Goal: Task Accomplishment & Management: Complete application form

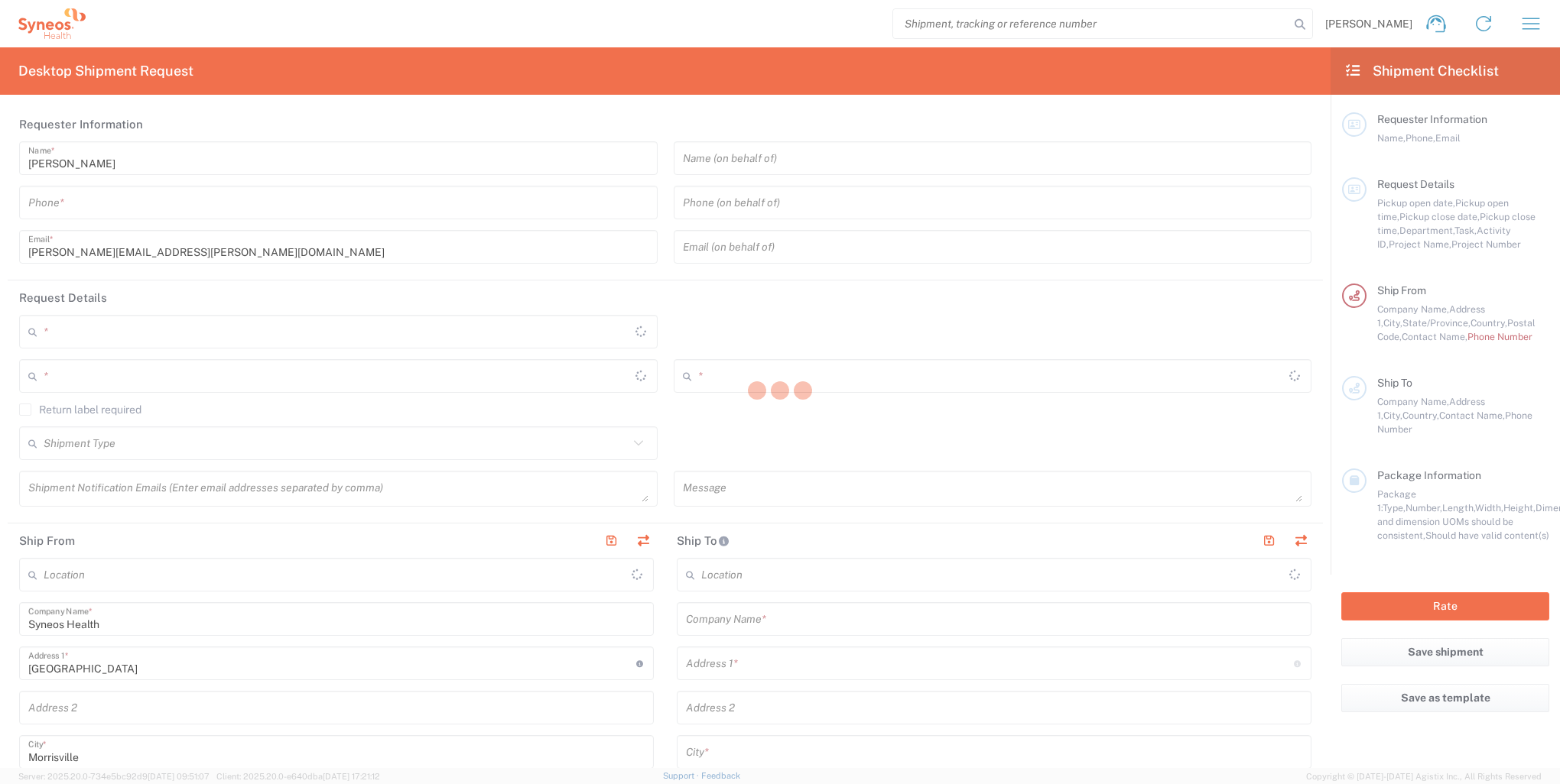
type input "8400"
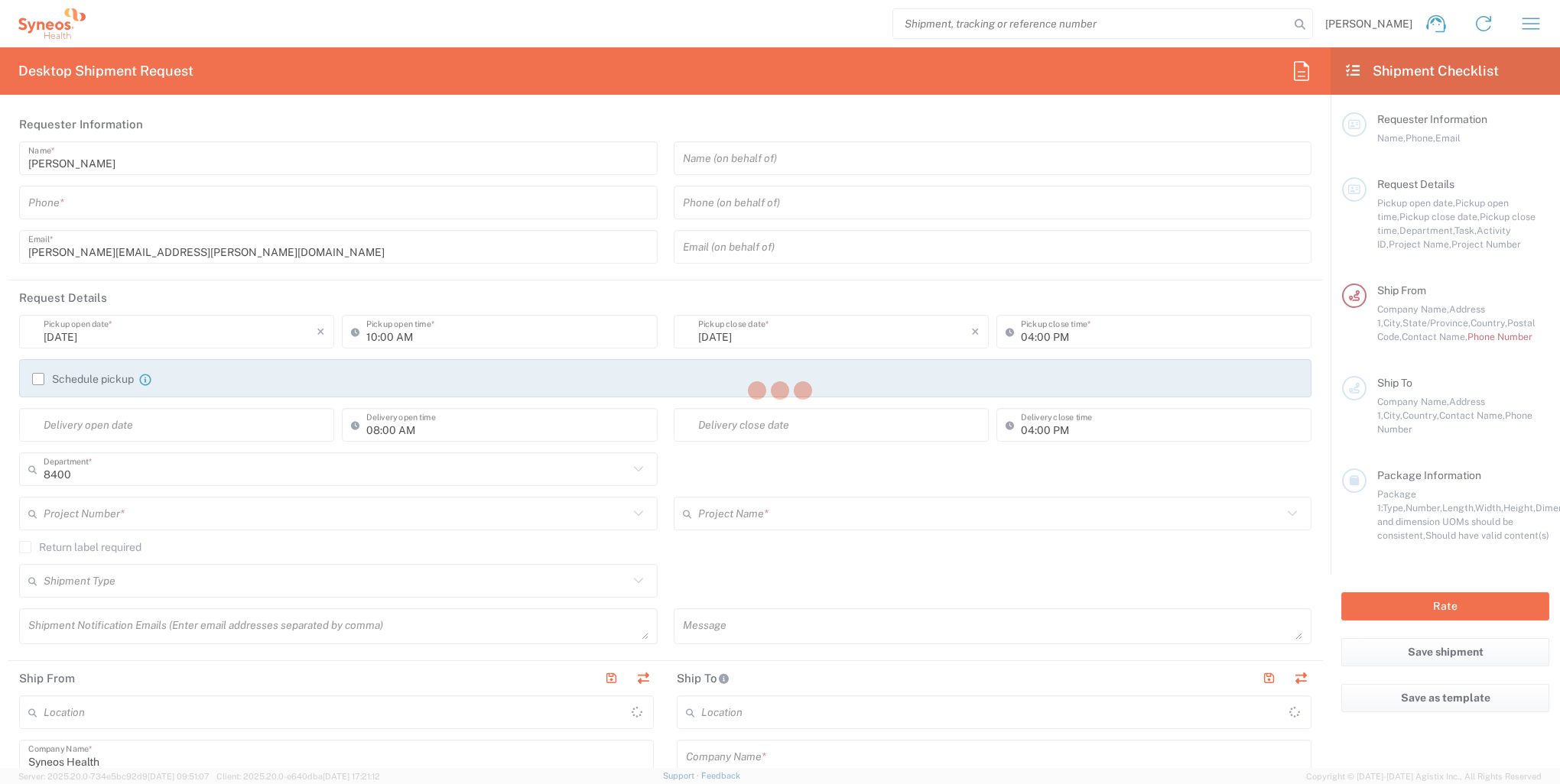
type input "[US_STATE]"
type input "[GEOGRAPHIC_DATA]"
type input "Syneos Health, LLC-[GEOGRAPHIC_DATA] [GEOGRAPHIC_DATA] [GEOGRAPHIC_DATA]"
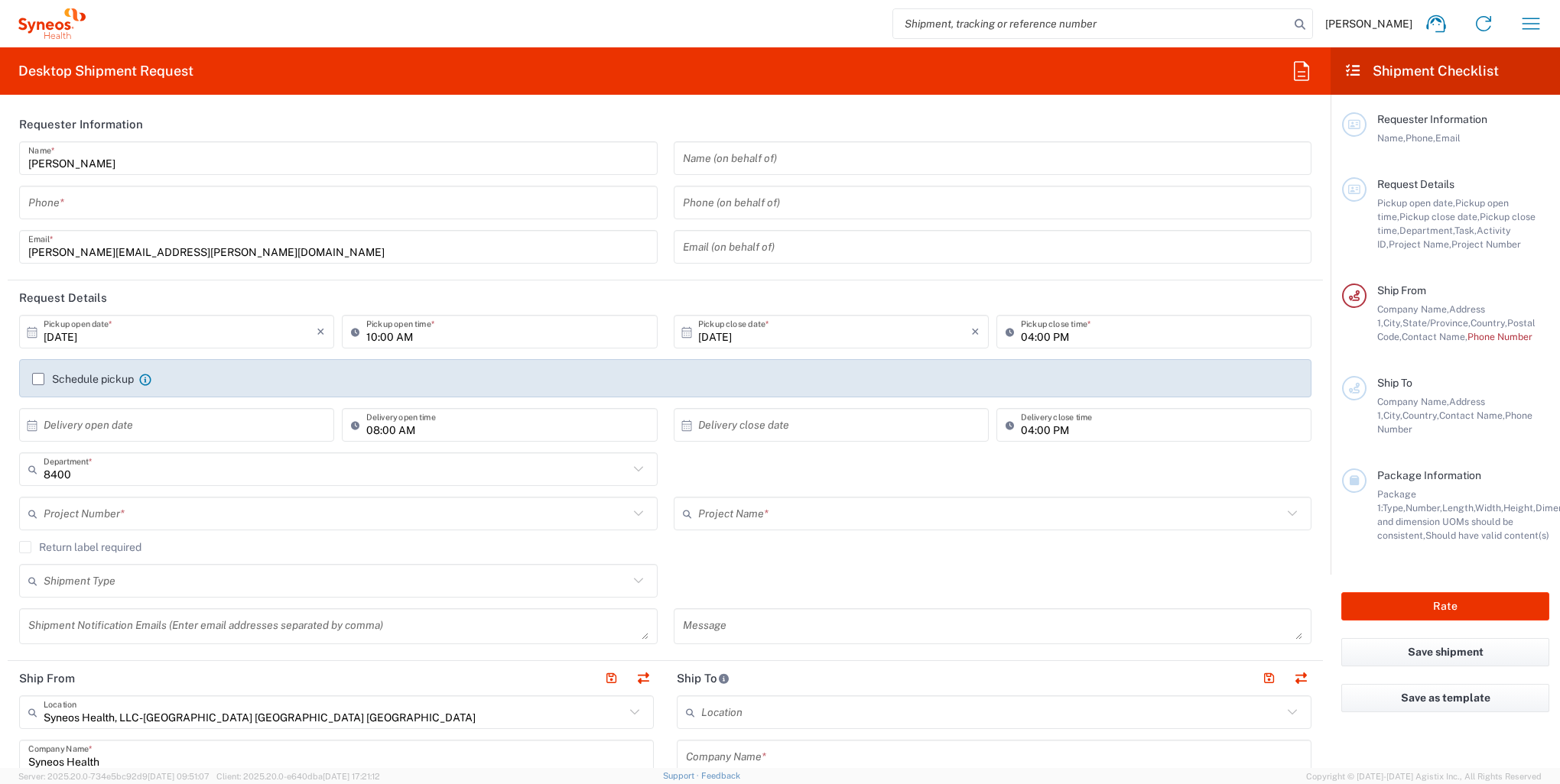
click at [629, 465] on icon at bounding box center [638, 469] width 20 height 20
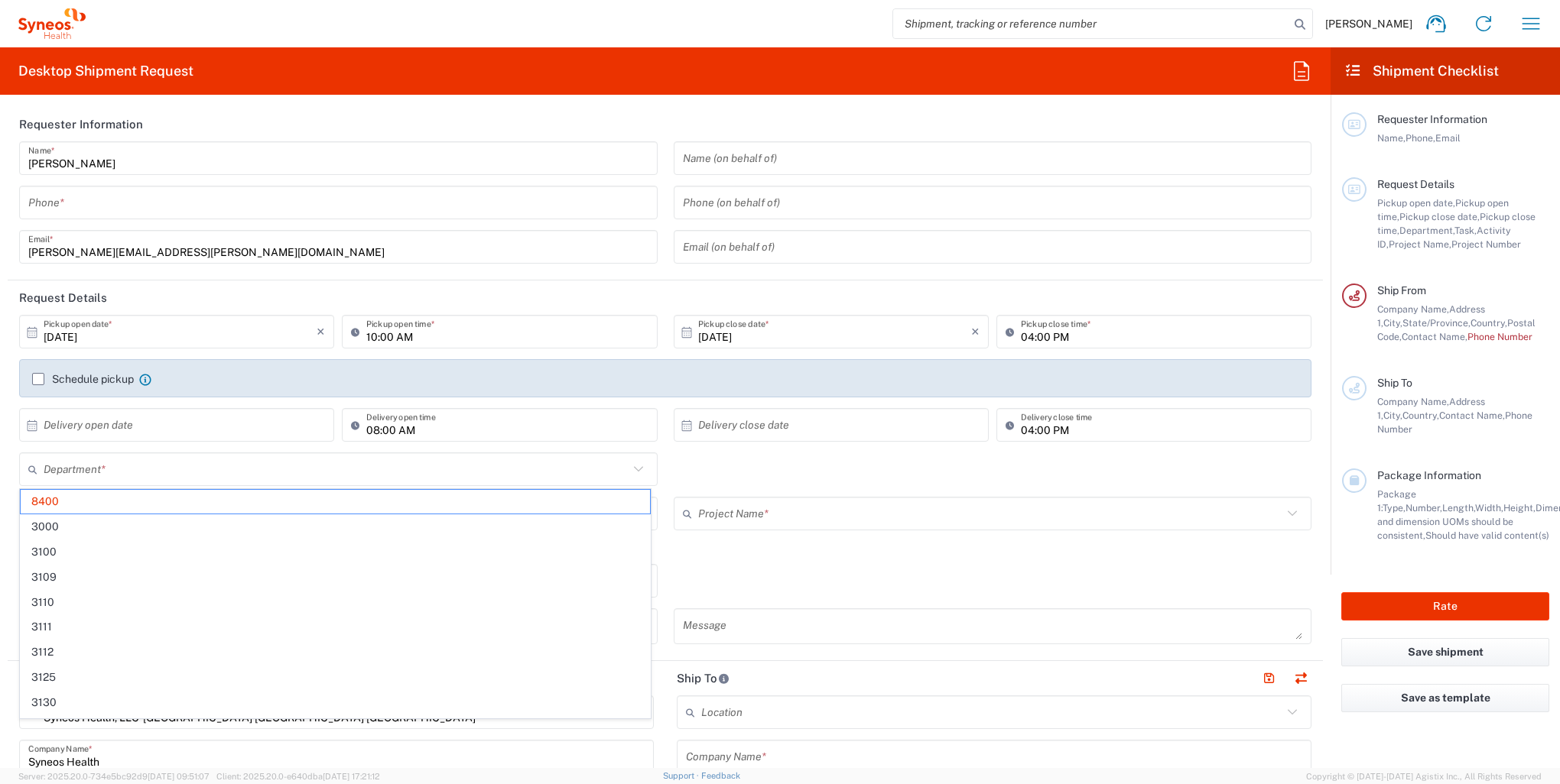
click at [633, 468] on icon at bounding box center [637, 469] width 9 height 5
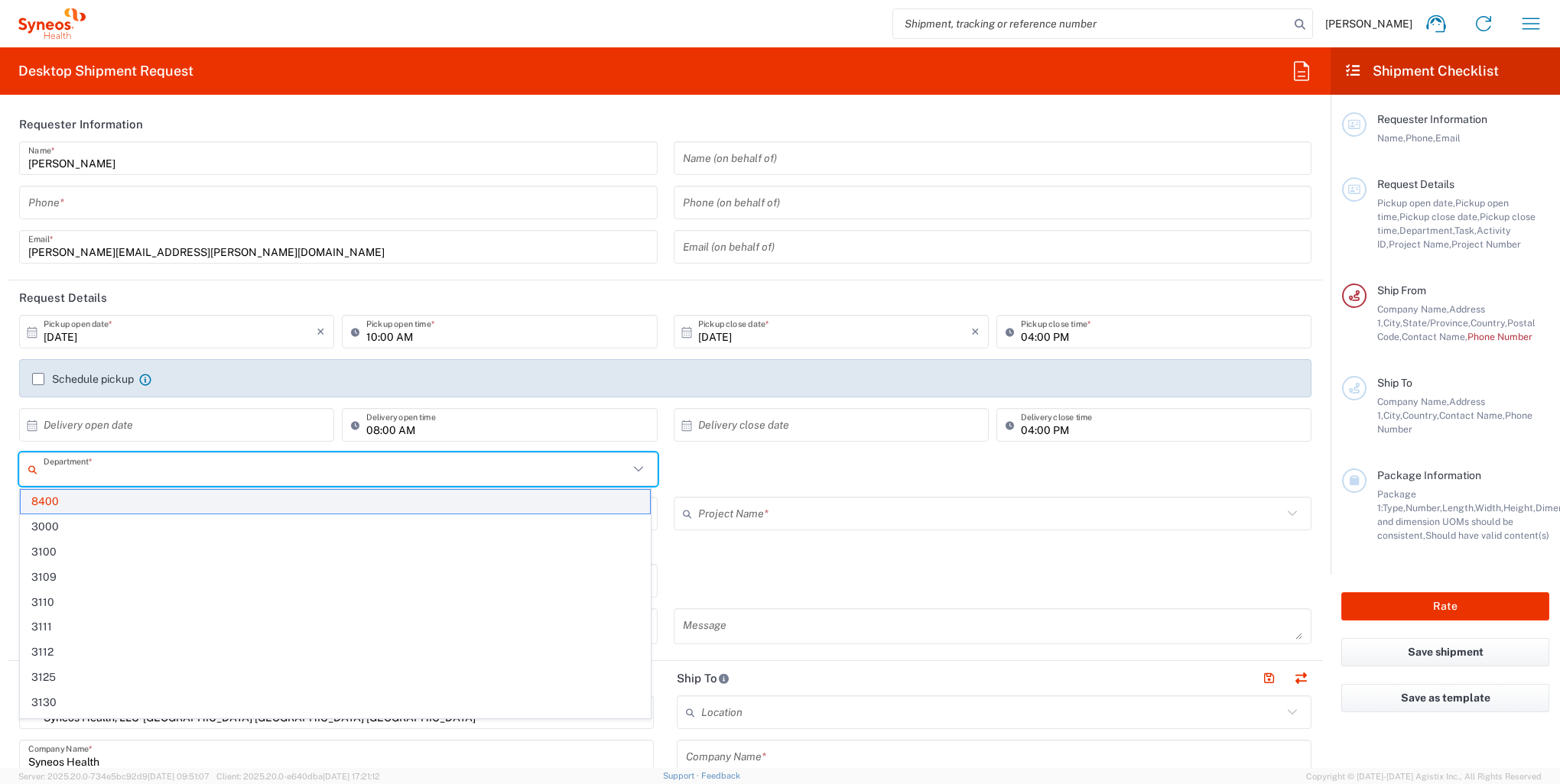
click at [123, 499] on span "8400" at bounding box center [335, 502] width 629 height 23
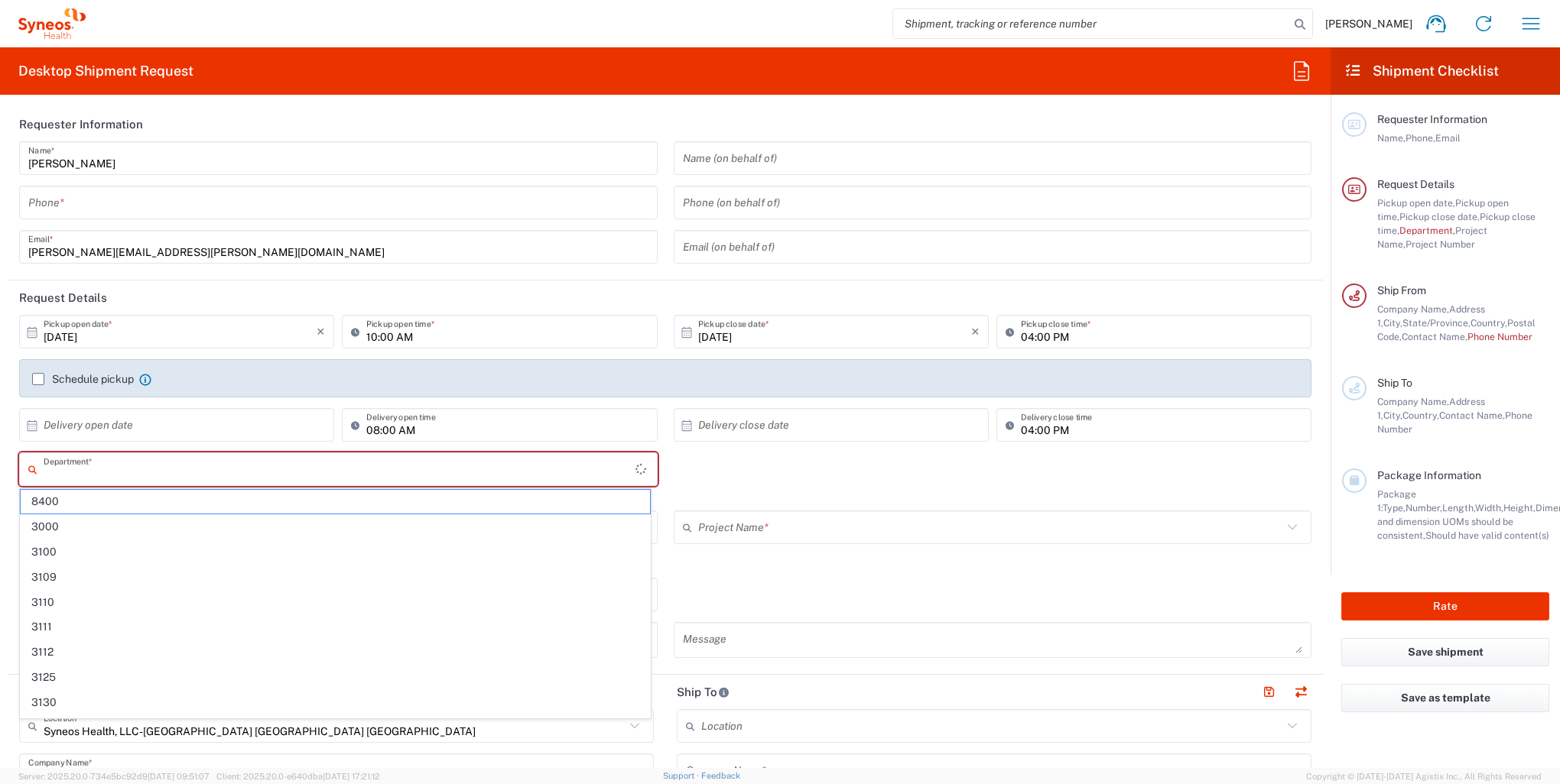
click at [107, 469] on input "text" at bounding box center [339, 470] width 592 height 27
type input "8400"
click at [156, 593] on input "text" at bounding box center [335, 596] width 585 height 27
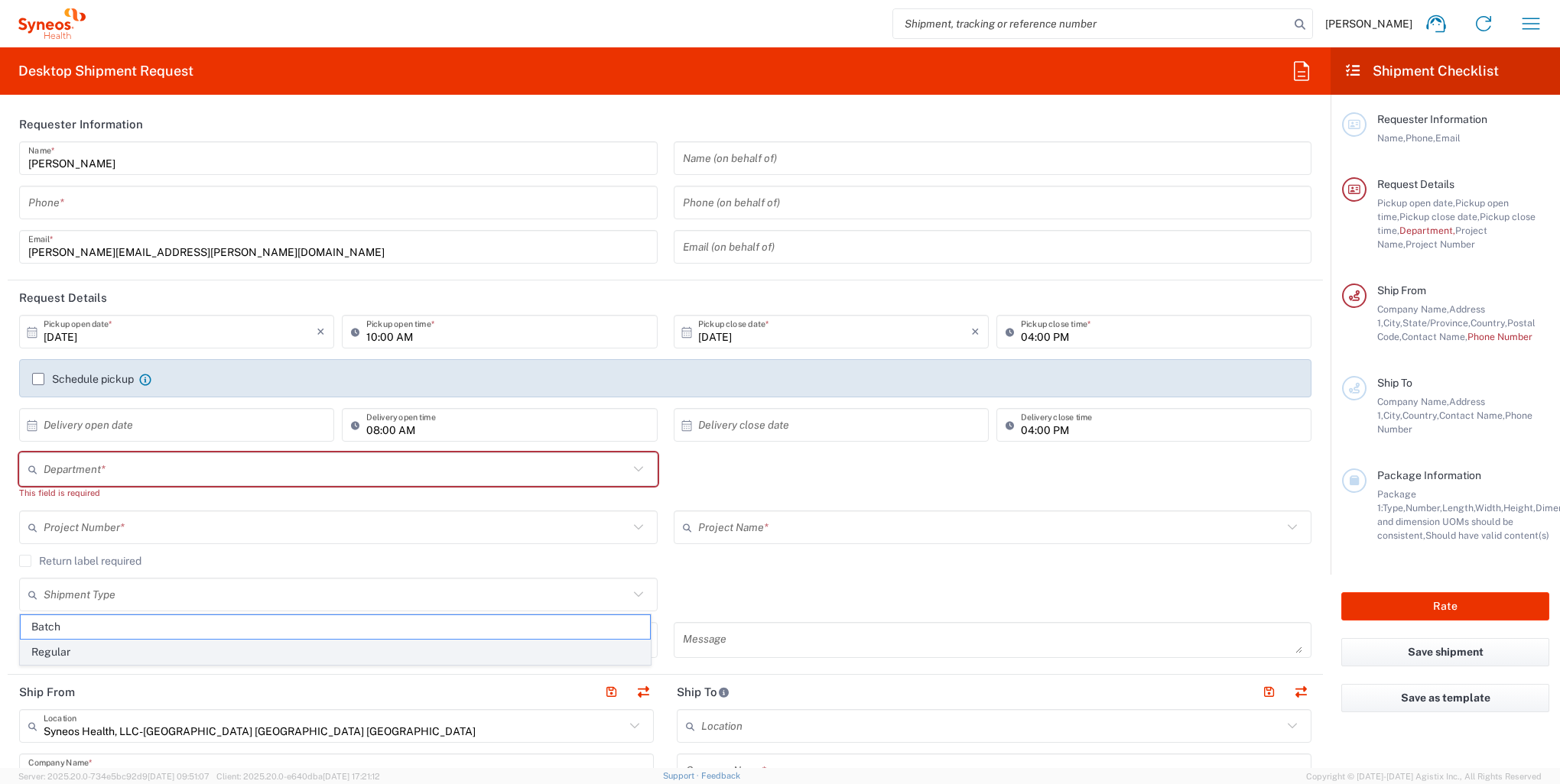
click at [68, 647] on span "Regular" at bounding box center [335, 652] width 629 height 23
type input "Regular"
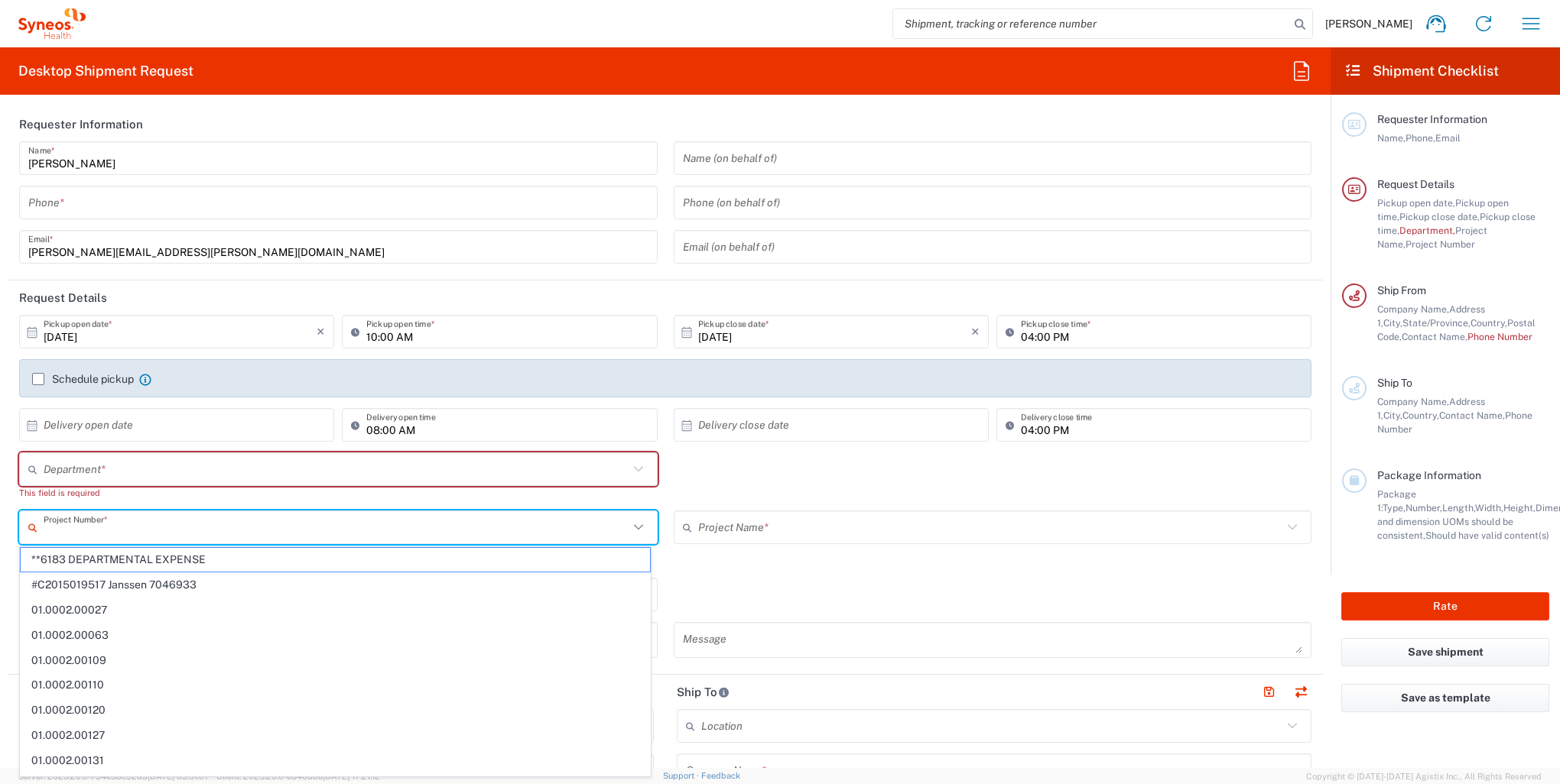
click at [180, 522] on input "text" at bounding box center [335, 528] width 585 height 27
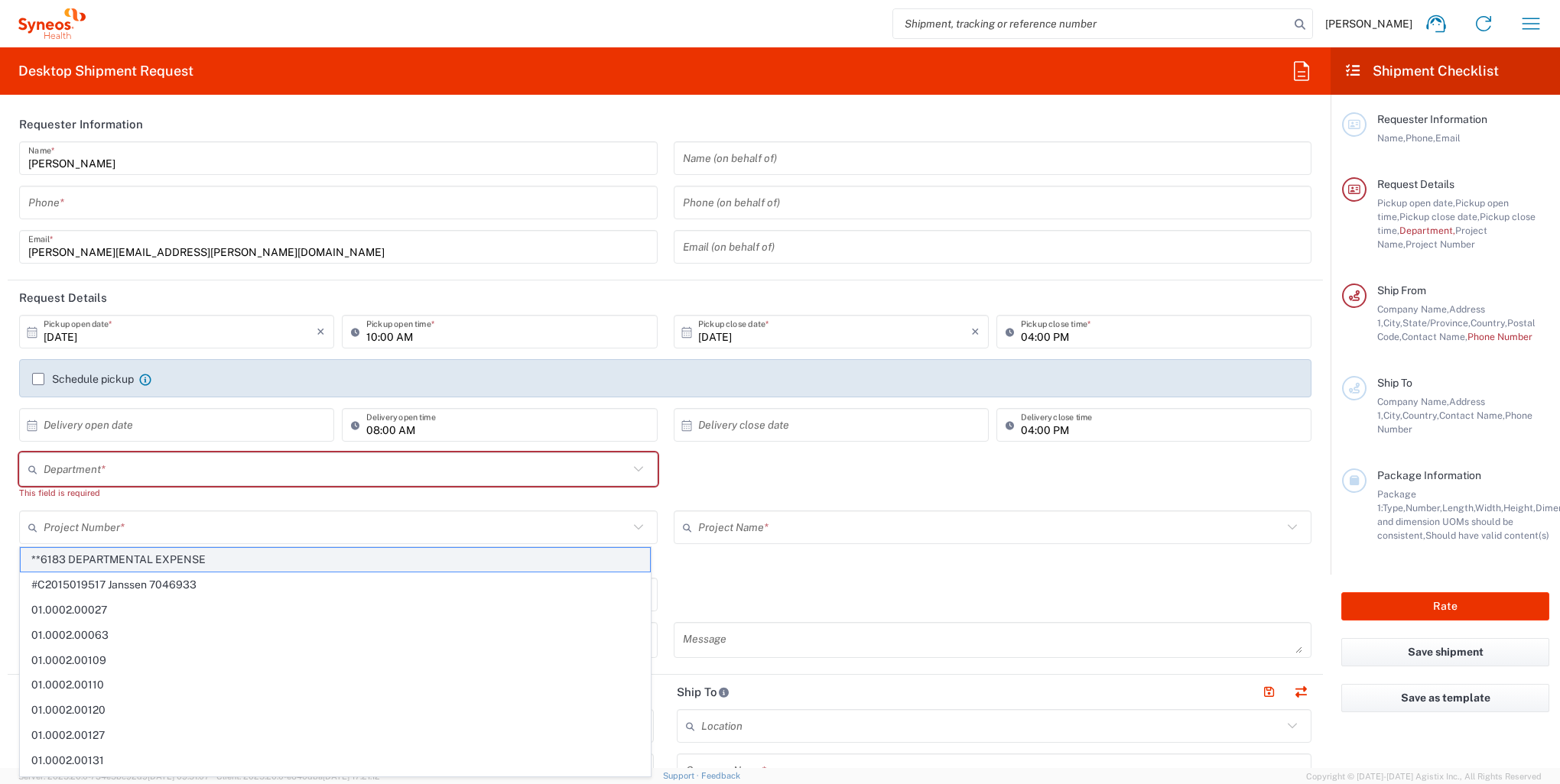
click at [168, 561] on span "**6183 DEPARTMENTAL EXPENSE" at bounding box center [335, 560] width 629 height 23
type input "**6183 DEPARTMENTAL EXPENSE"
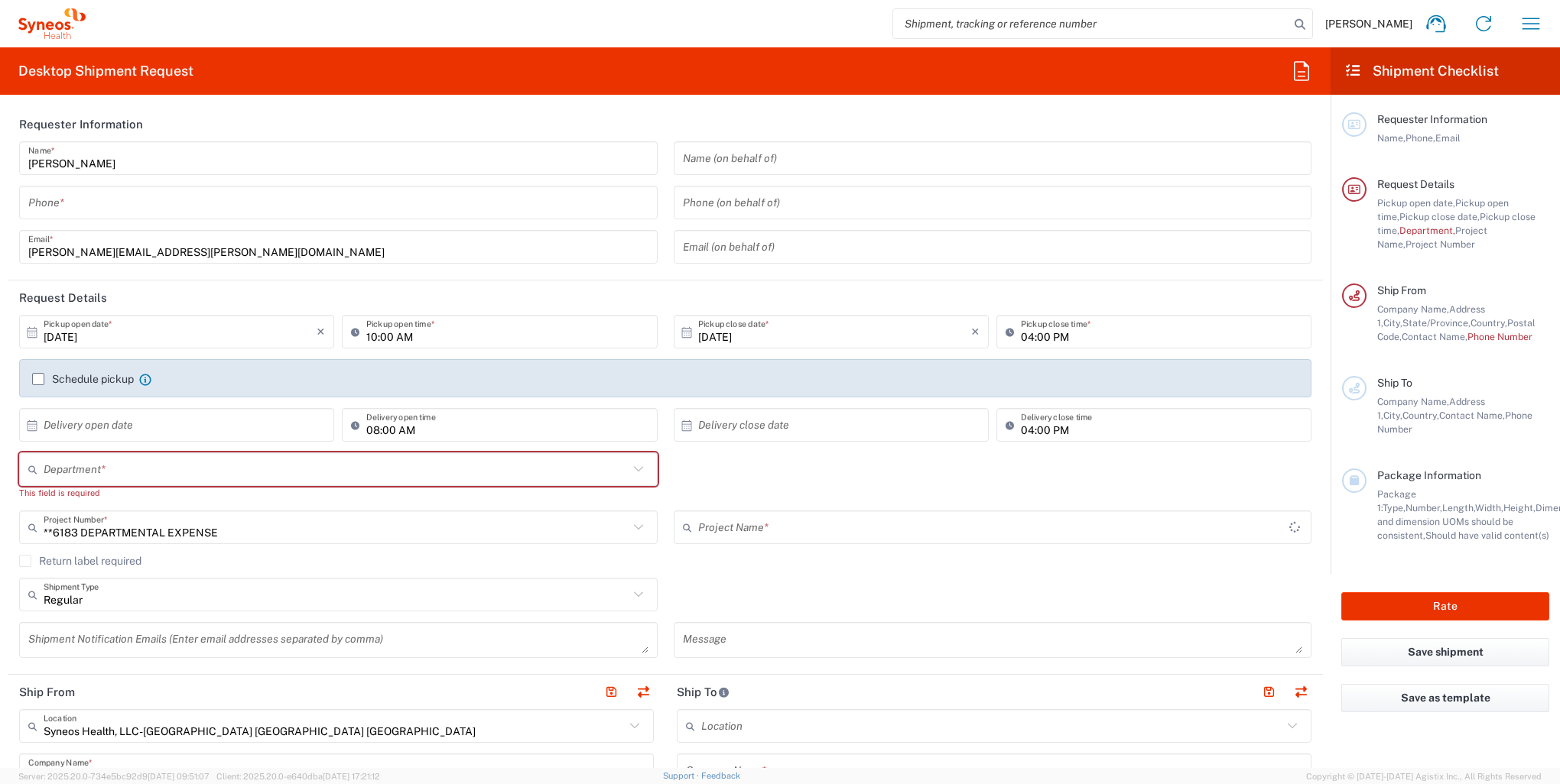
type input "6183"
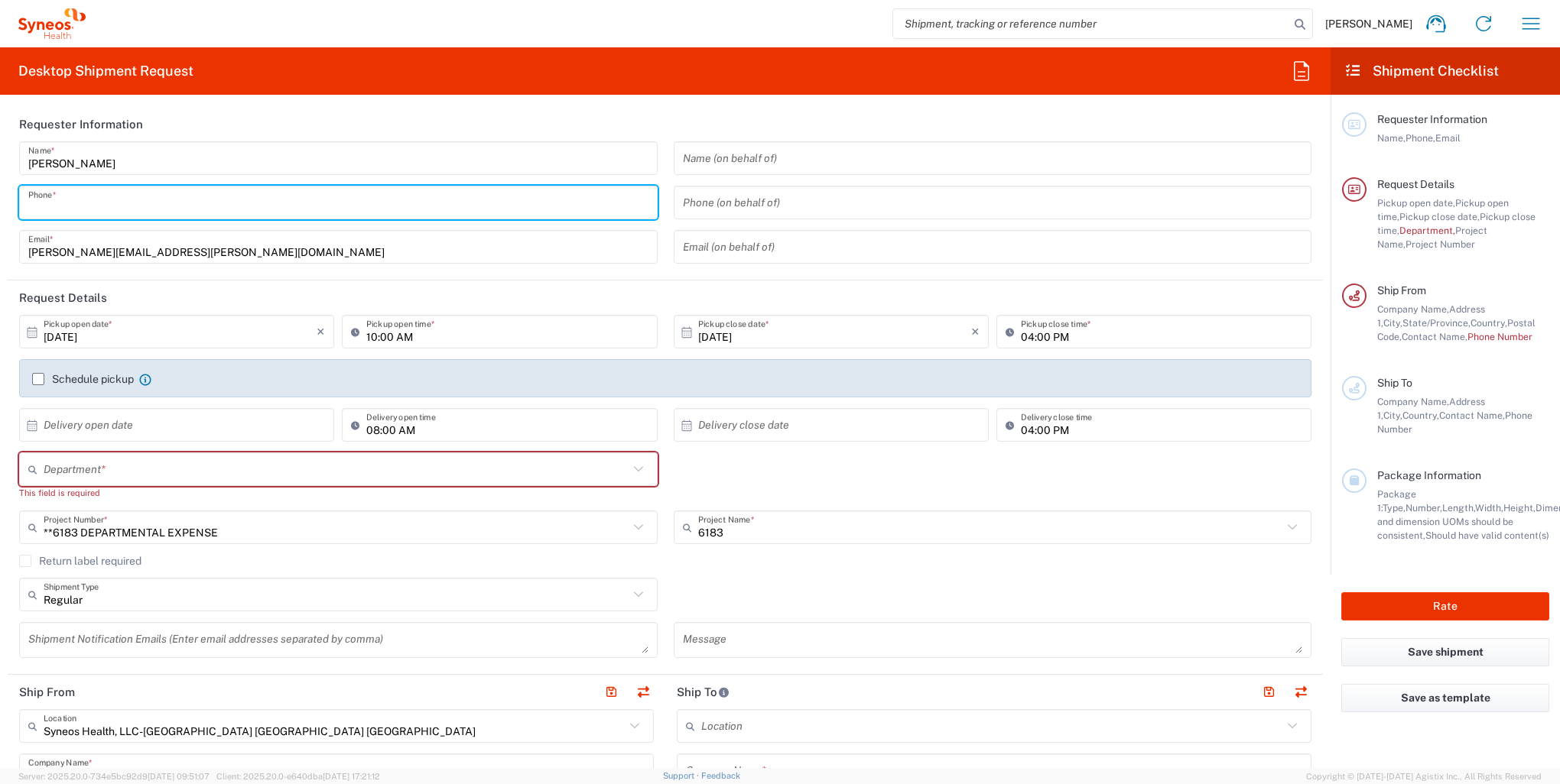
click at [196, 207] on input "tel" at bounding box center [338, 203] width 620 height 27
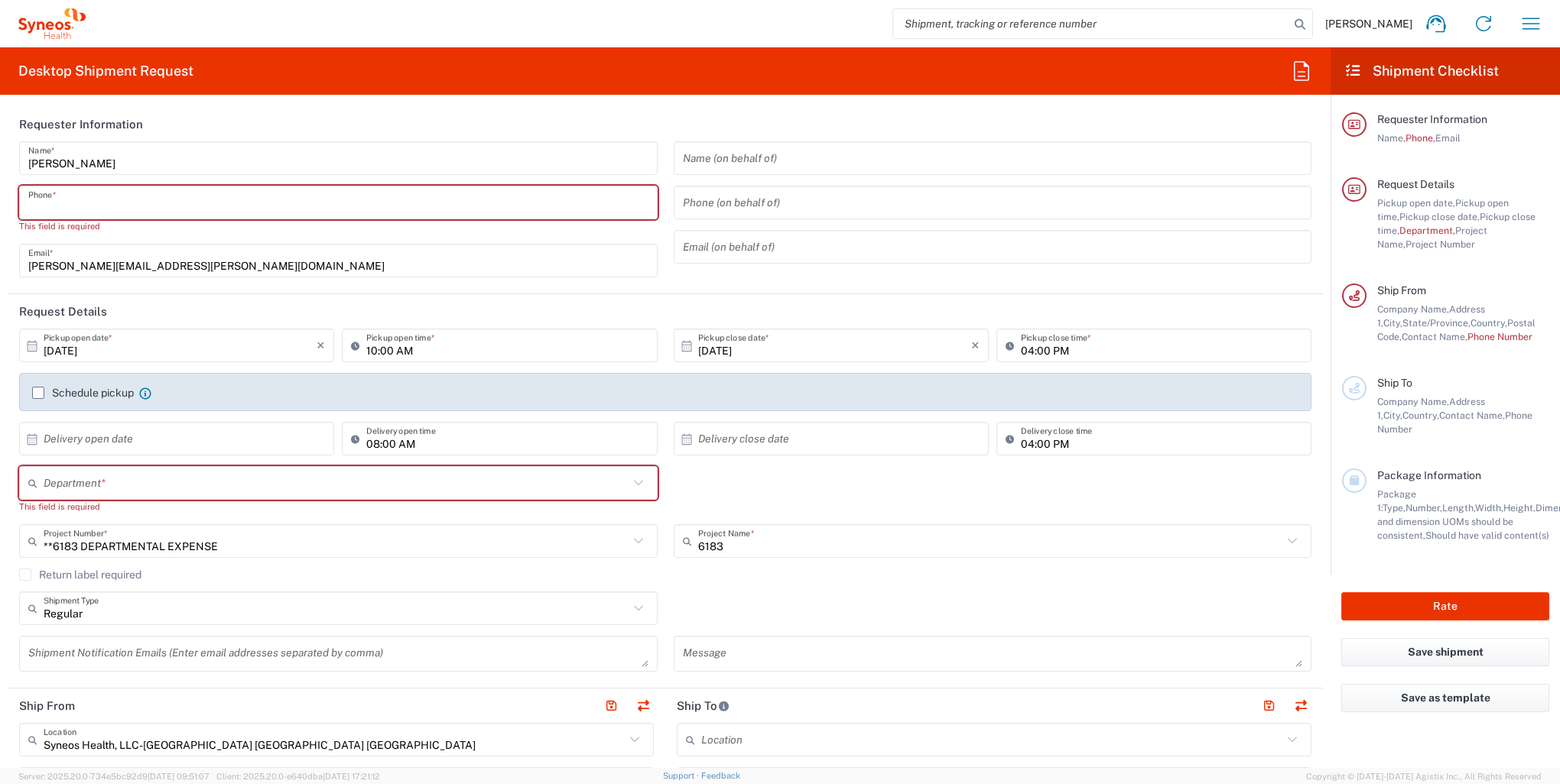
click at [133, 200] on input "tel" at bounding box center [338, 203] width 620 height 27
type input "9844595469"
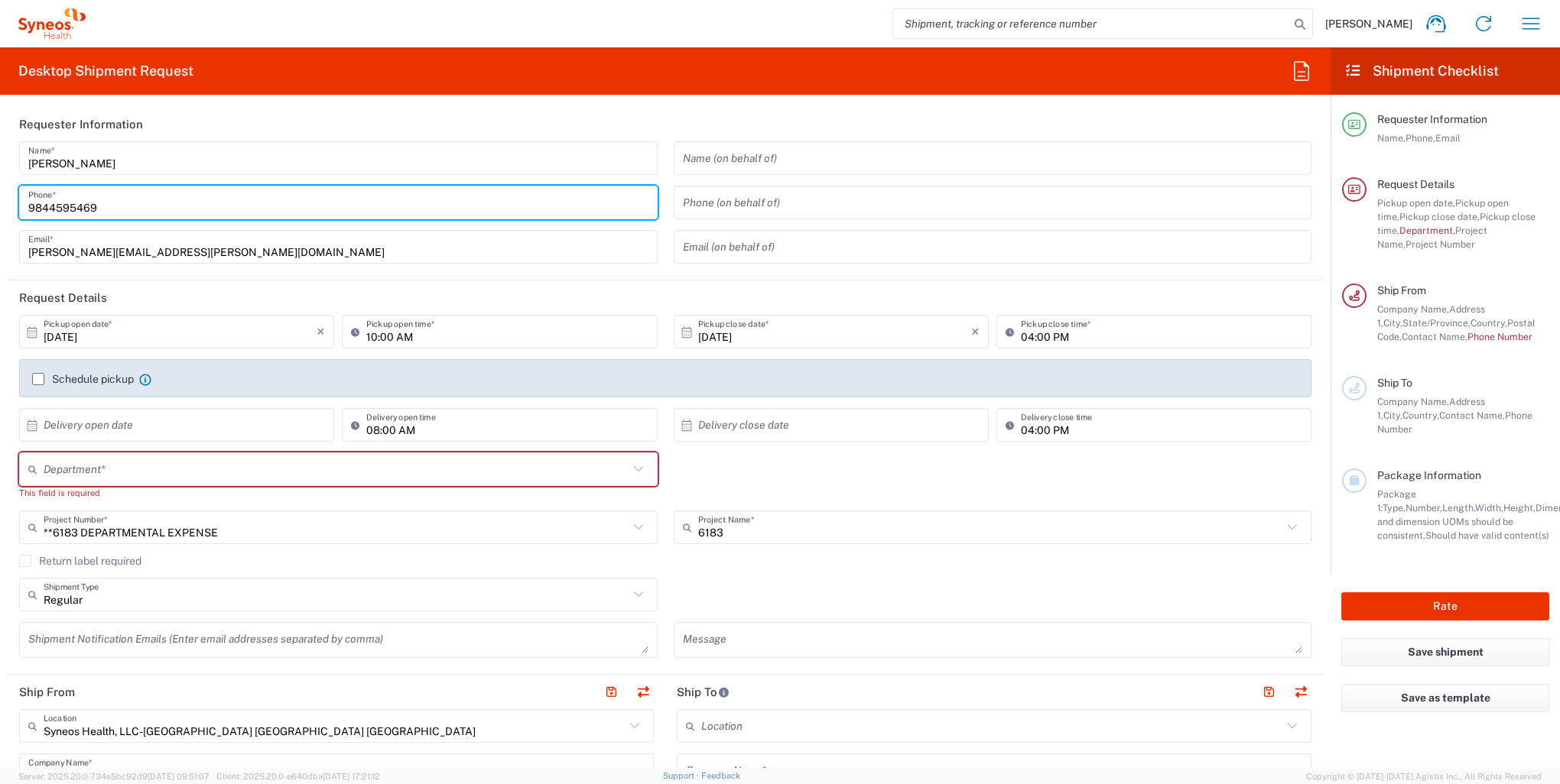
click at [824, 160] on input "text" at bounding box center [993, 159] width 620 height 27
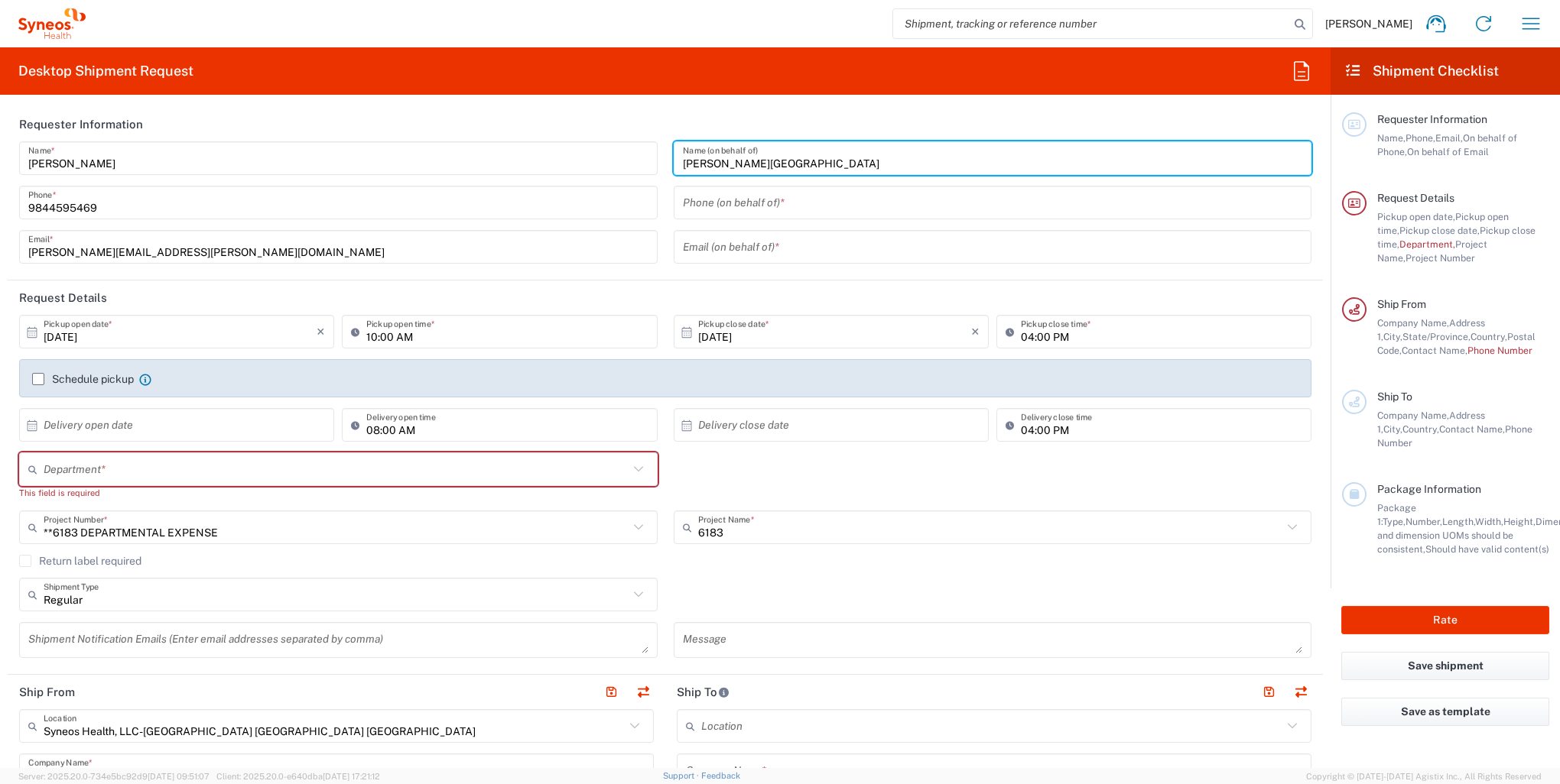
type input "[PERSON_NAME][GEOGRAPHIC_DATA]"
click at [844, 205] on input "tel" at bounding box center [993, 203] width 620 height 27
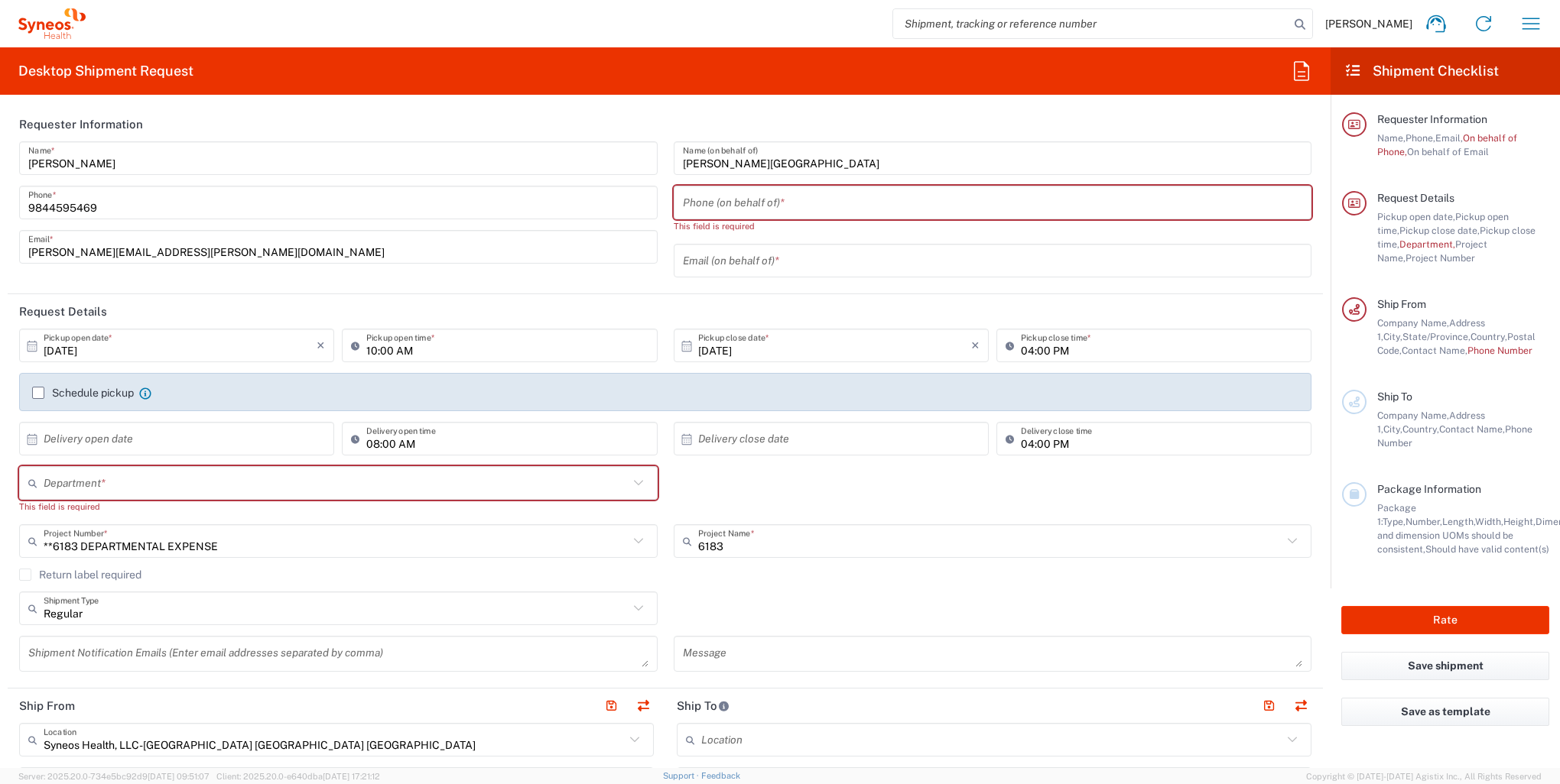
click at [860, 196] on input "tel" at bounding box center [993, 203] width 620 height 27
paste input "[PHONE_NUMBER]"
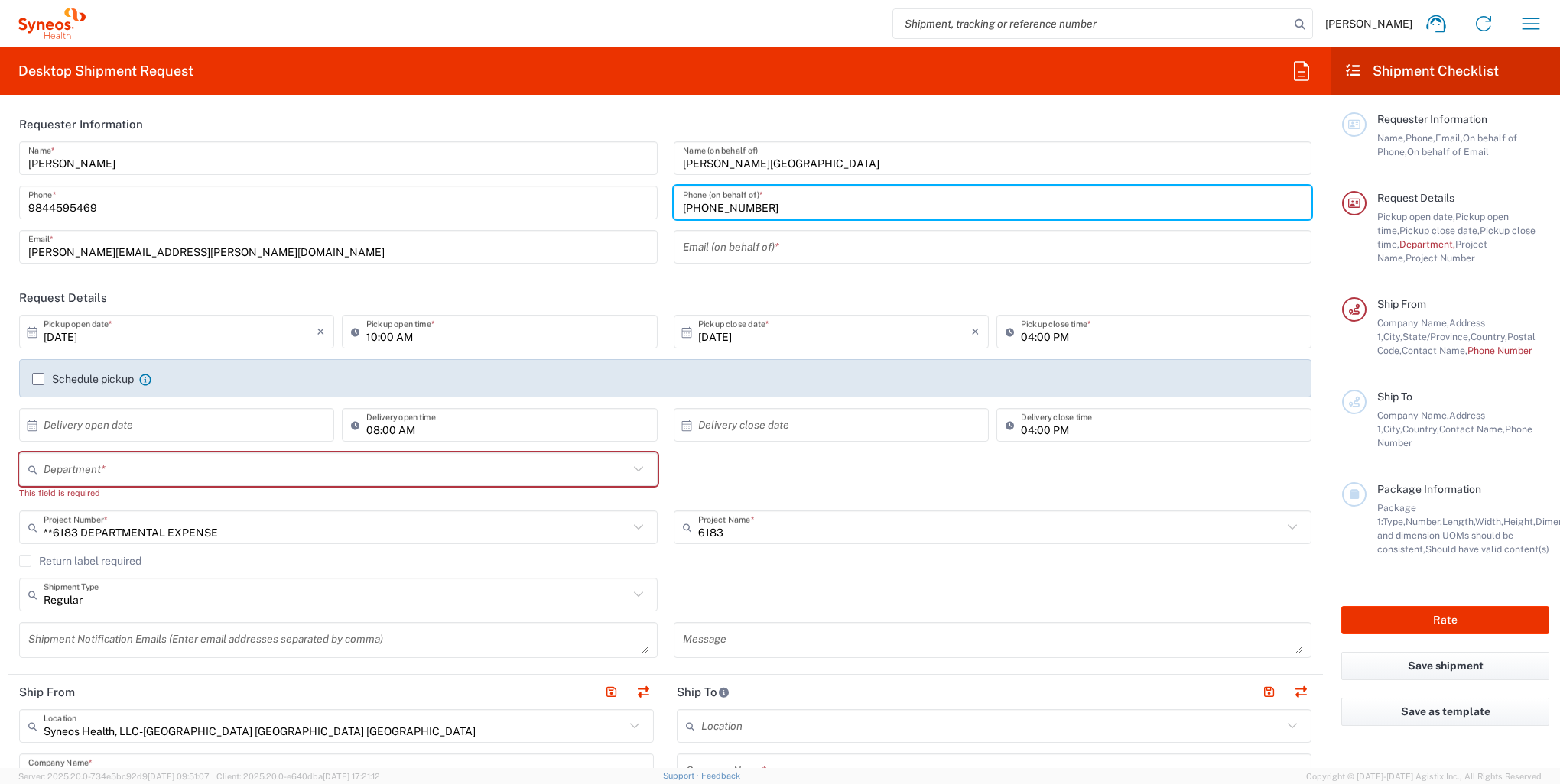
type input "[PHONE_NUMBER]"
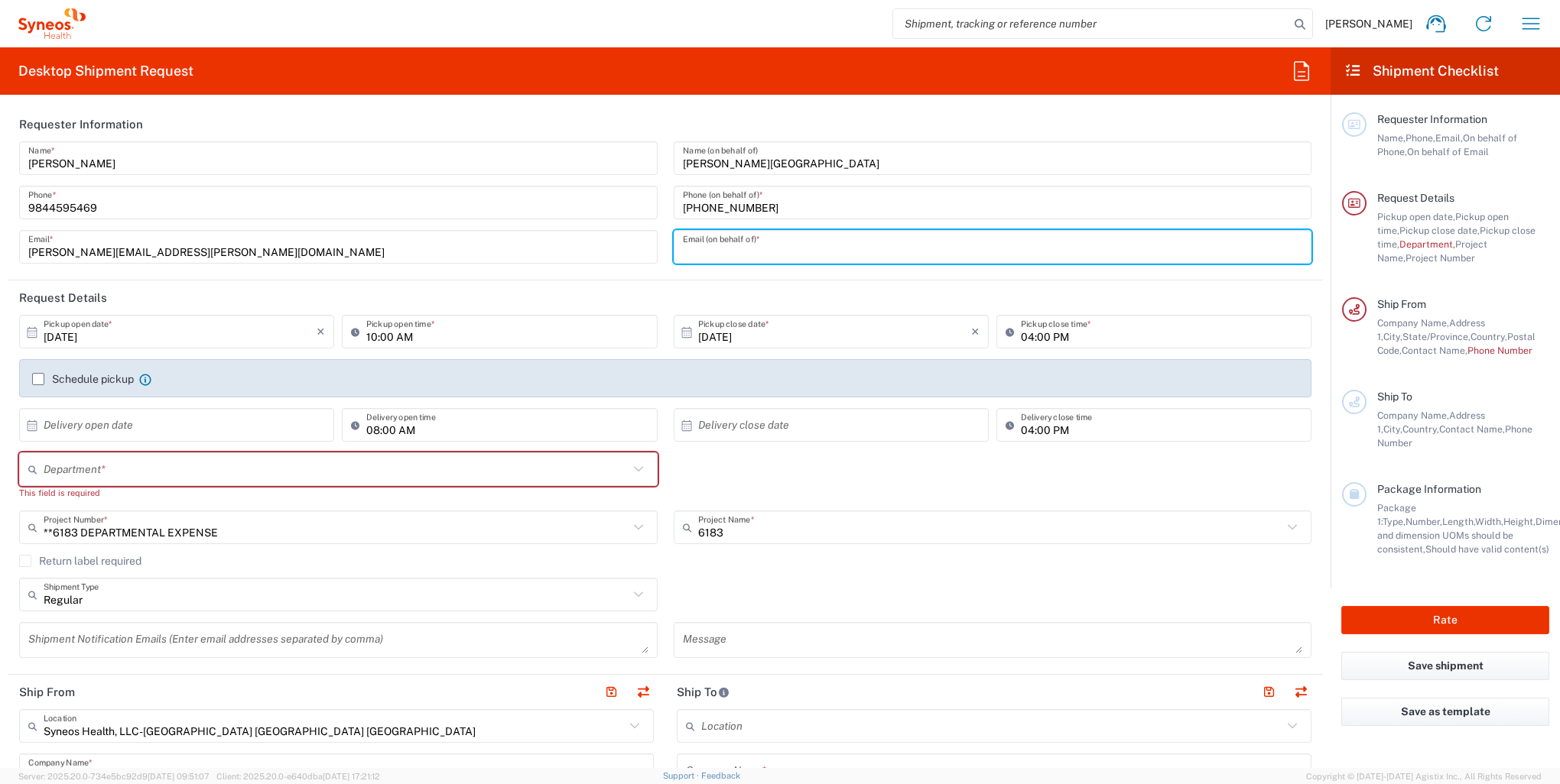
click at [815, 249] on input "text" at bounding box center [993, 248] width 620 height 27
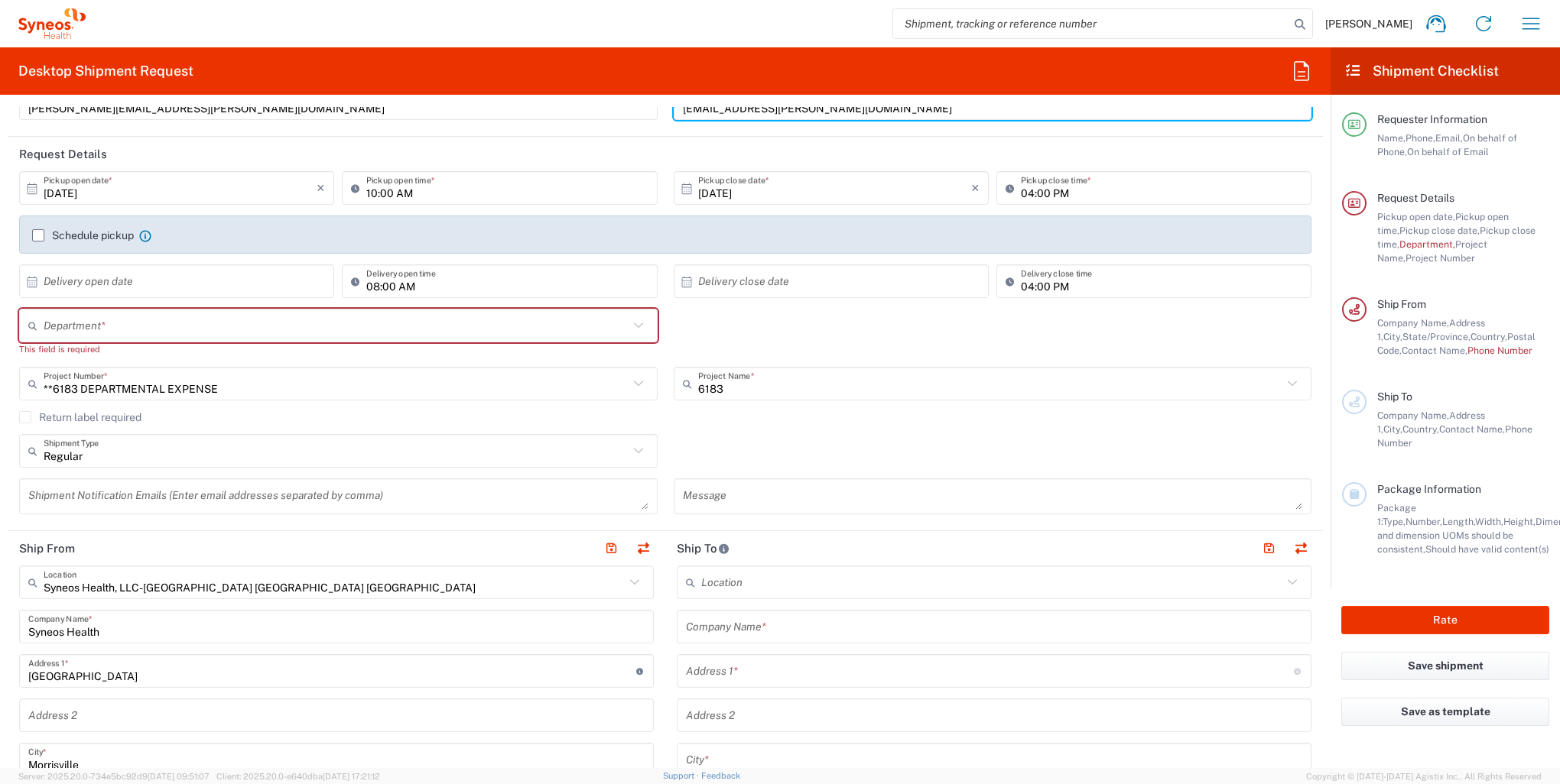
scroll to position [153, 0]
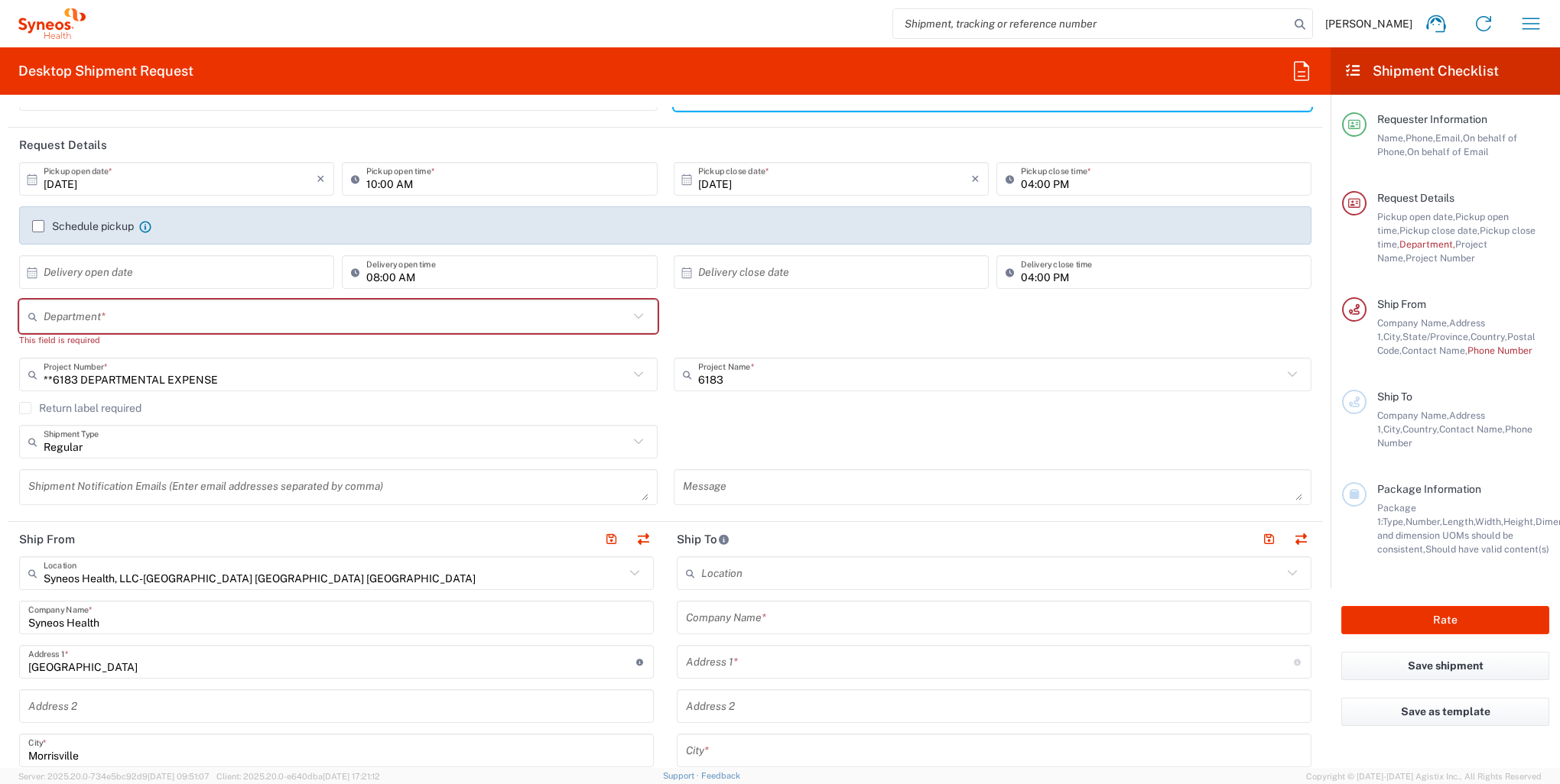
type input "[EMAIL_ADDRESS][PERSON_NAME][DOMAIN_NAME]"
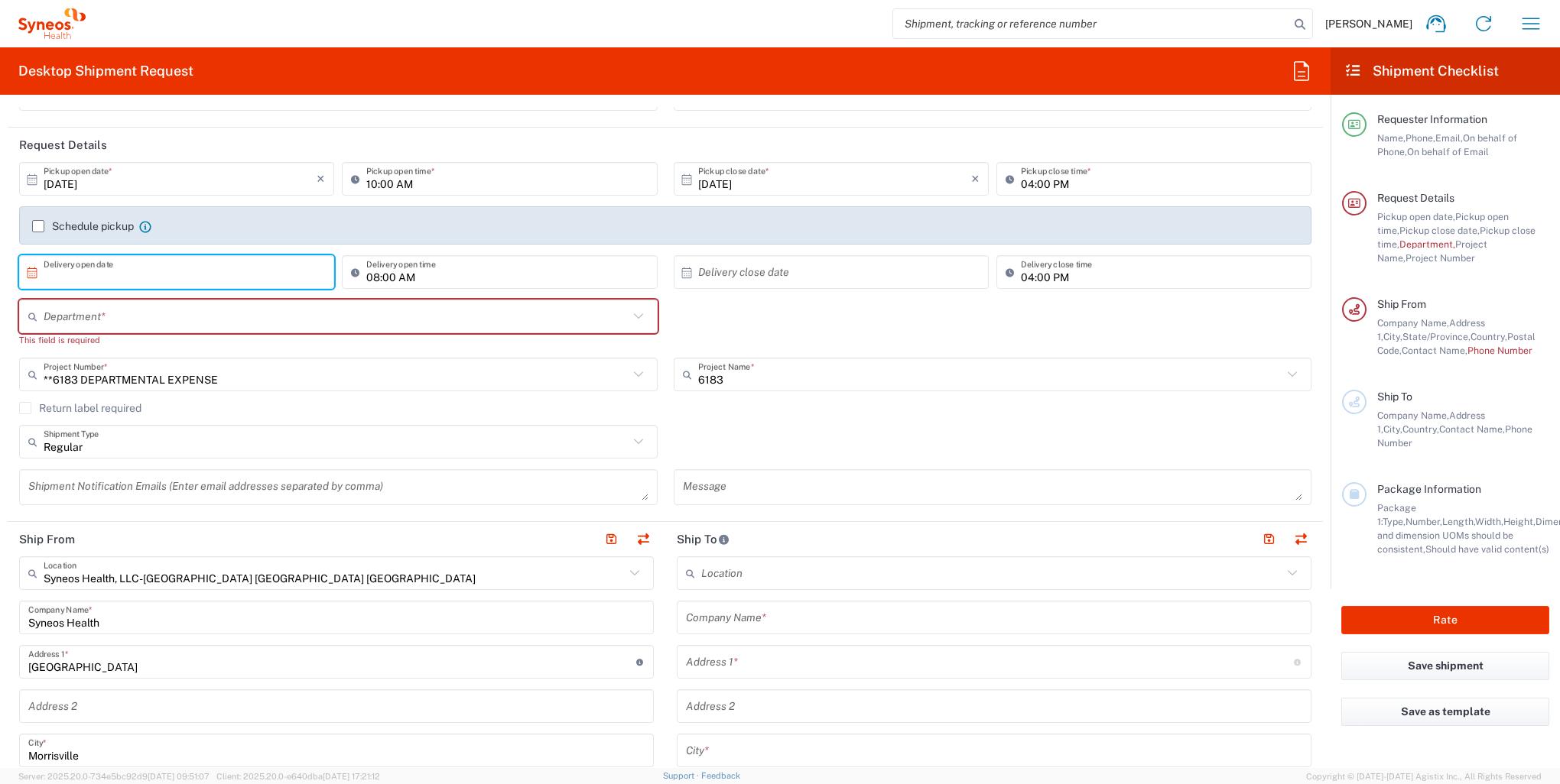
click at [131, 269] on input "text" at bounding box center [179, 273] width 273 height 27
click at [138, 391] on span "13" at bounding box center [134, 389] width 23 height 22
click at [251, 267] on input "[DATE]" at bounding box center [179, 273] width 273 height 27
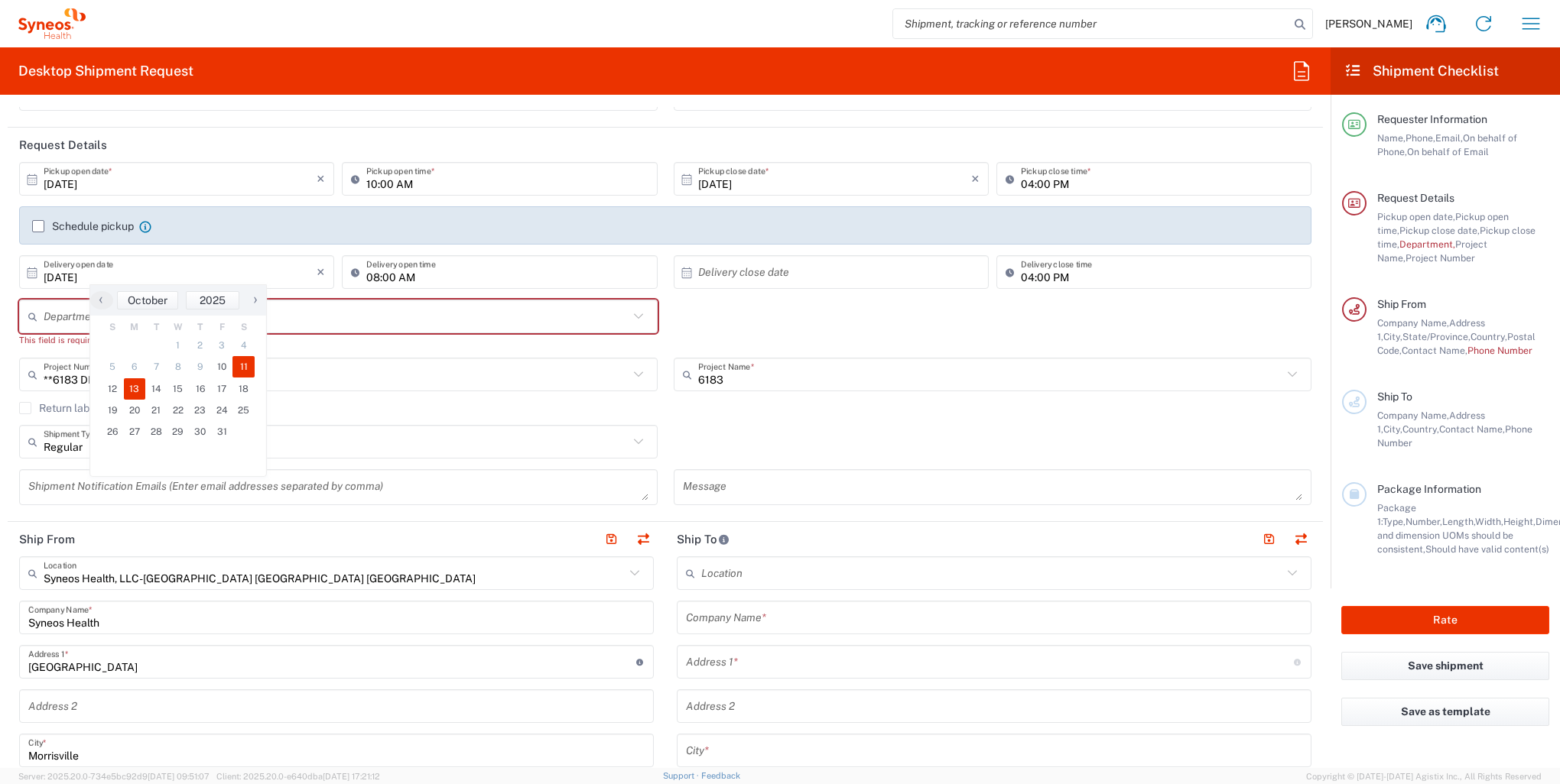
click at [244, 369] on span "11" at bounding box center [243, 367] width 23 height 22
type input "[DATE]"
click at [745, 267] on input "text" at bounding box center [835, 273] width 273 height 27
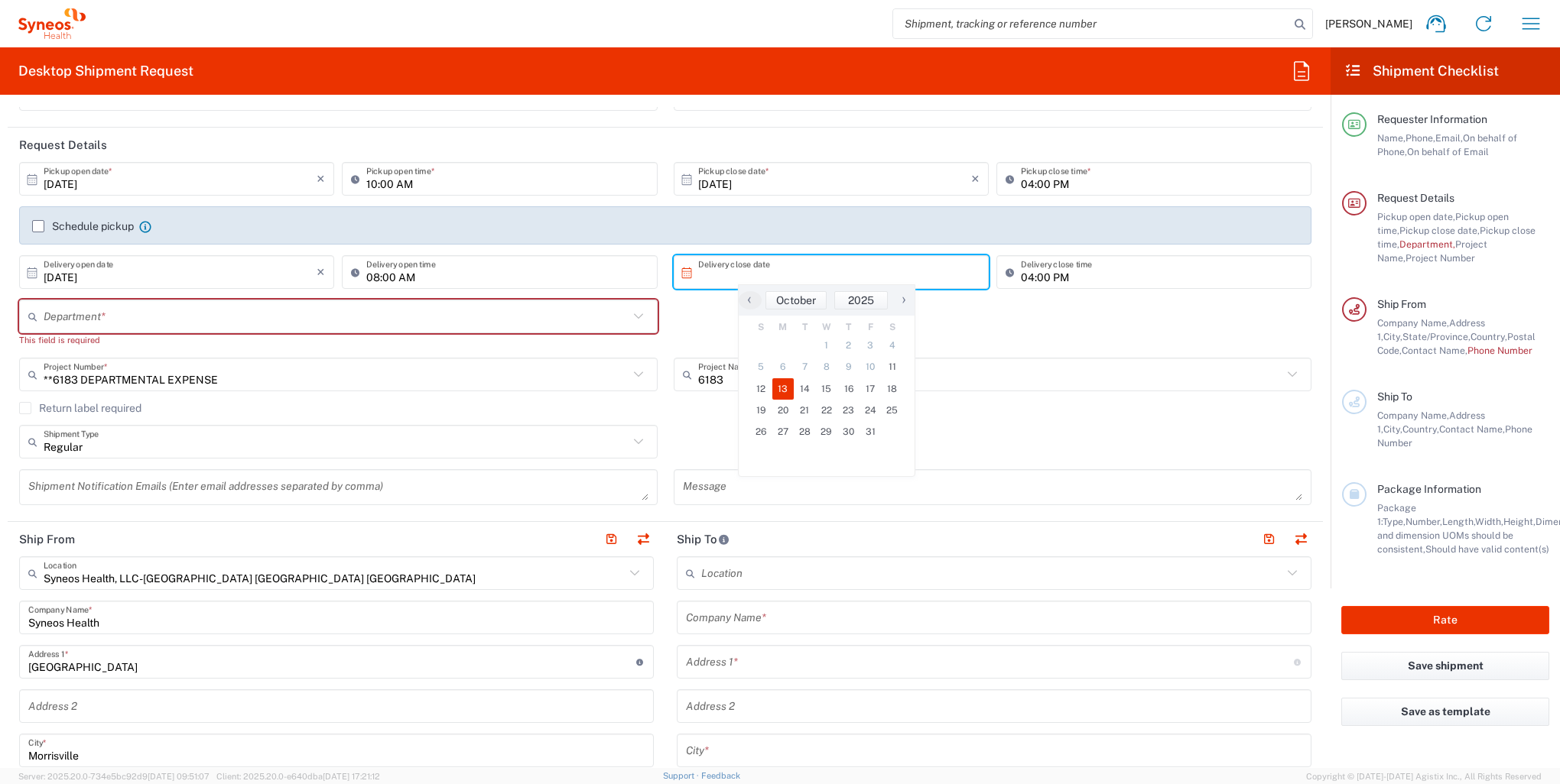
click at [785, 388] on span "13" at bounding box center [783, 389] width 23 height 22
type input "[DATE]"
click at [290, 317] on input "text" at bounding box center [335, 317] width 585 height 27
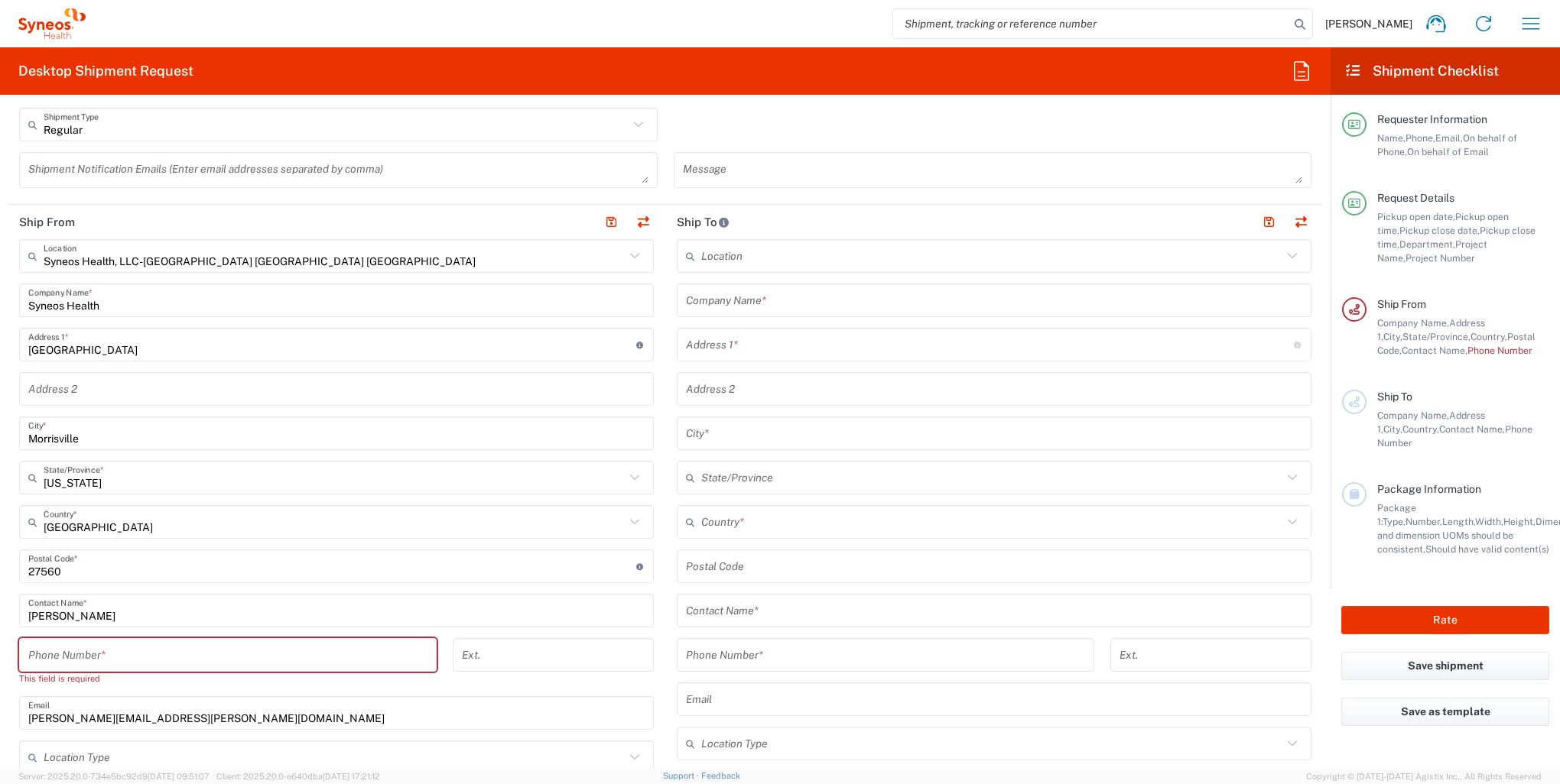
scroll to position [459, 0]
type input "8400"
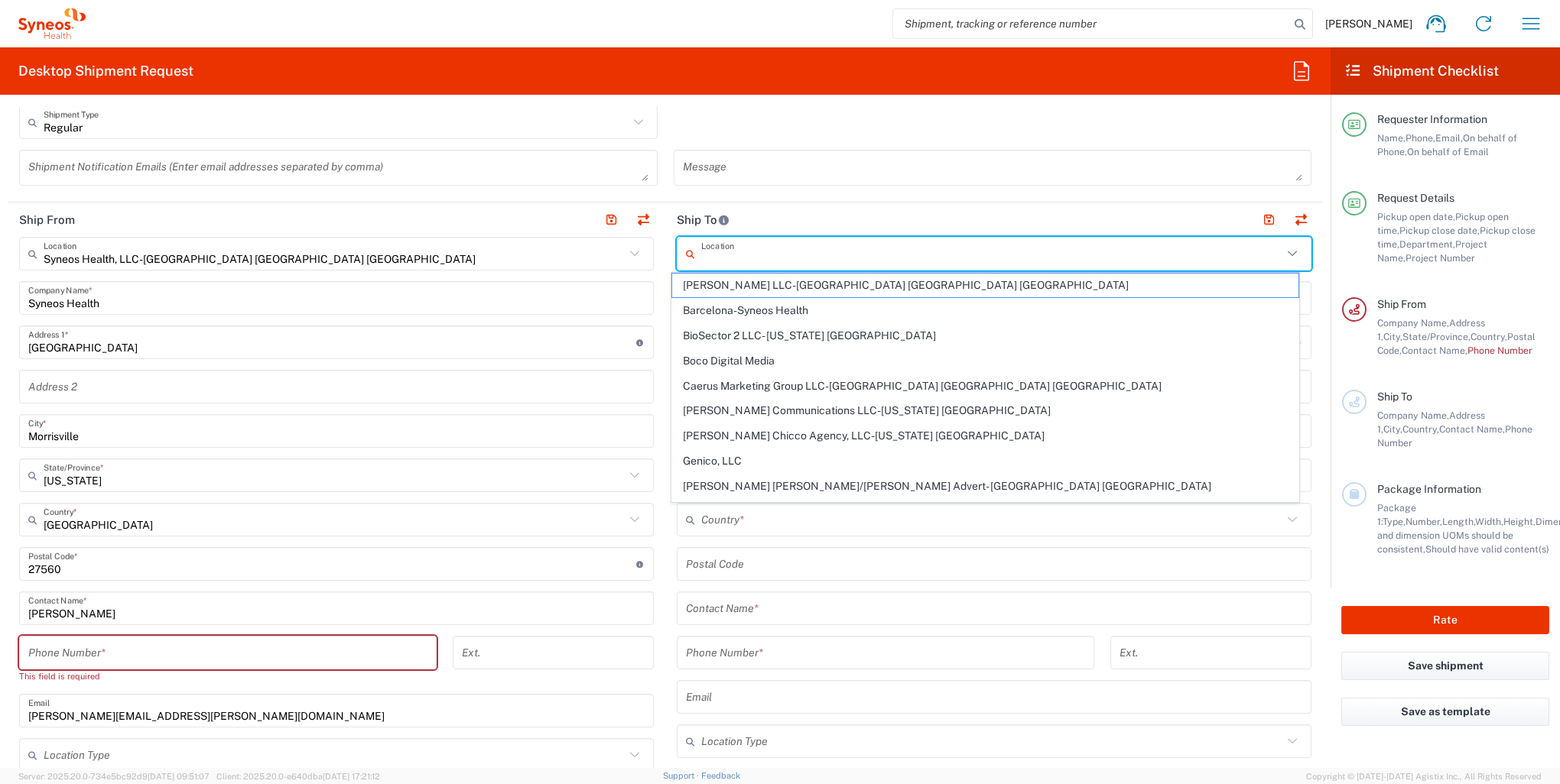
click at [813, 250] on input "text" at bounding box center [991, 254] width 581 height 27
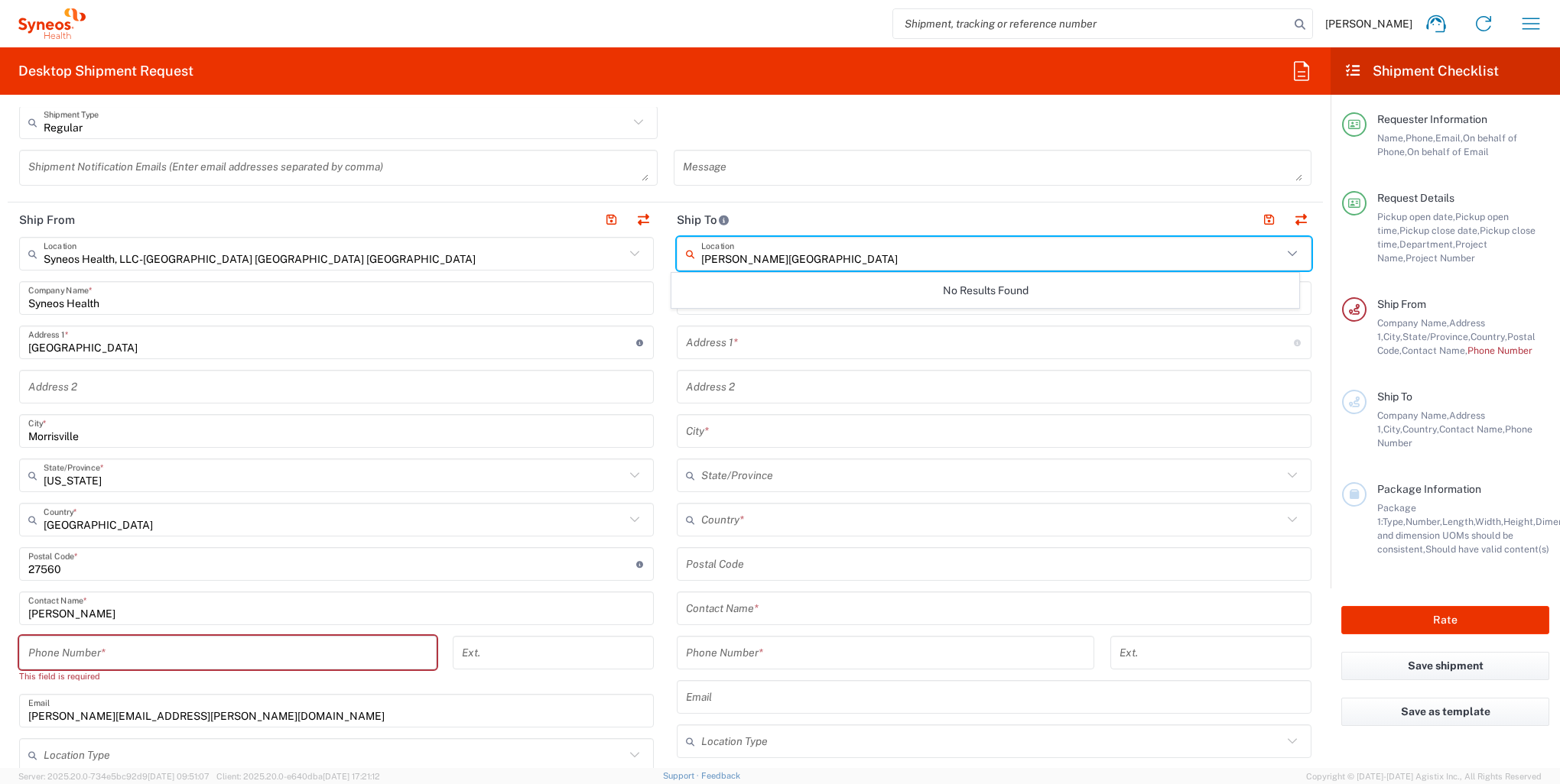
type input "[PERSON_NAME][GEOGRAPHIC_DATA]"
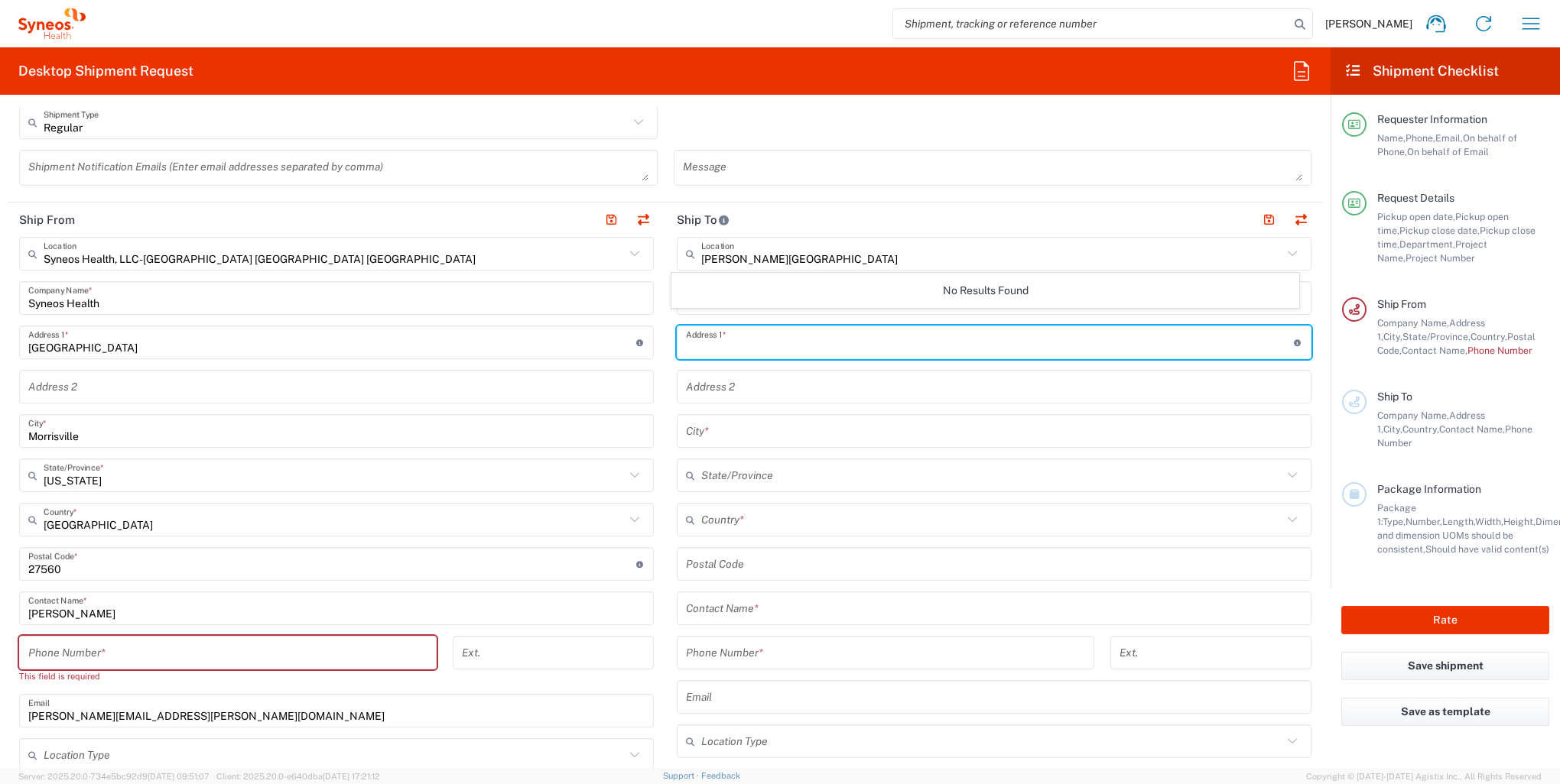
click at [716, 338] on input "text" at bounding box center [990, 343] width 607 height 27
type input "[STREET_ADDRESS]"
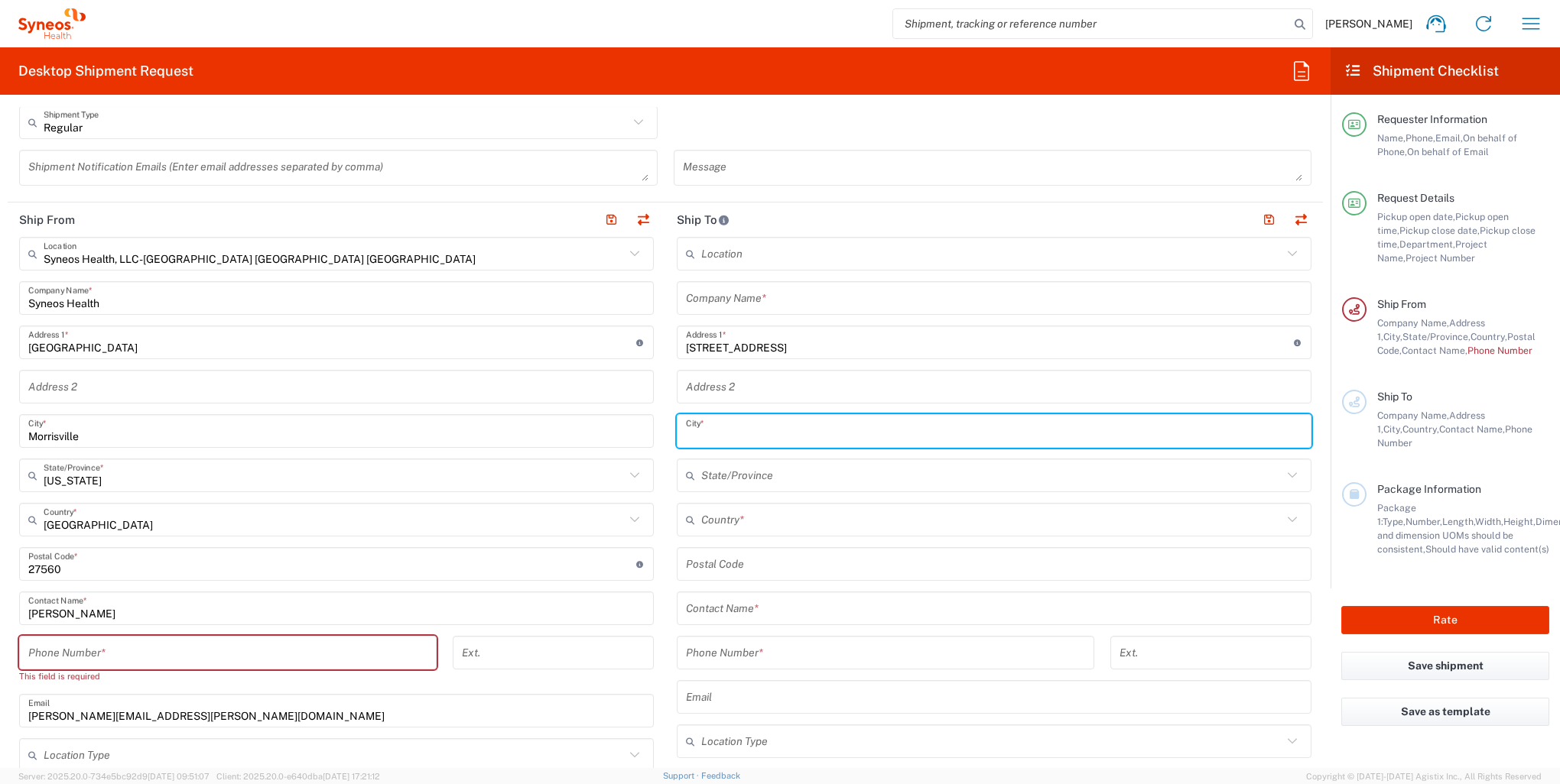
click at [719, 436] on input "text" at bounding box center [994, 432] width 616 height 27
type input "Montclair"
click at [773, 469] on input "text" at bounding box center [991, 476] width 581 height 27
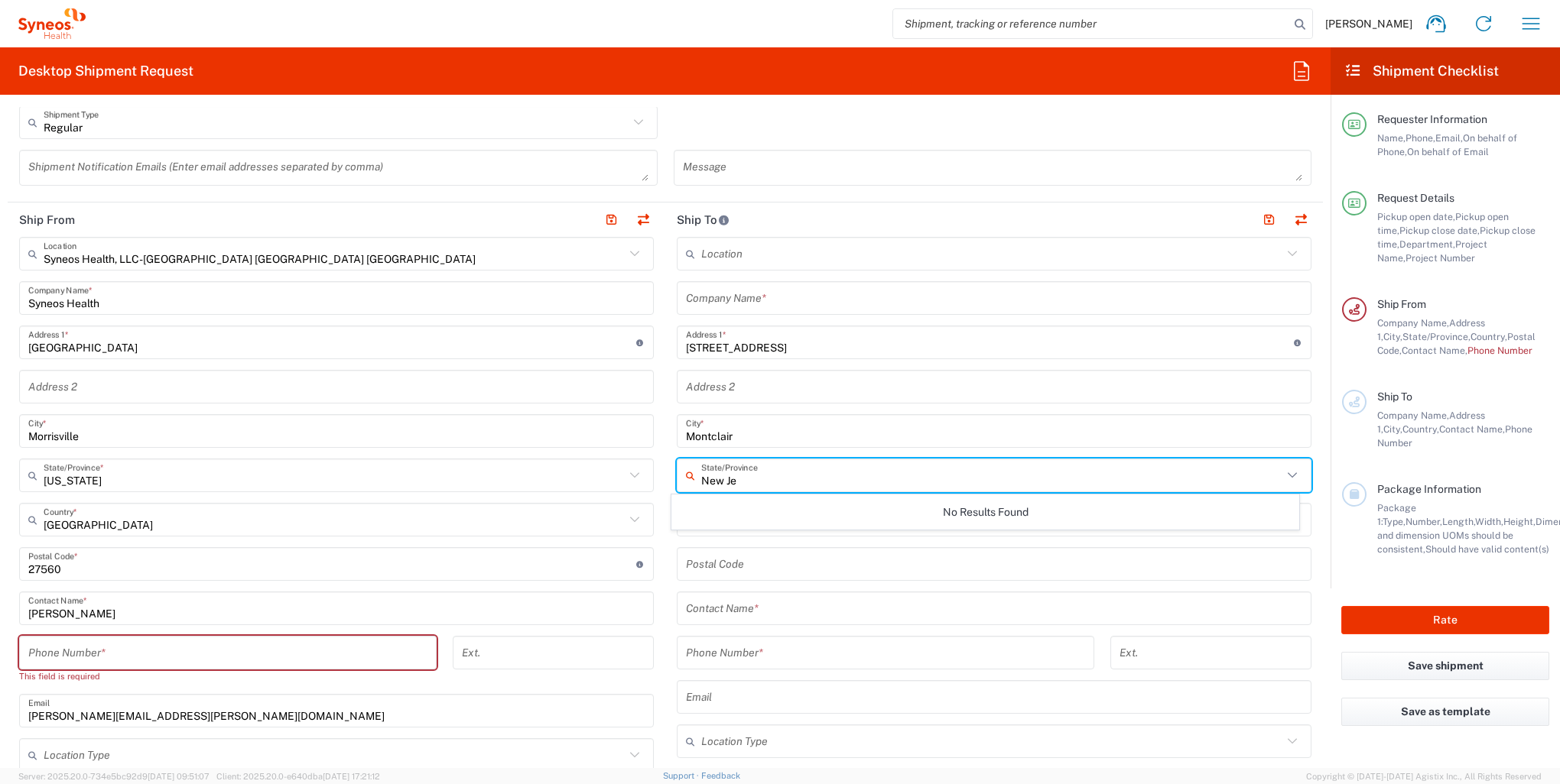
type input "New Jer"
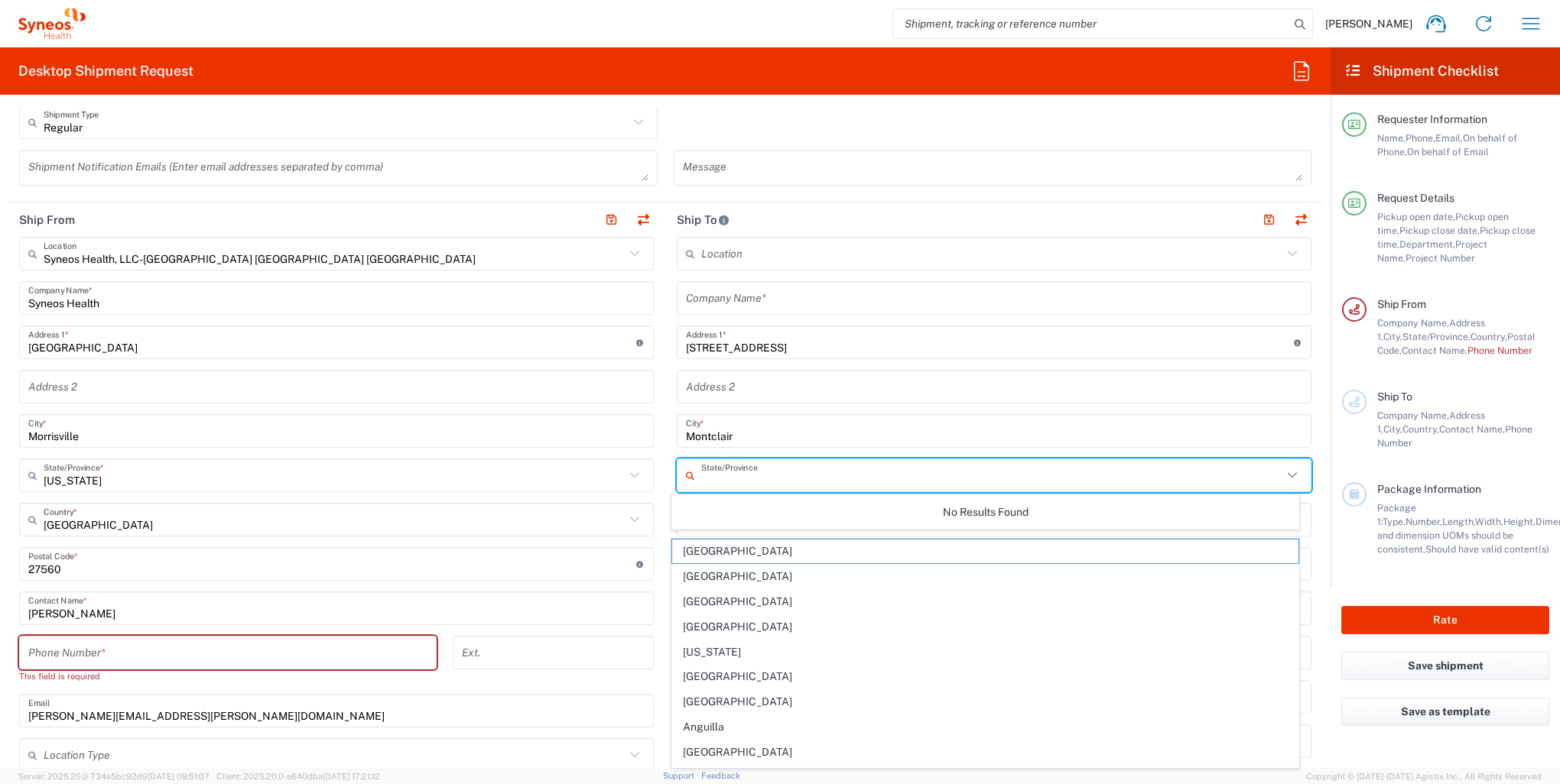
click at [766, 480] on input "text" at bounding box center [991, 476] width 581 height 27
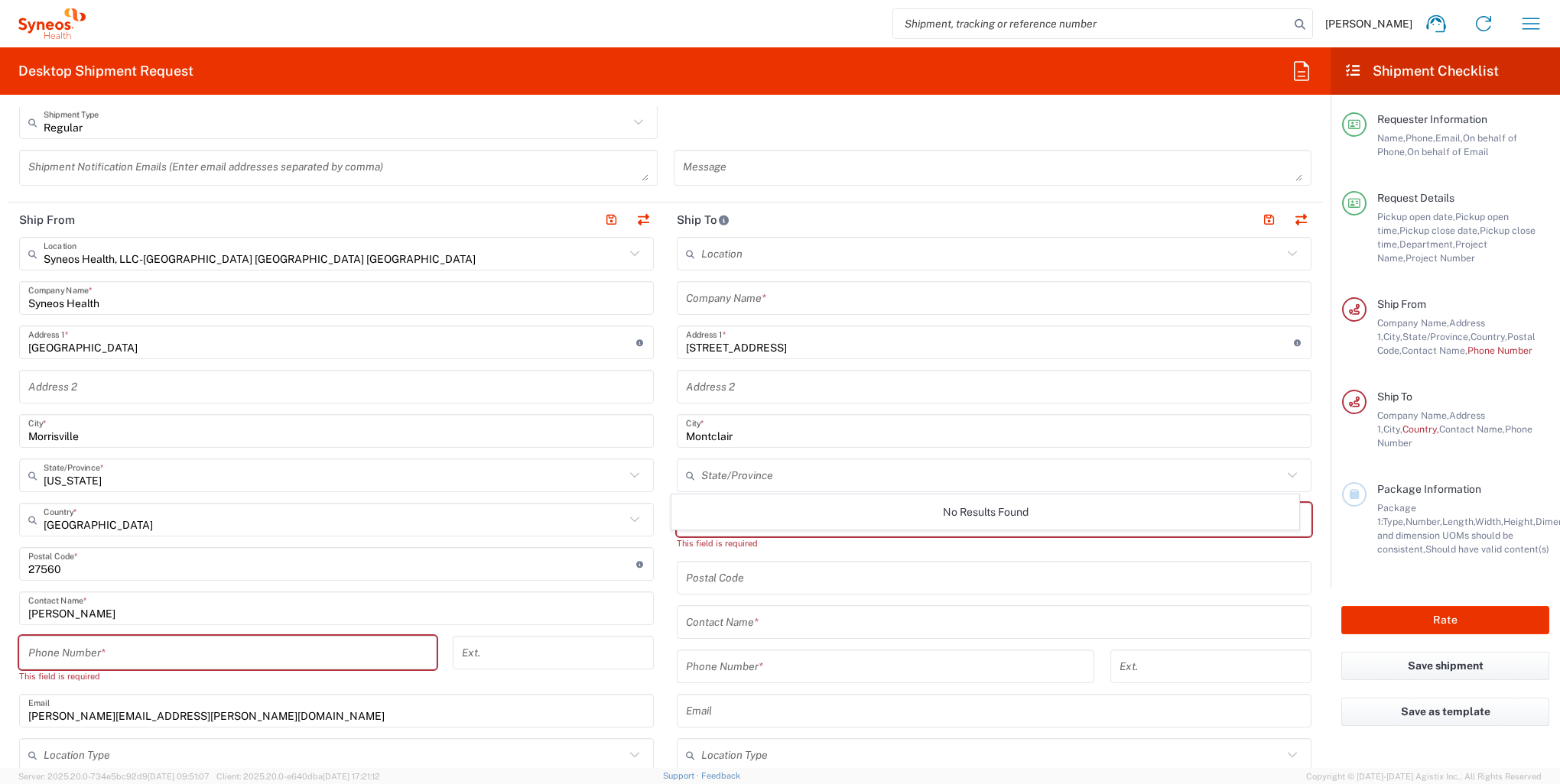
click at [686, 473] on icon at bounding box center [693, 475] width 15 height 24
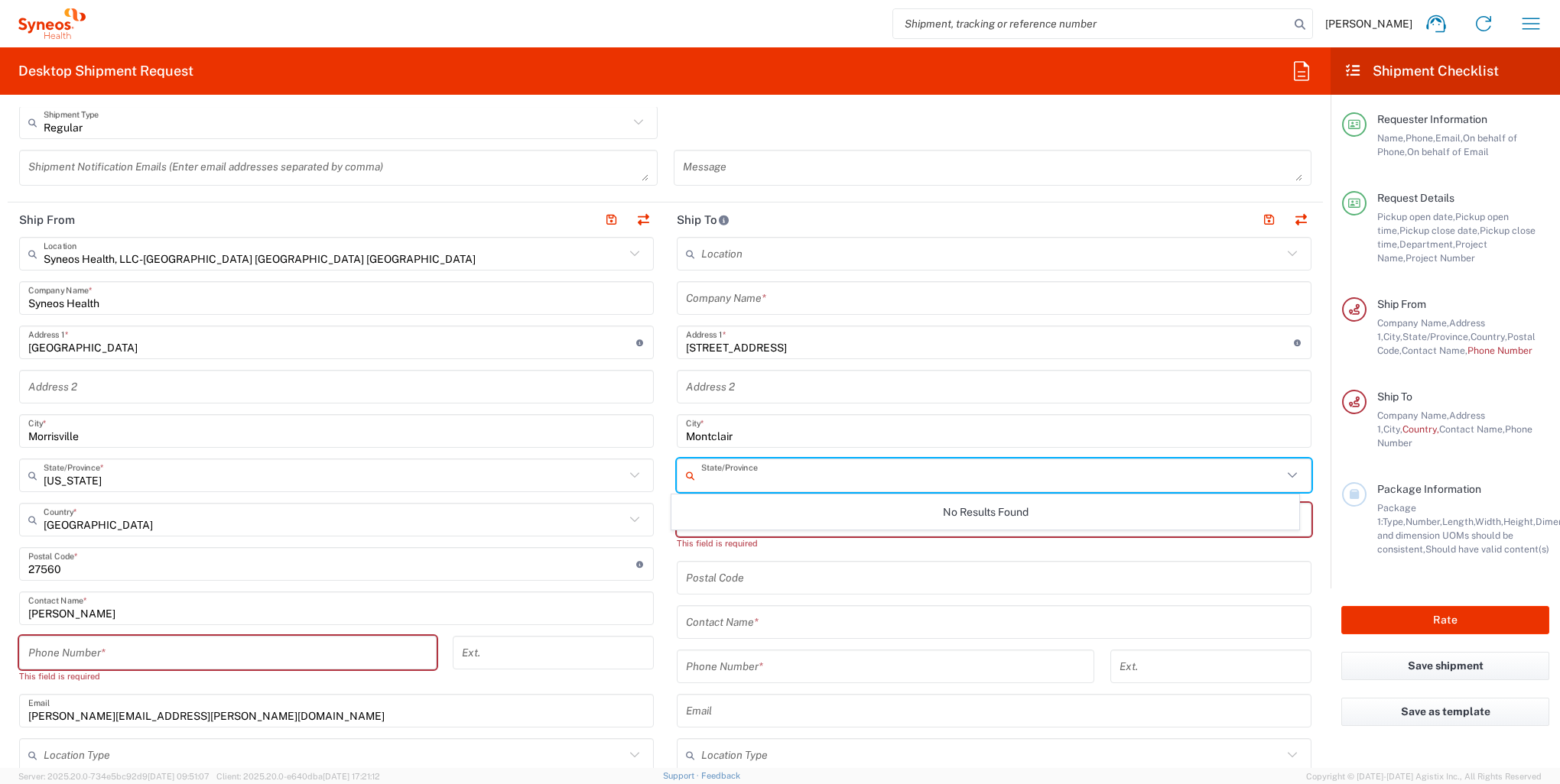
click at [1282, 472] on icon at bounding box center [1292, 476] width 20 height 20
type input "[US_STATE]"
click at [813, 632] on input "text" at bounding box center [994, 623] width 616 height 27
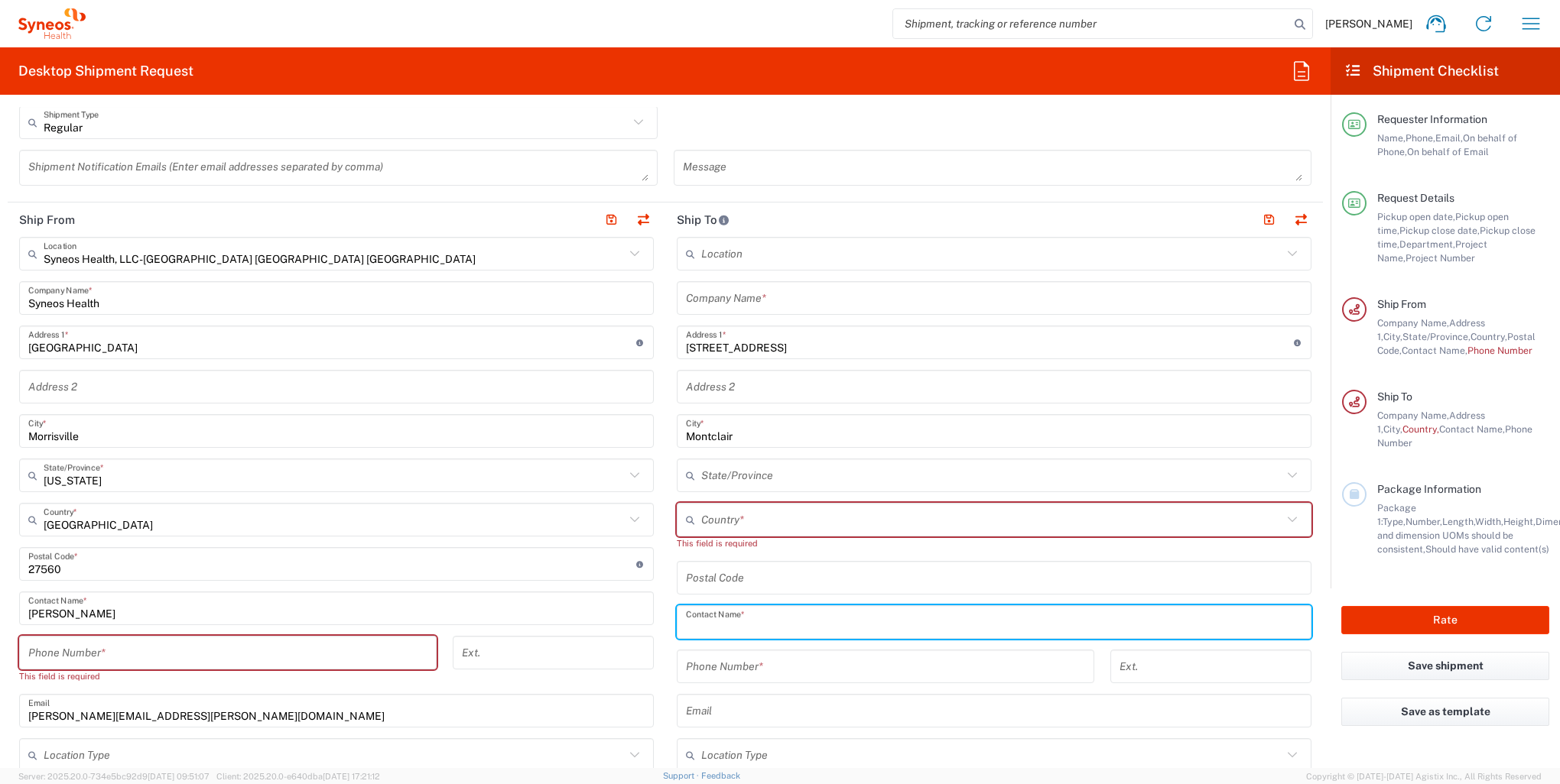
click at [766, 520] on input "text" at bounding box center [991, 520] width 581 height 27
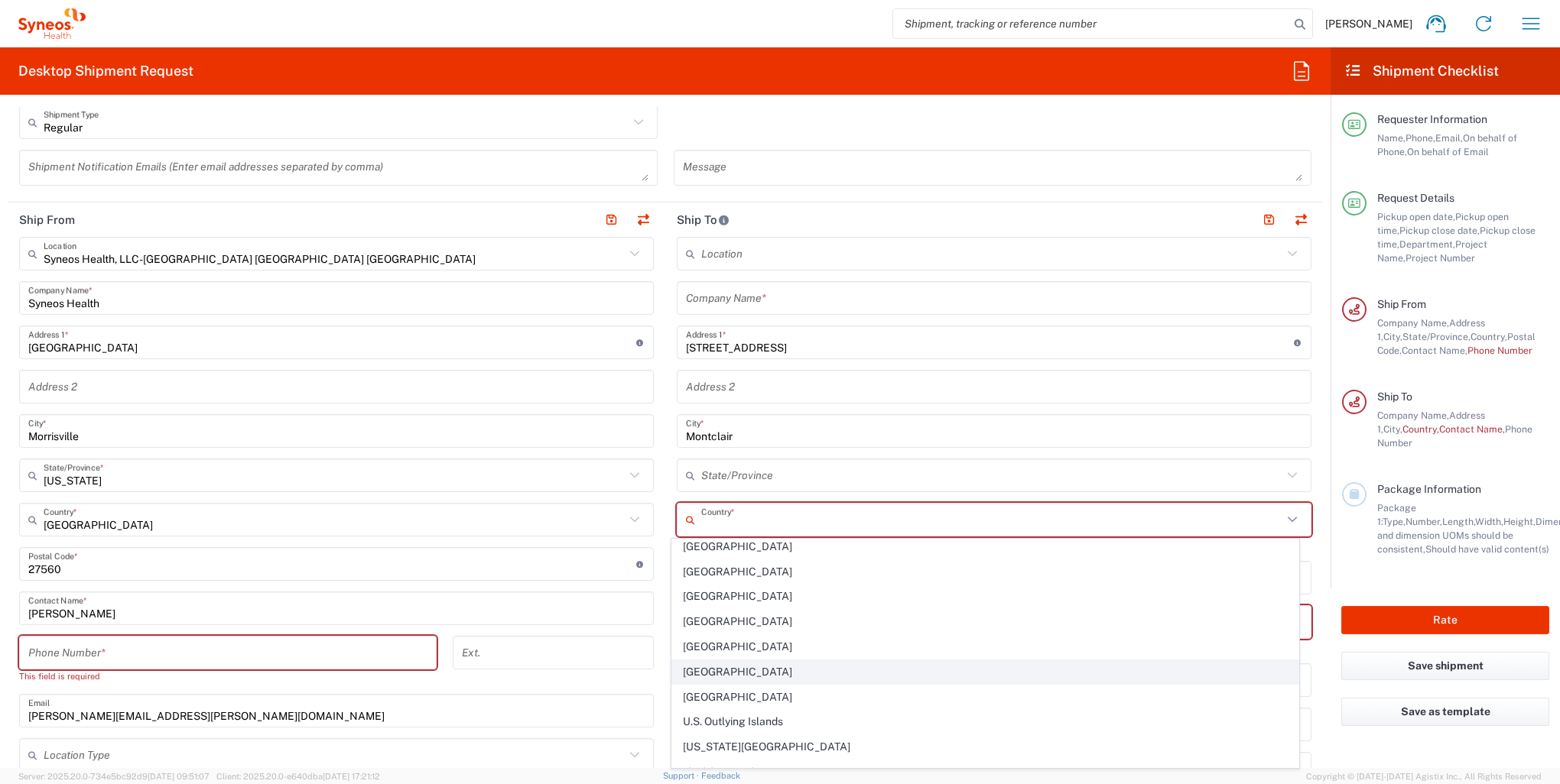
scroll to position [5657, 0]
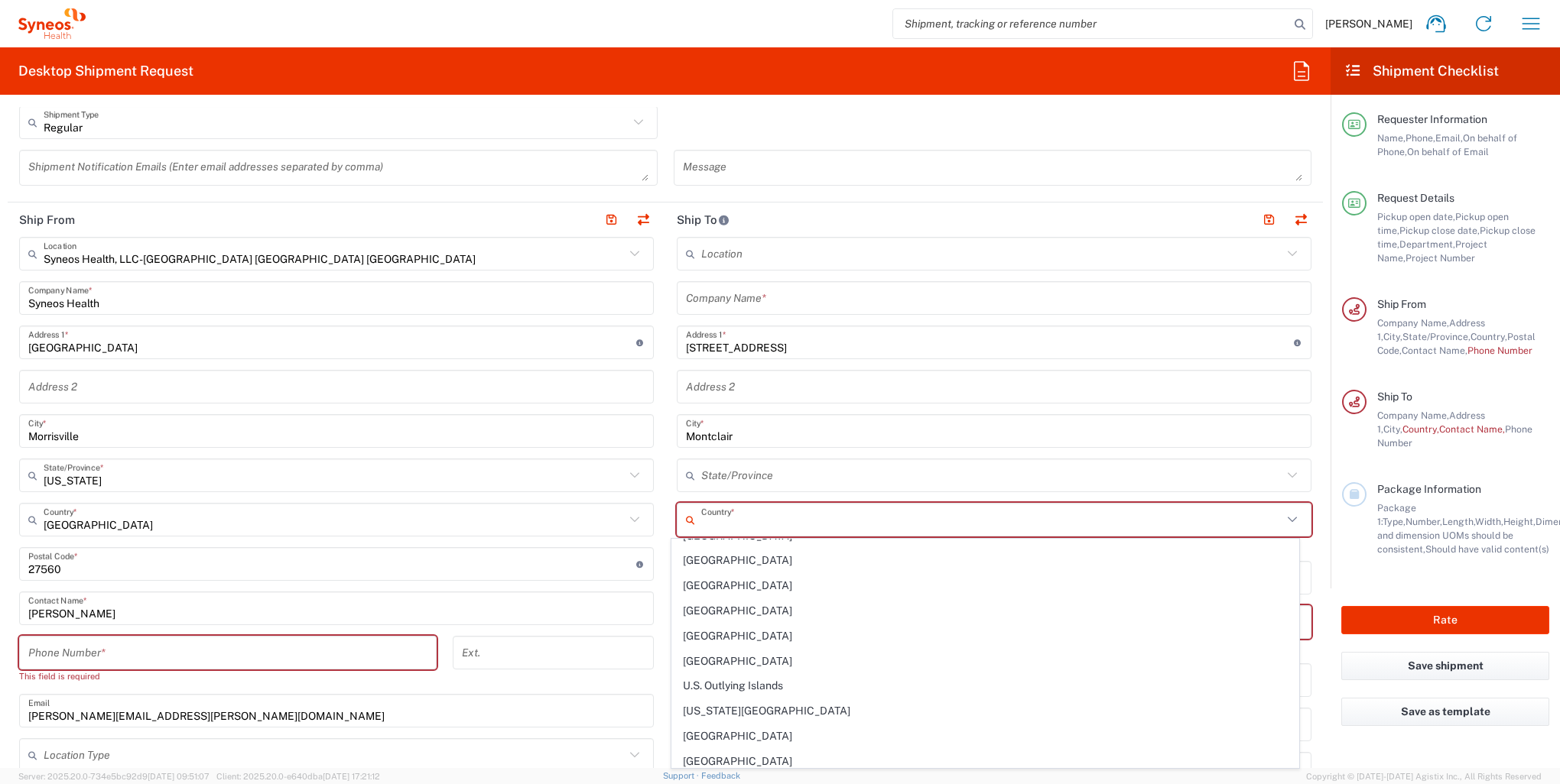
type input "[GEOGRAPHIC_DATA]"
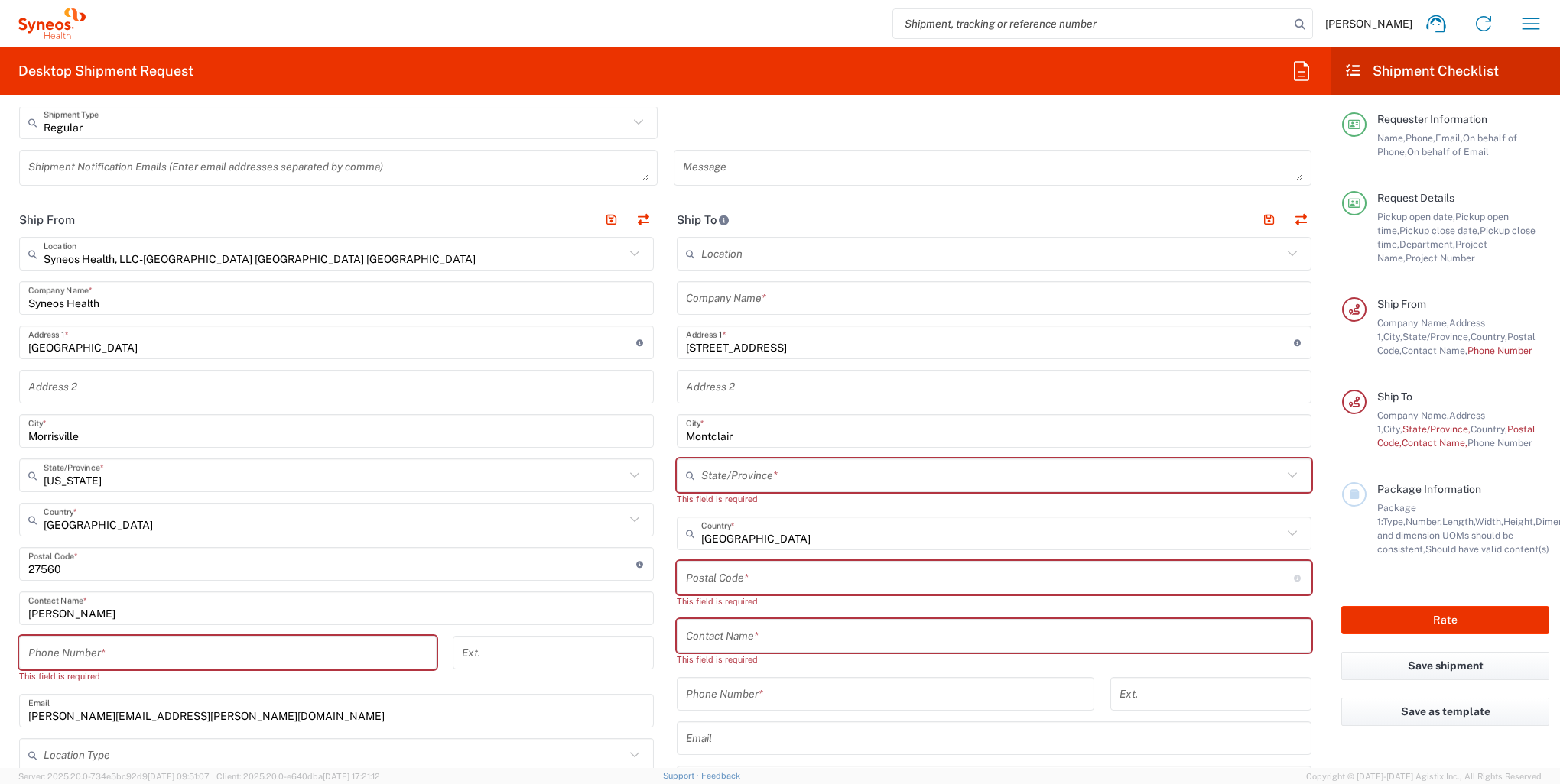
click at [740, 474] on input "text" at bounding box center [991, 476] width 581 height 27
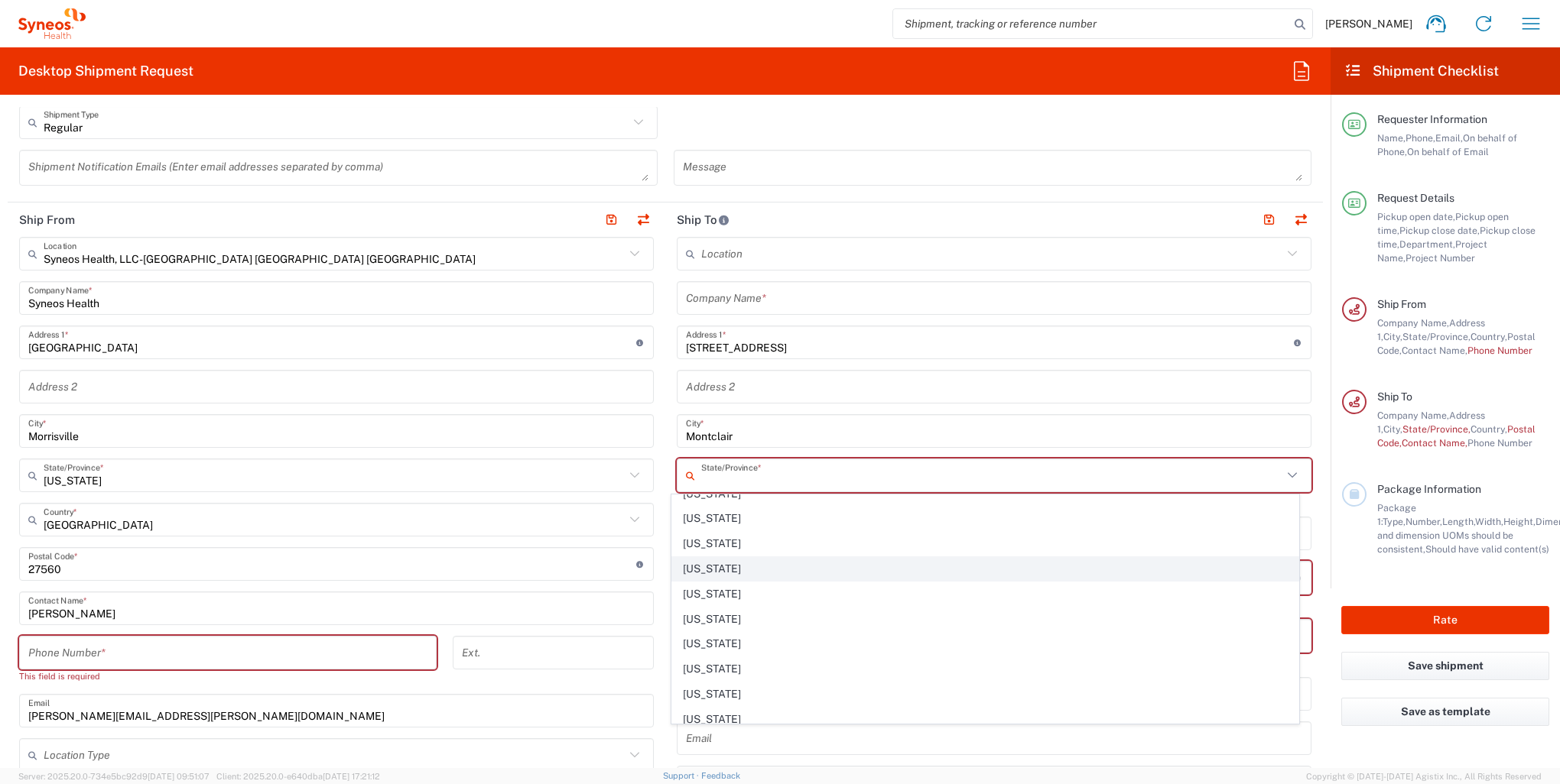
scroll to position [764, 0]
click at [699, 559] on span "[US_STATE]" at bounding box center [985, 570] width 625 height 23
type input "[US_STATE]"
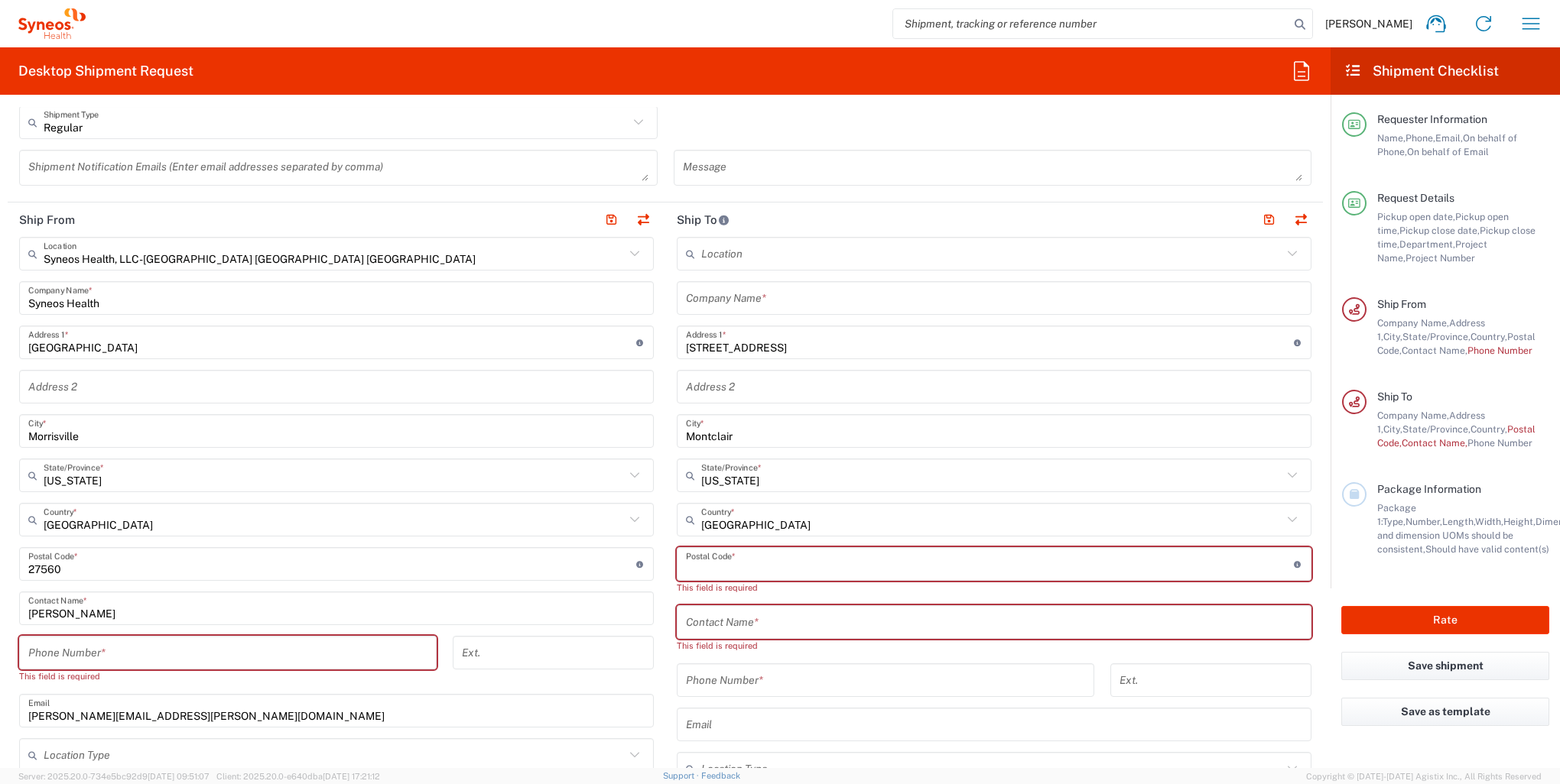
click at [794, 562] on input "undefined" at bounding box center [990, 565] width 607 height 27
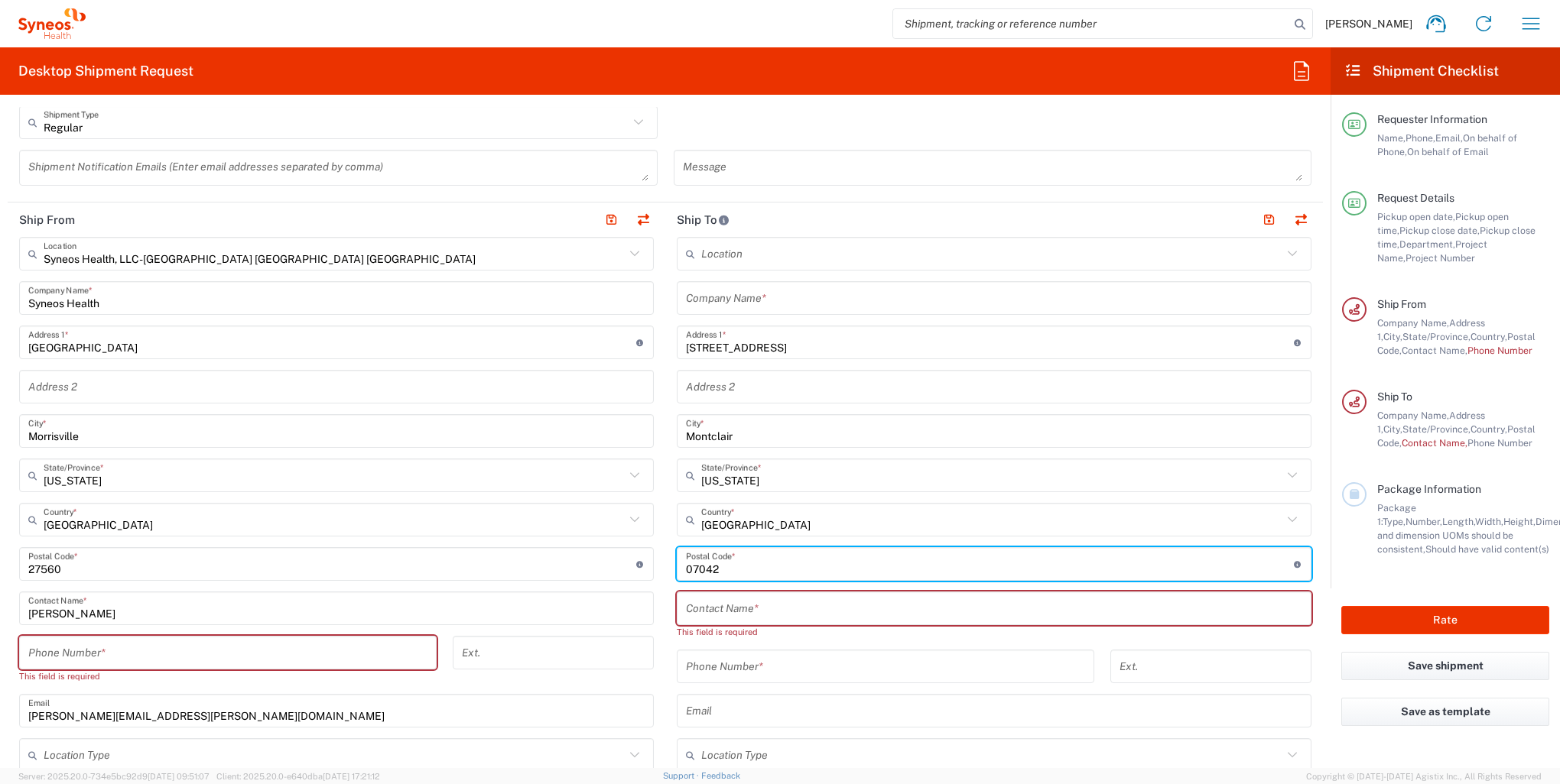
type input "07042"
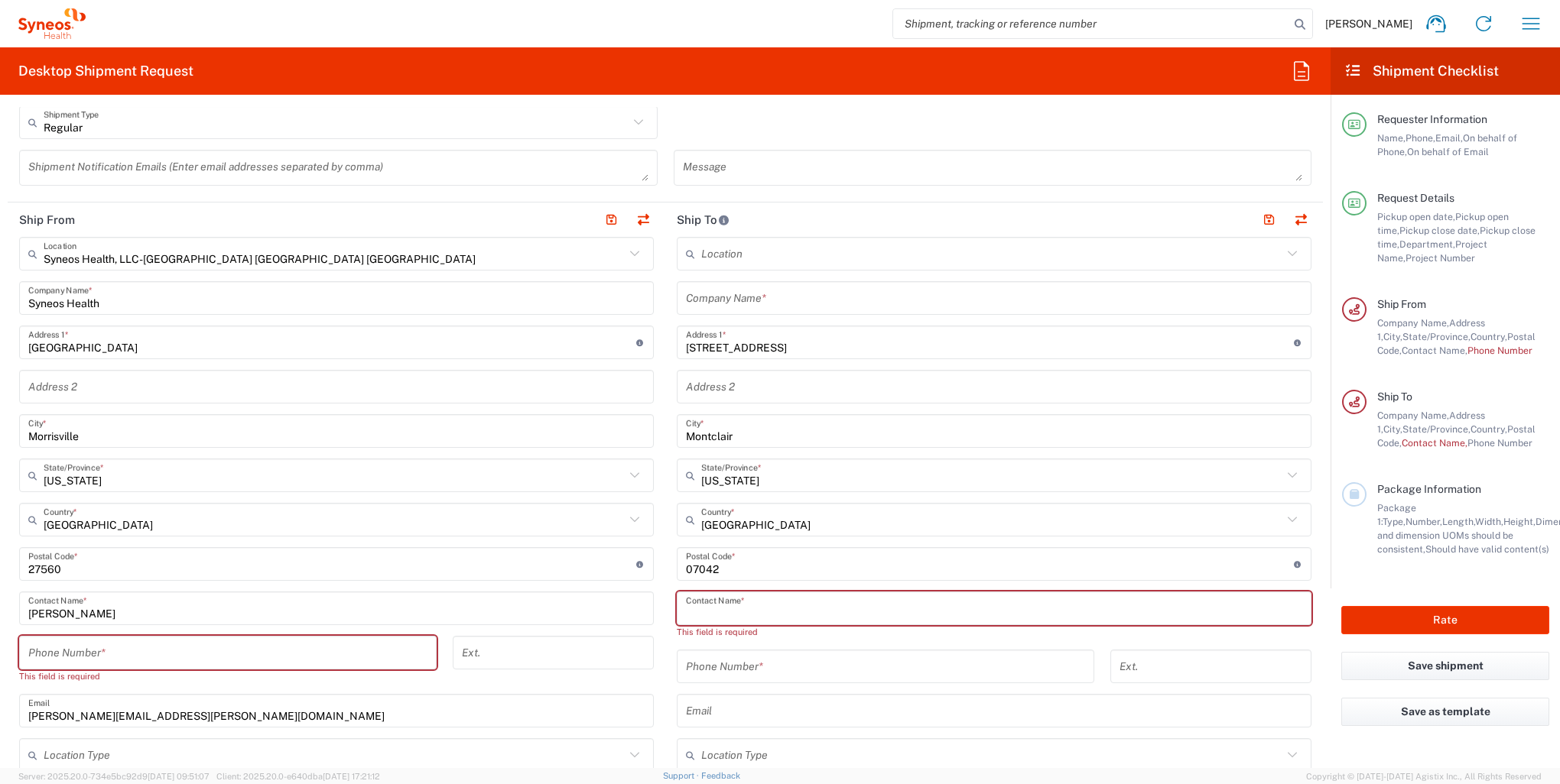
click at [782, 605] on input "text" at bounding box center [994, 609] width 616 height 27
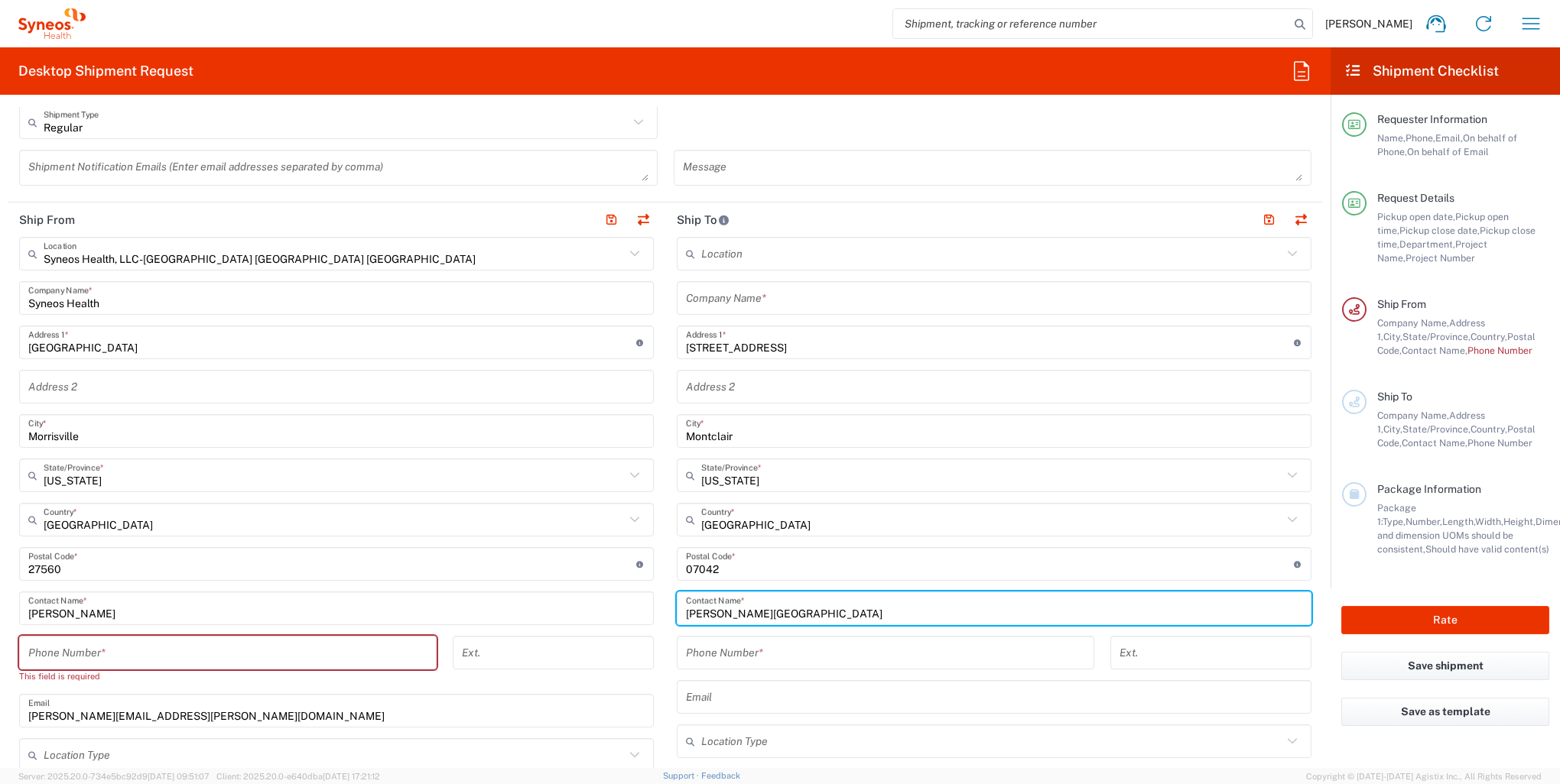
type input "[PERSON_NAME][GEOGRAPHIC_DATA]"
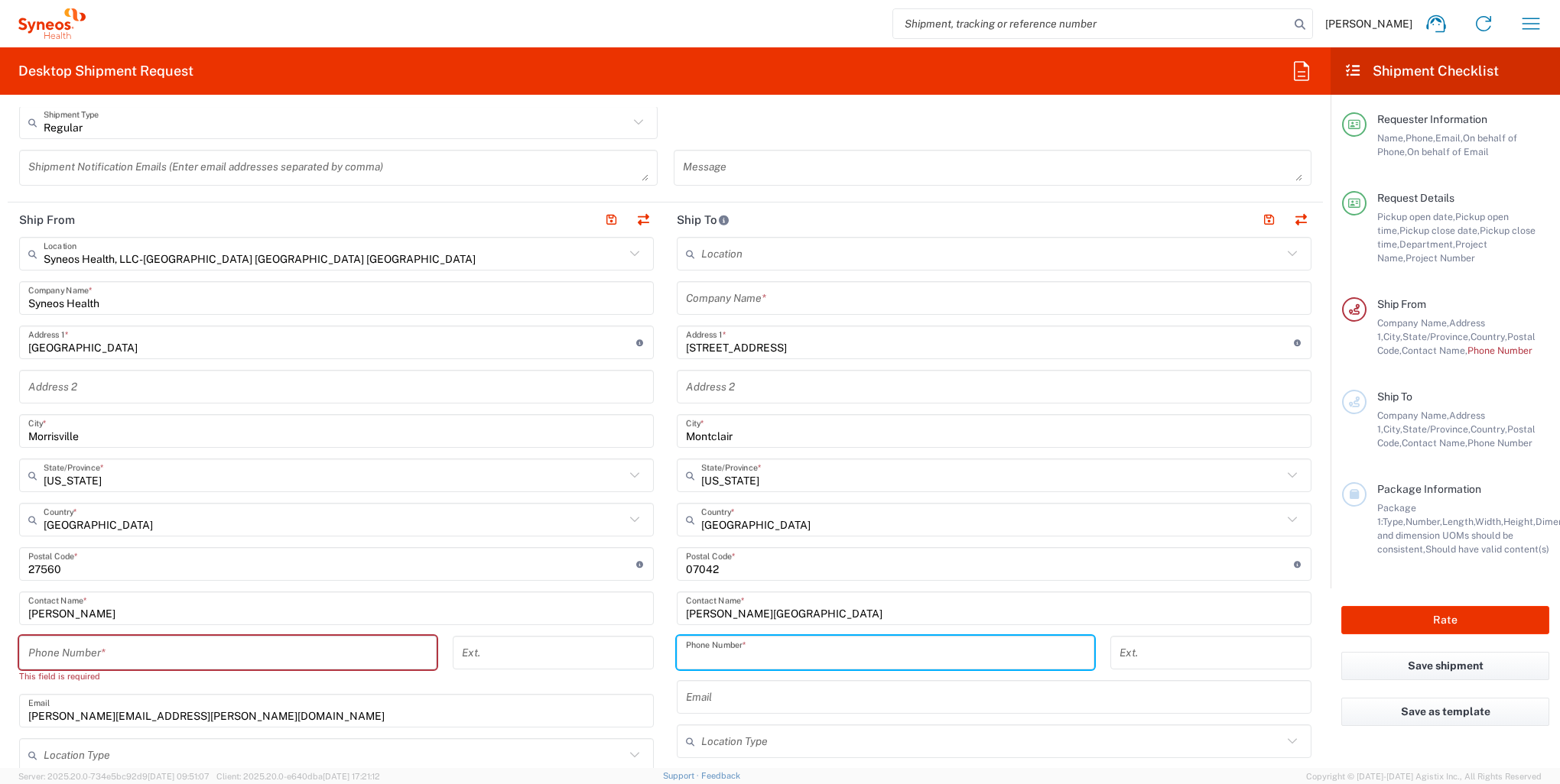
click at [798, 656] on input "tel" at bounding box center [885, 653] width 399 height 27
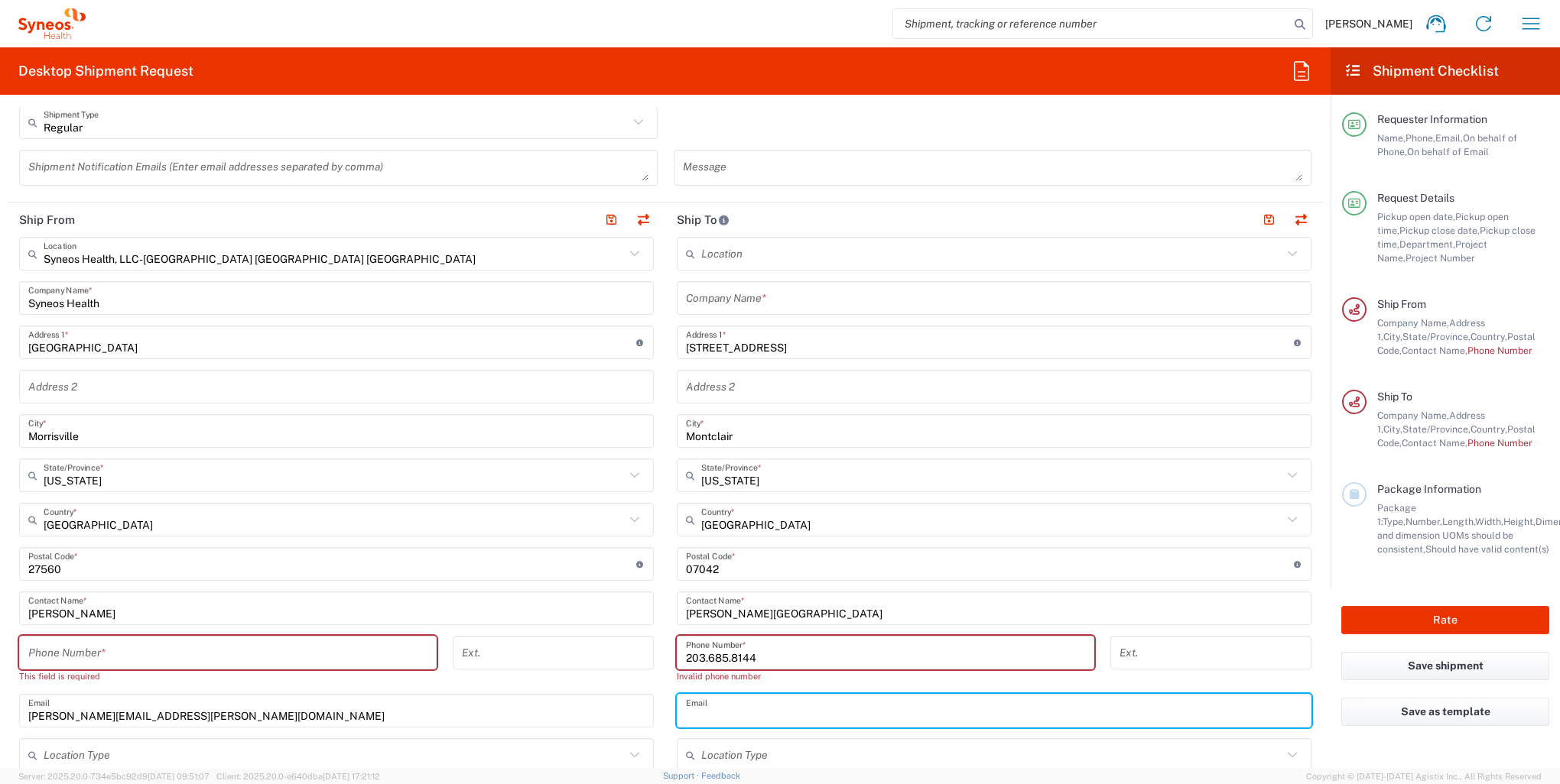
click at [923, 690] on div "Location [PERSON_NAME] LLC-[GEOGRAPHIC_DATA] [GEOGRAPHIC_DATA] [GEOGRAPHIC_DATA…" at bounding box center [994, 565] width 634 height 656
click at [686, 644] on input "203.685.8144" at bounding box center [885, 653] width 399 height 27
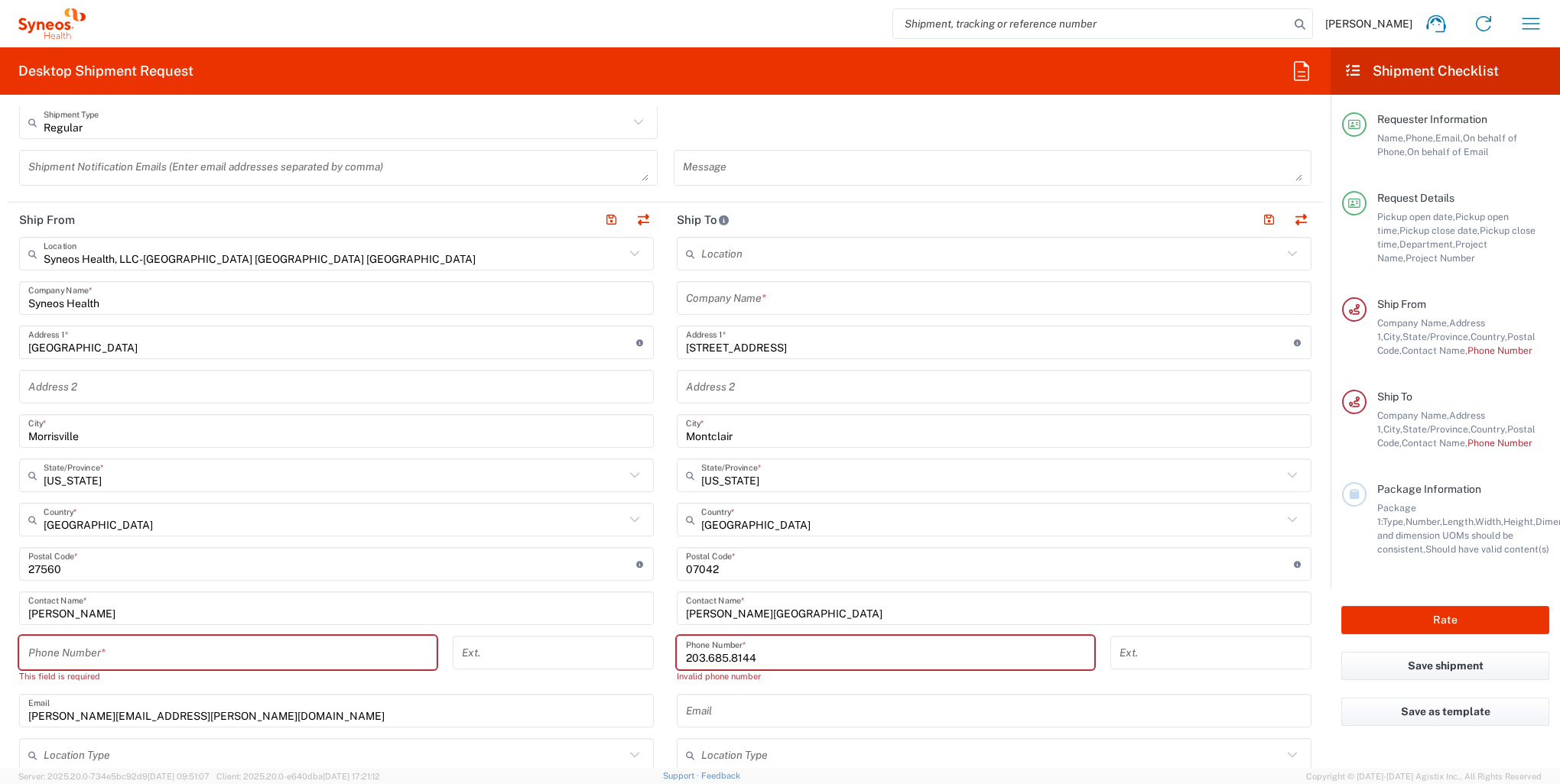
click at [695, 653] on input "203.685.8144" at bounding box center [885, 653] width 399 height 27
click at [704, 658] on input "203.685.8144" at bounding box center [885, 653] width 399 height 27
click at [727, 654] on input "203-685.8144" at bounding box center [885, 653] width 399 height 27
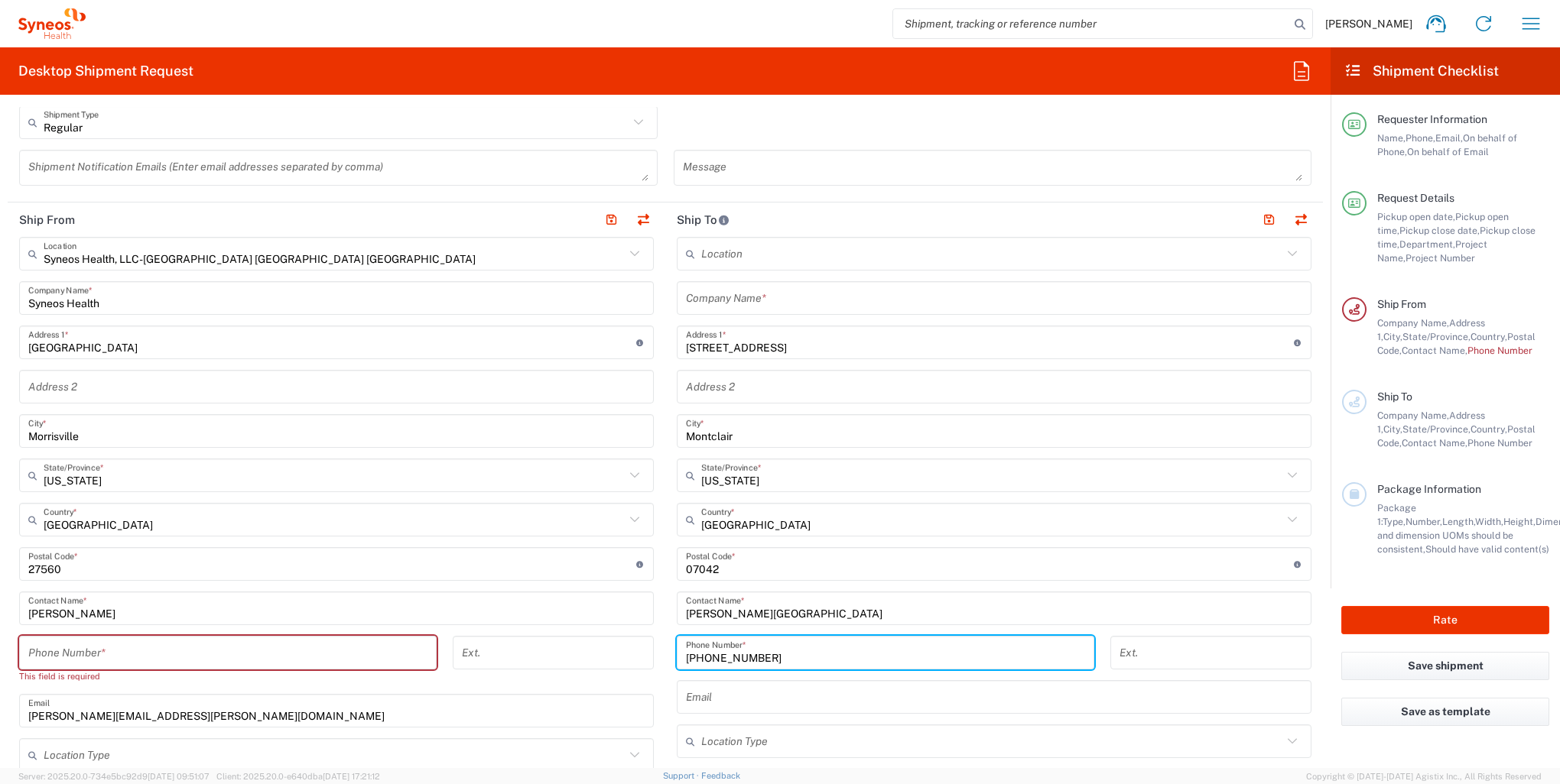
type input "[PHONE_NUMBER]"
click at [731, 705] on input "text" at bounding box center [994, 697] width 616 height 27
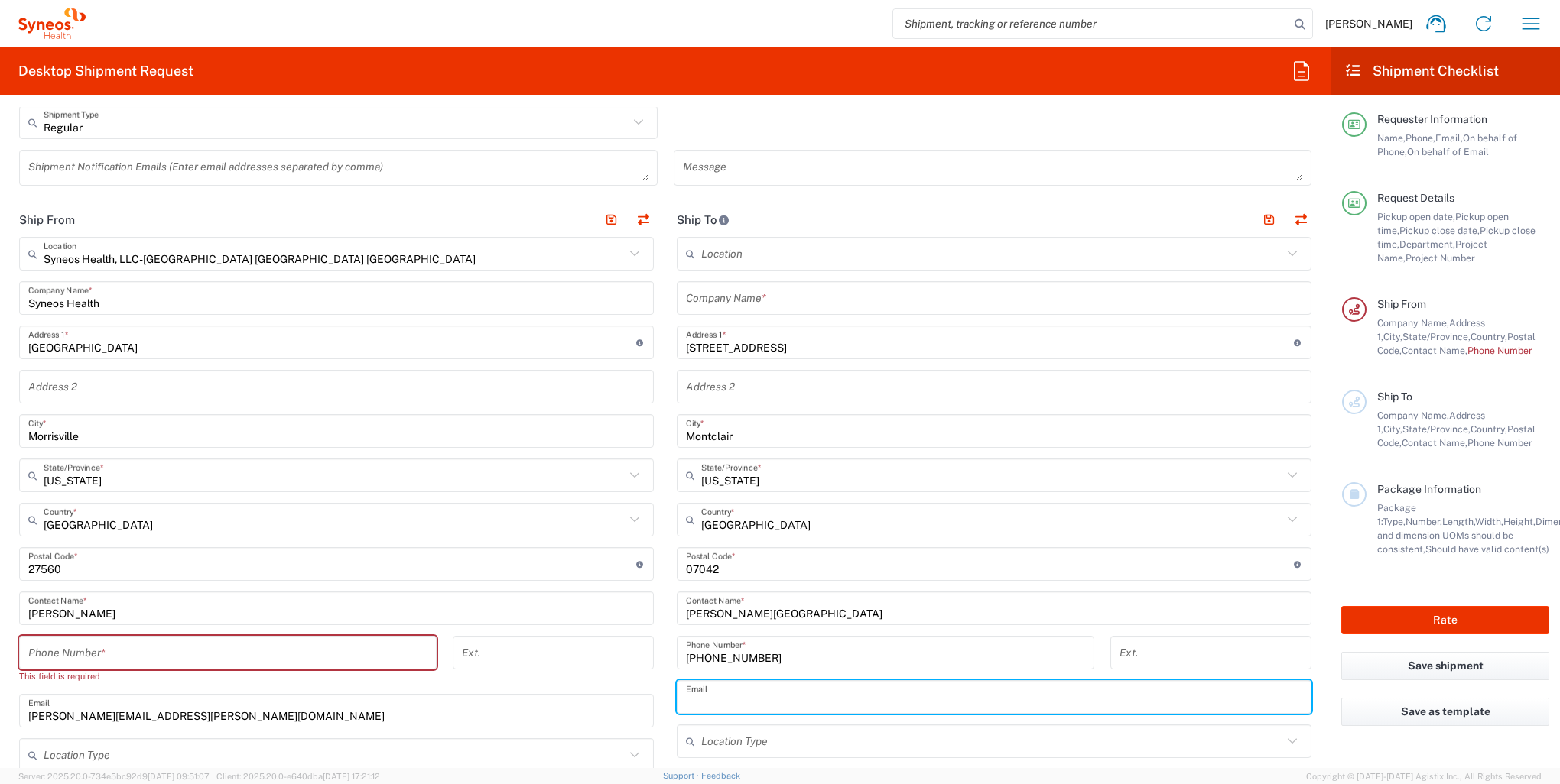
type input ","
type input "[EMAIL_ADDRESS][PERSON_NAME][DOMAIN_NAME]"
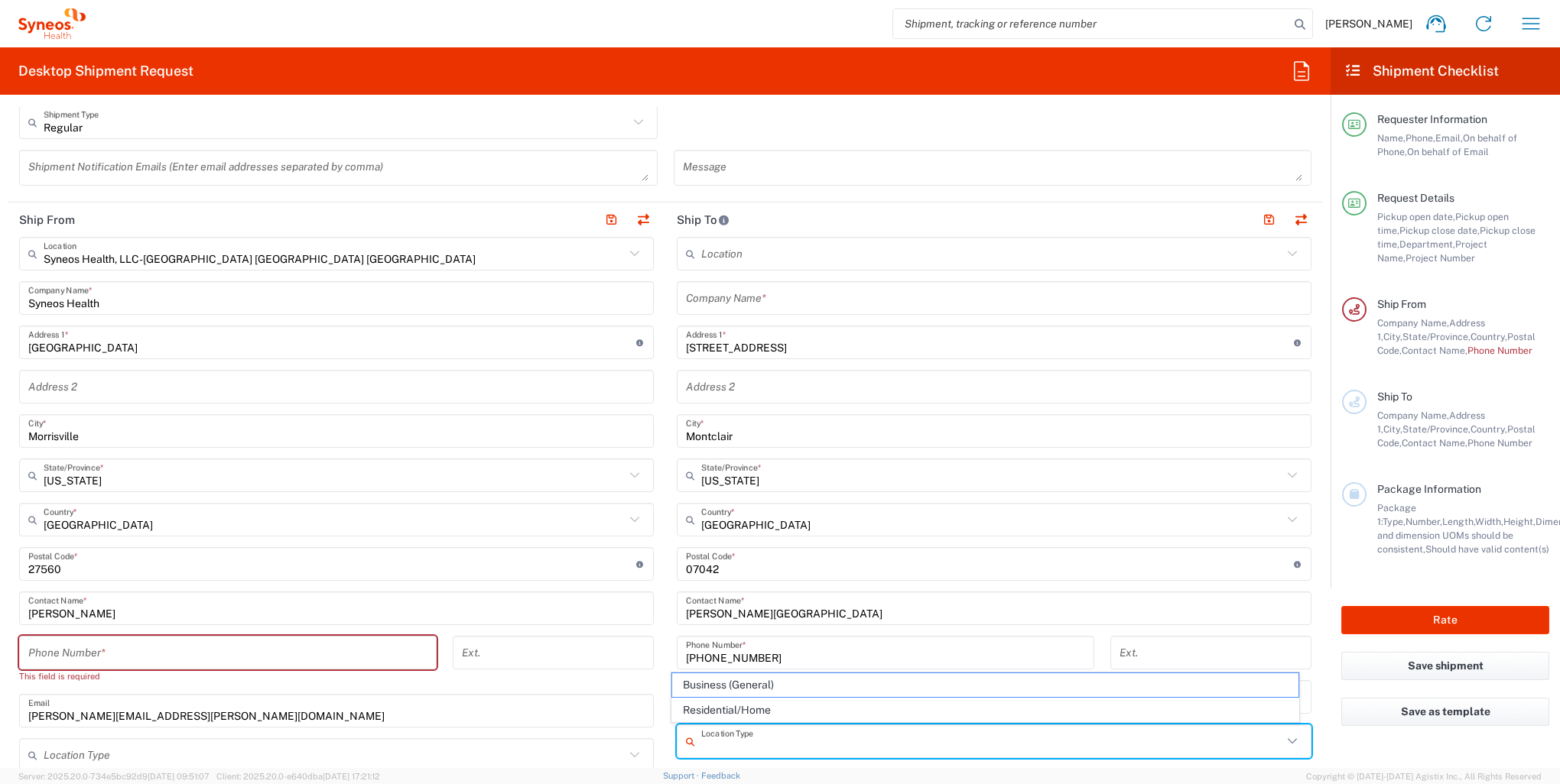
click at [728, 735] on input "text" at bounding box center [991, 743] width 581 height 27
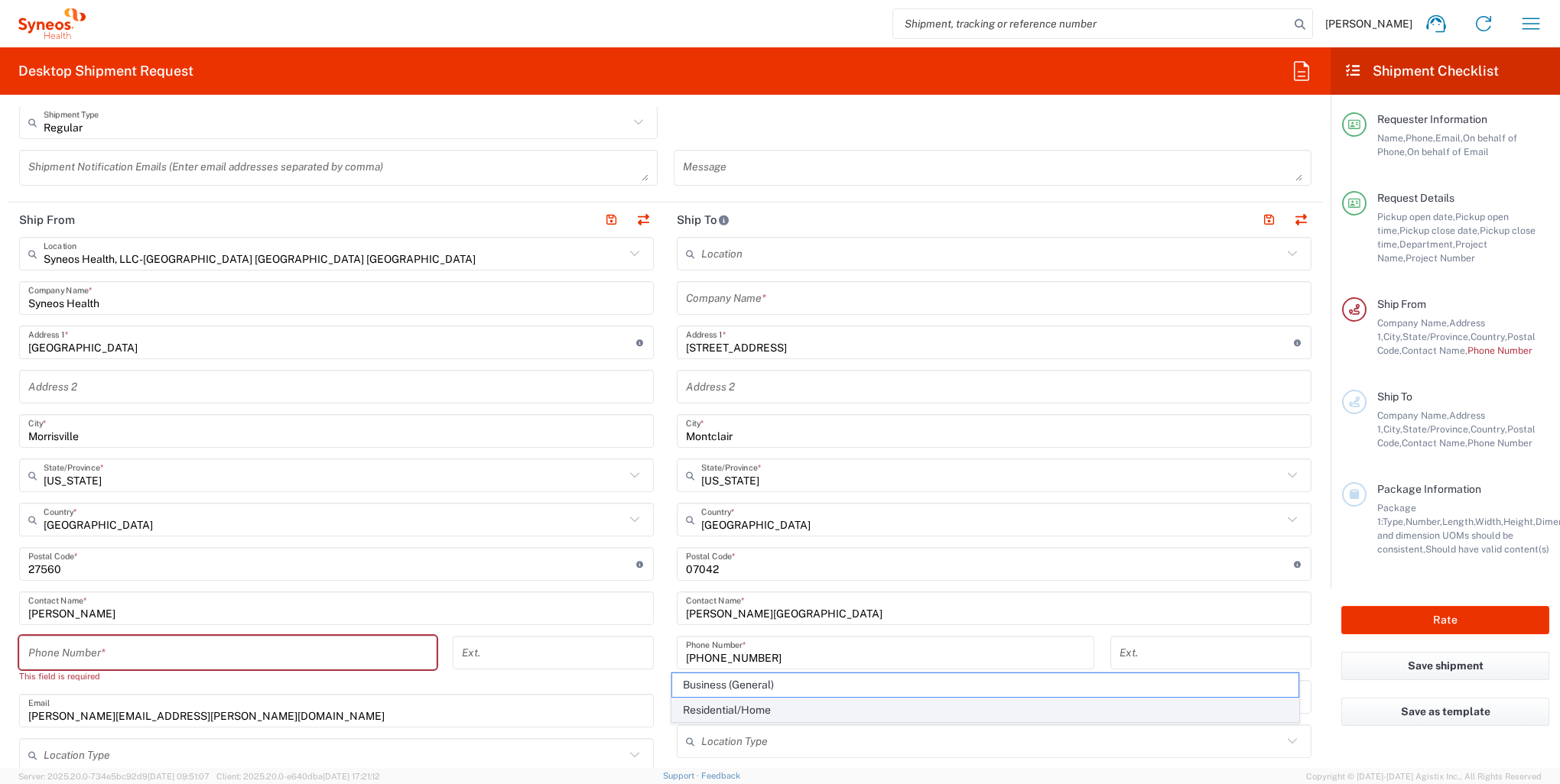
click at [734, 716] on span "Residential/Home" at bounding box center [985, 710] width 625 height 23
type input "Residential/Home"
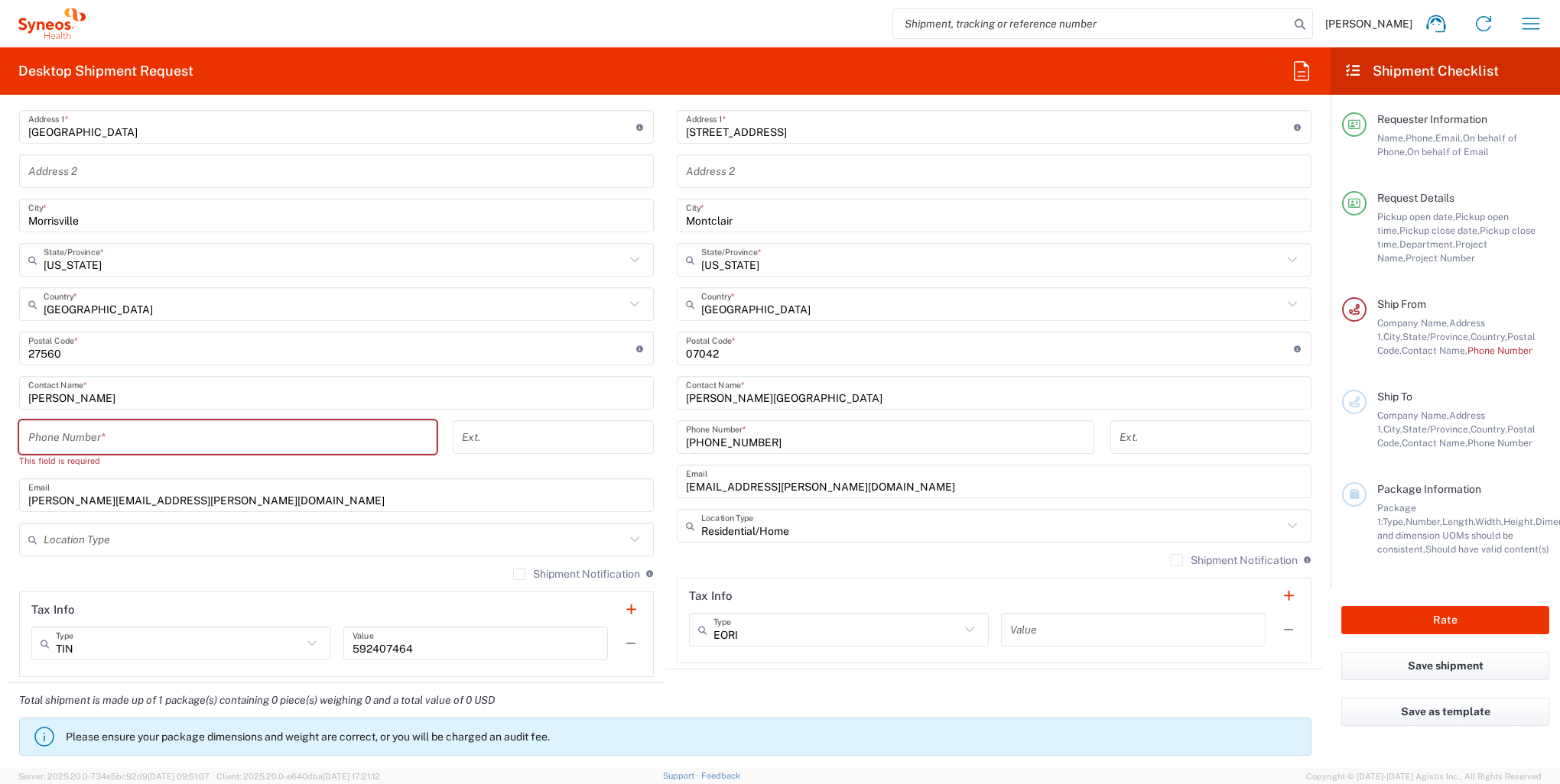
scroll to position [688, 0]
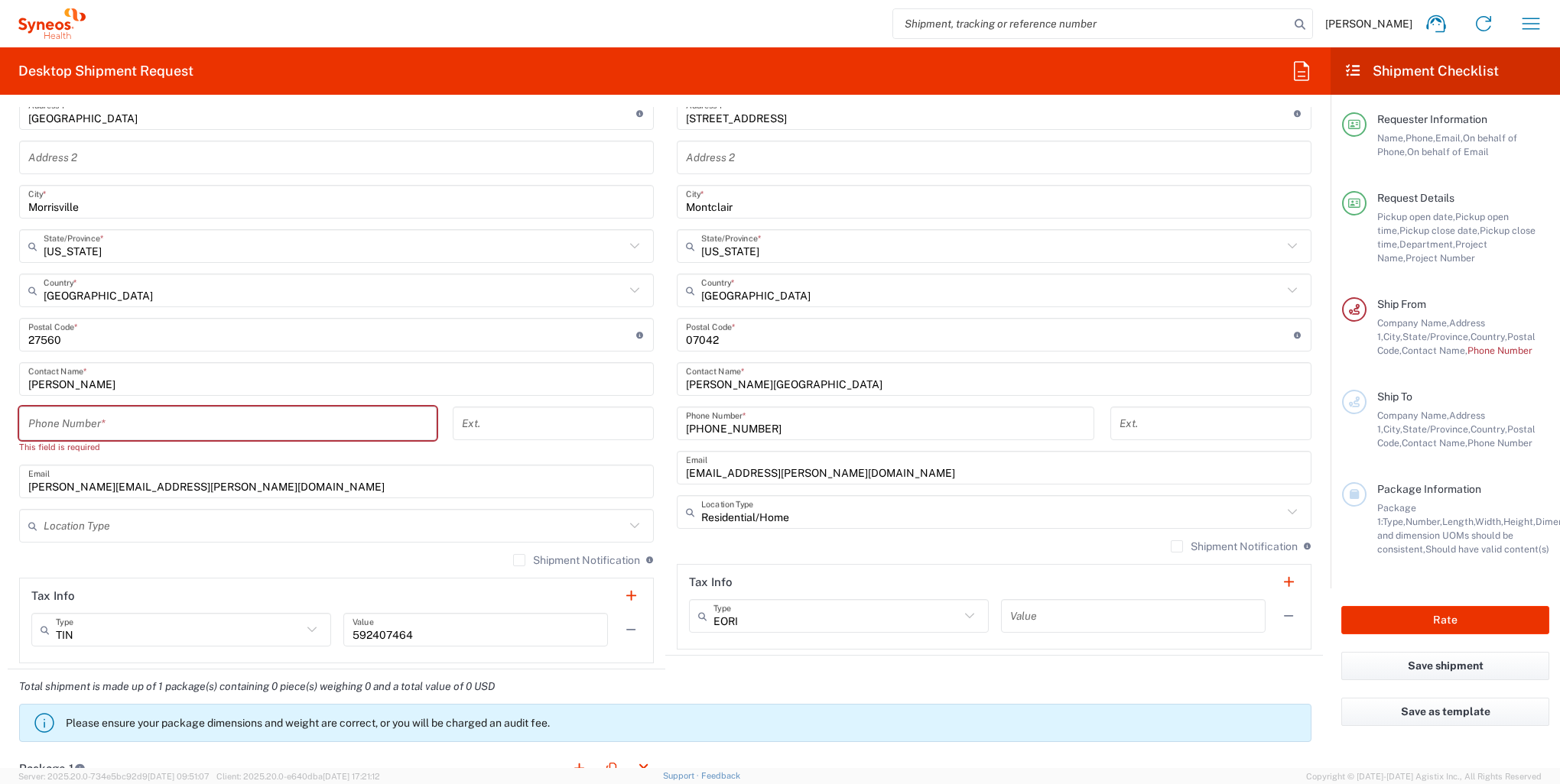
click at [244, 524] on input "text" at bounding box center [333, 526] width 581 height 27
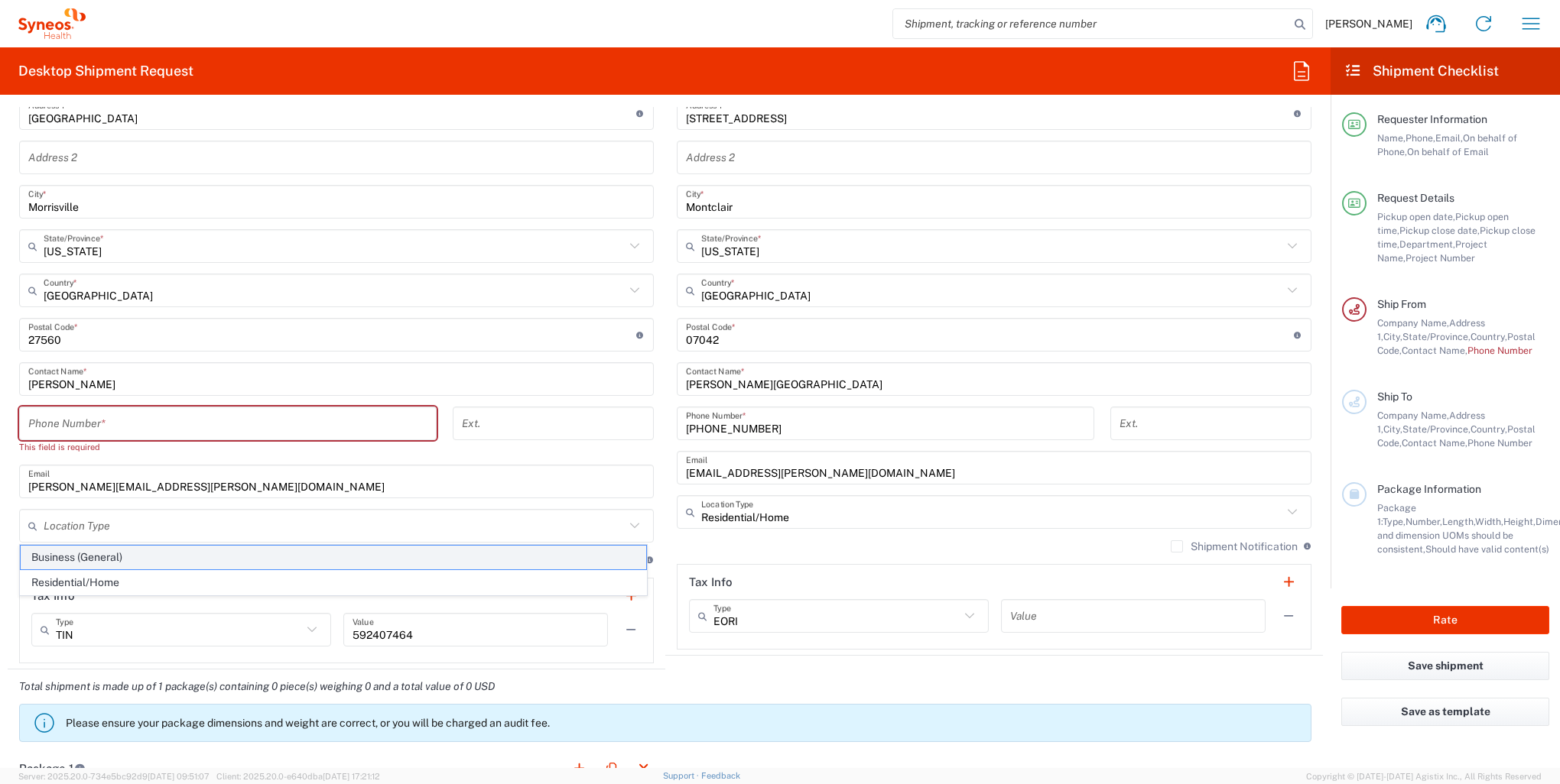
click at [125, 555] on span "Business (General)" at bounding box center [333, 558] width 625 height 23
type input "Business (General)"
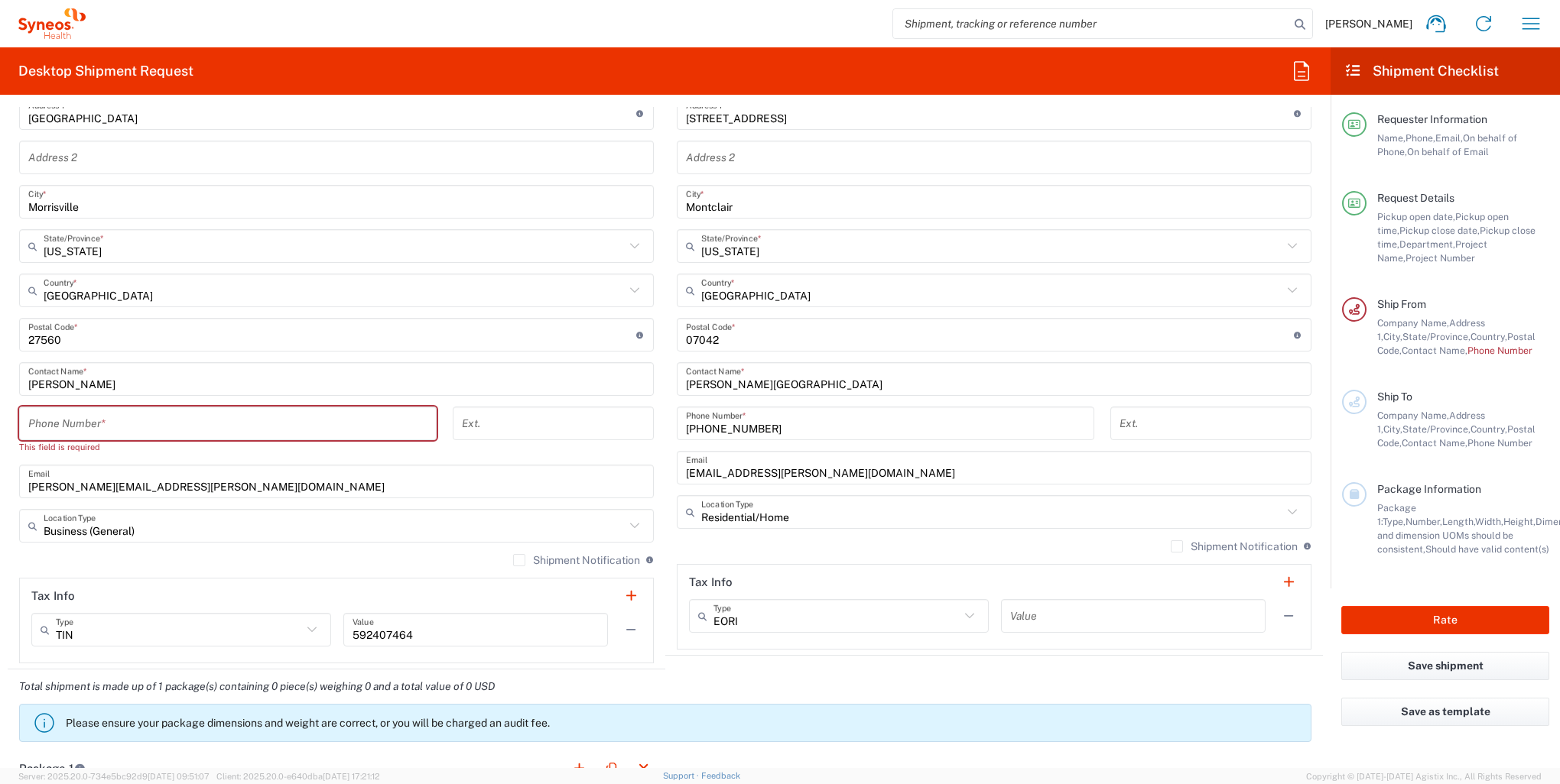
click at [165, 426] on input "tel" at bounding box center [227, 424] width 399 height 27
type input "9844595469"
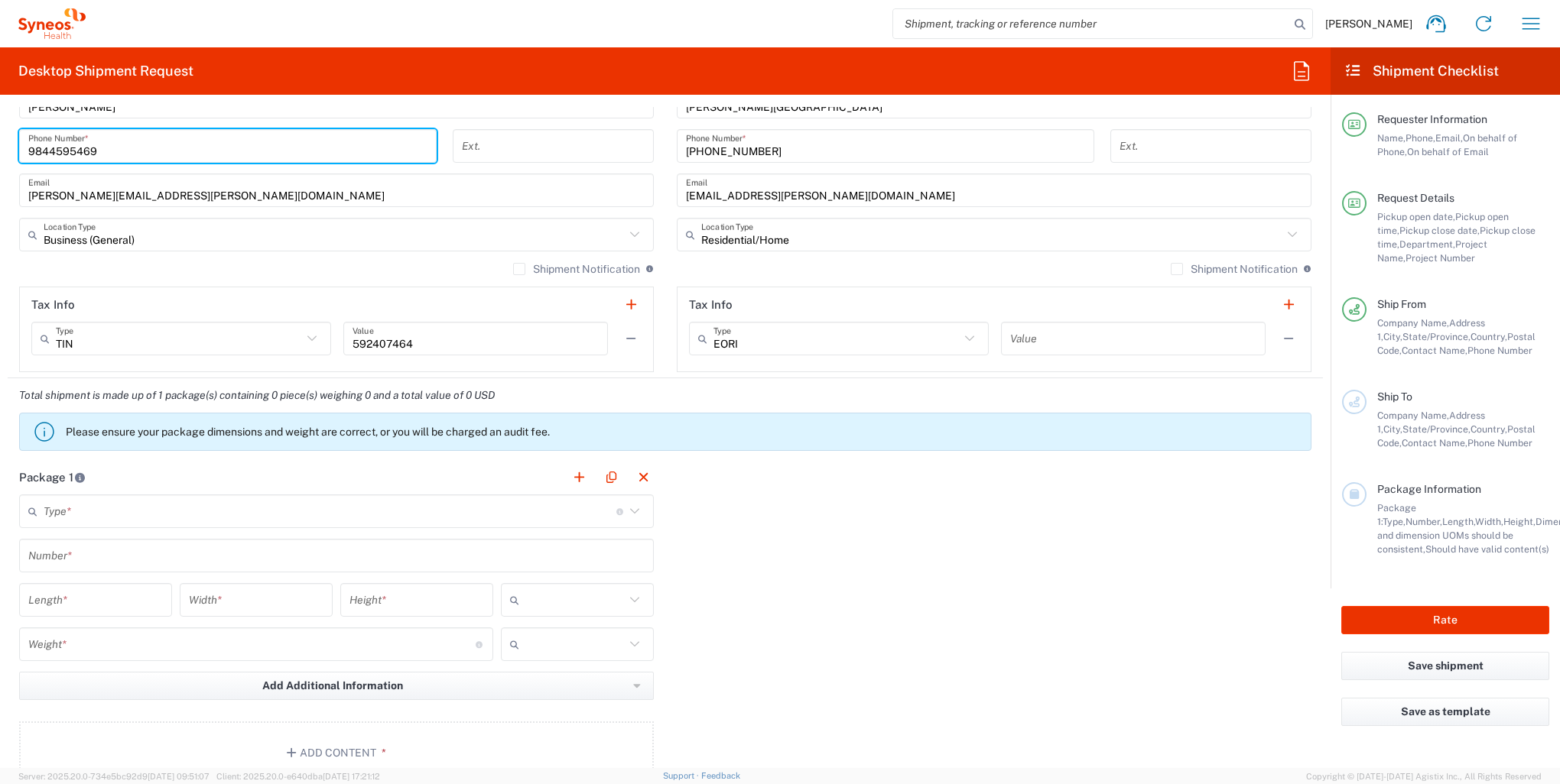
scroll to position [994, 0]
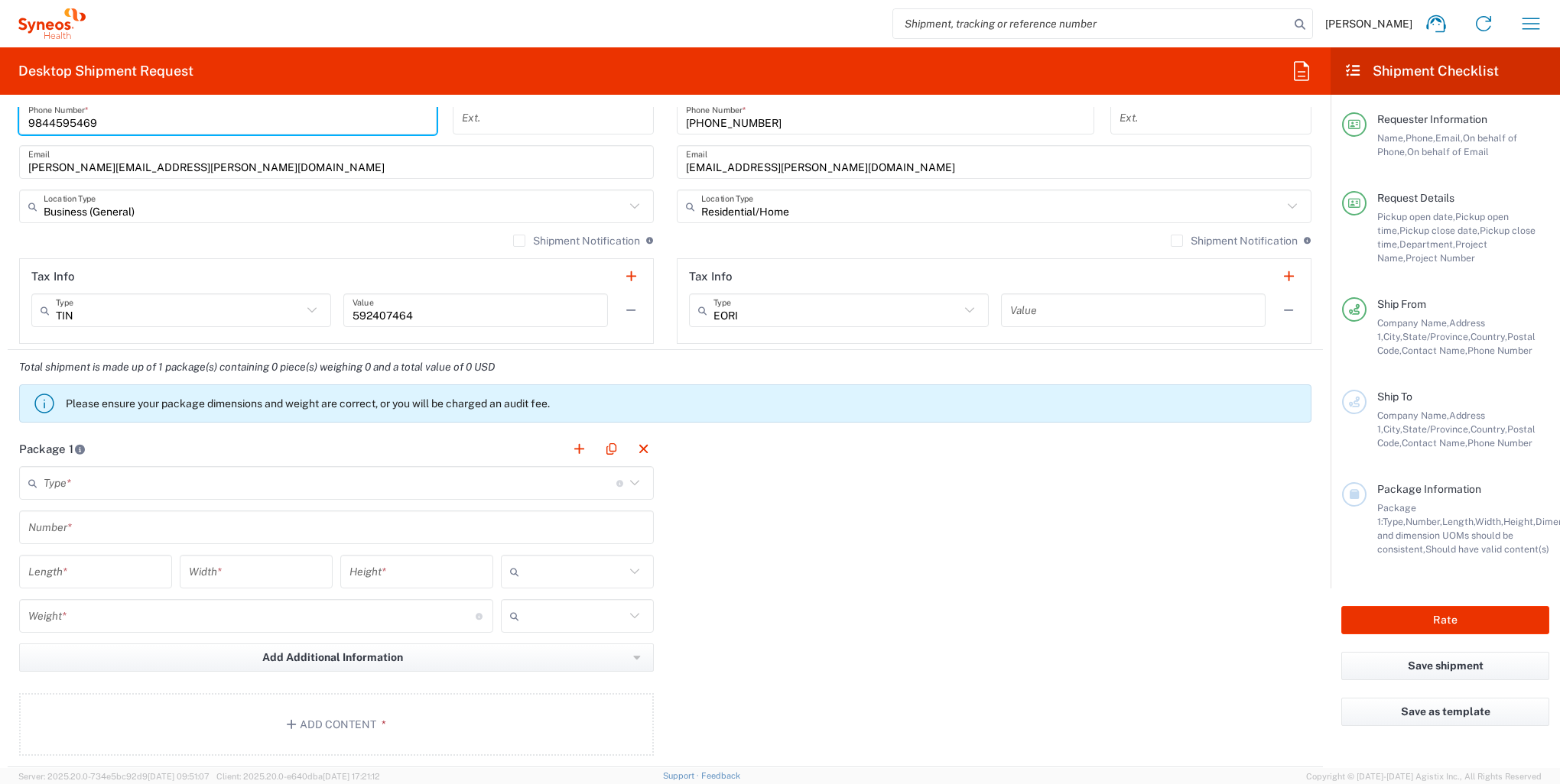
click at [395, 483] on input "text" at bounding box center [329, 484] width 572 height 27
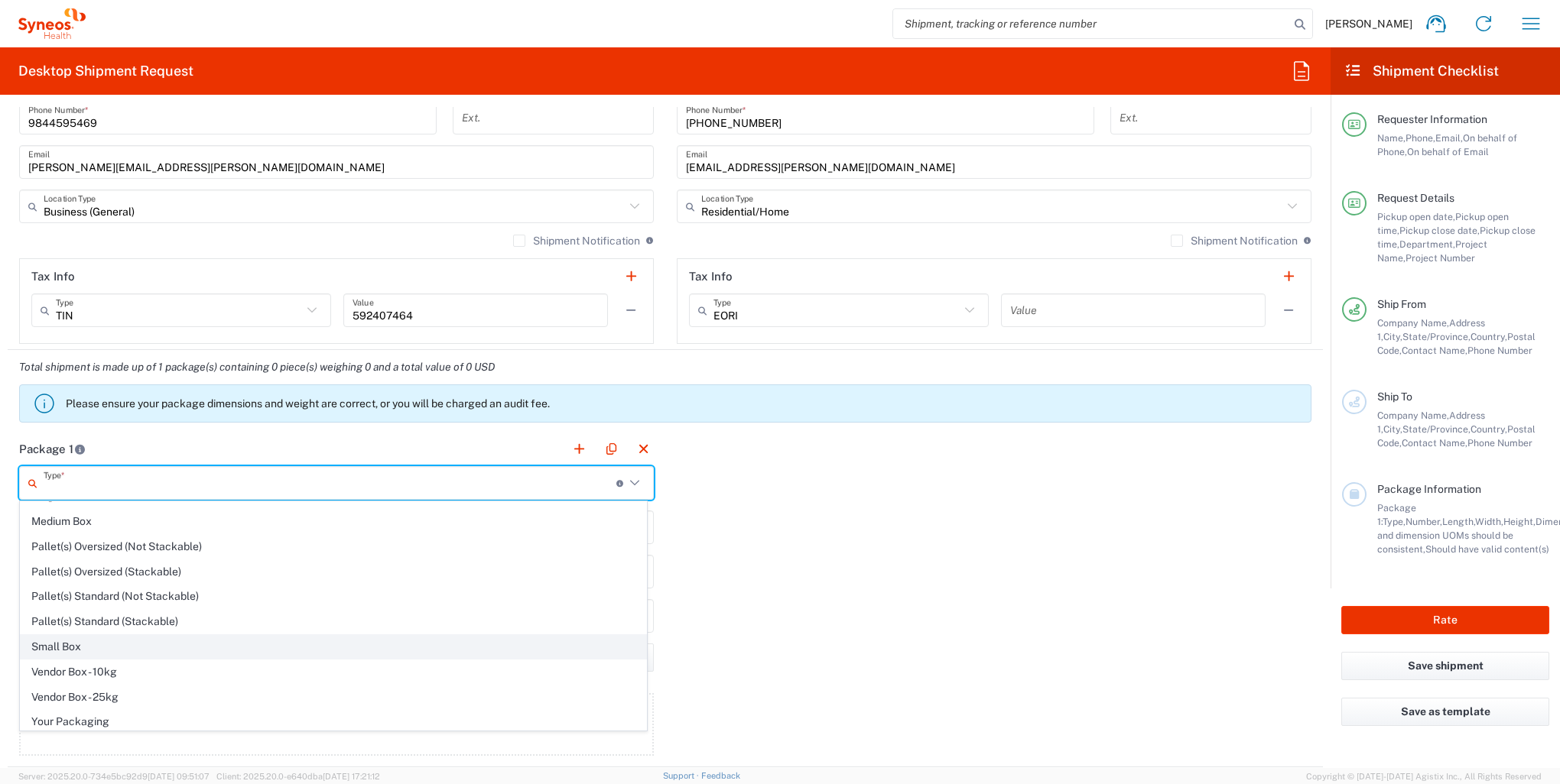
scroll to position [0, 0]
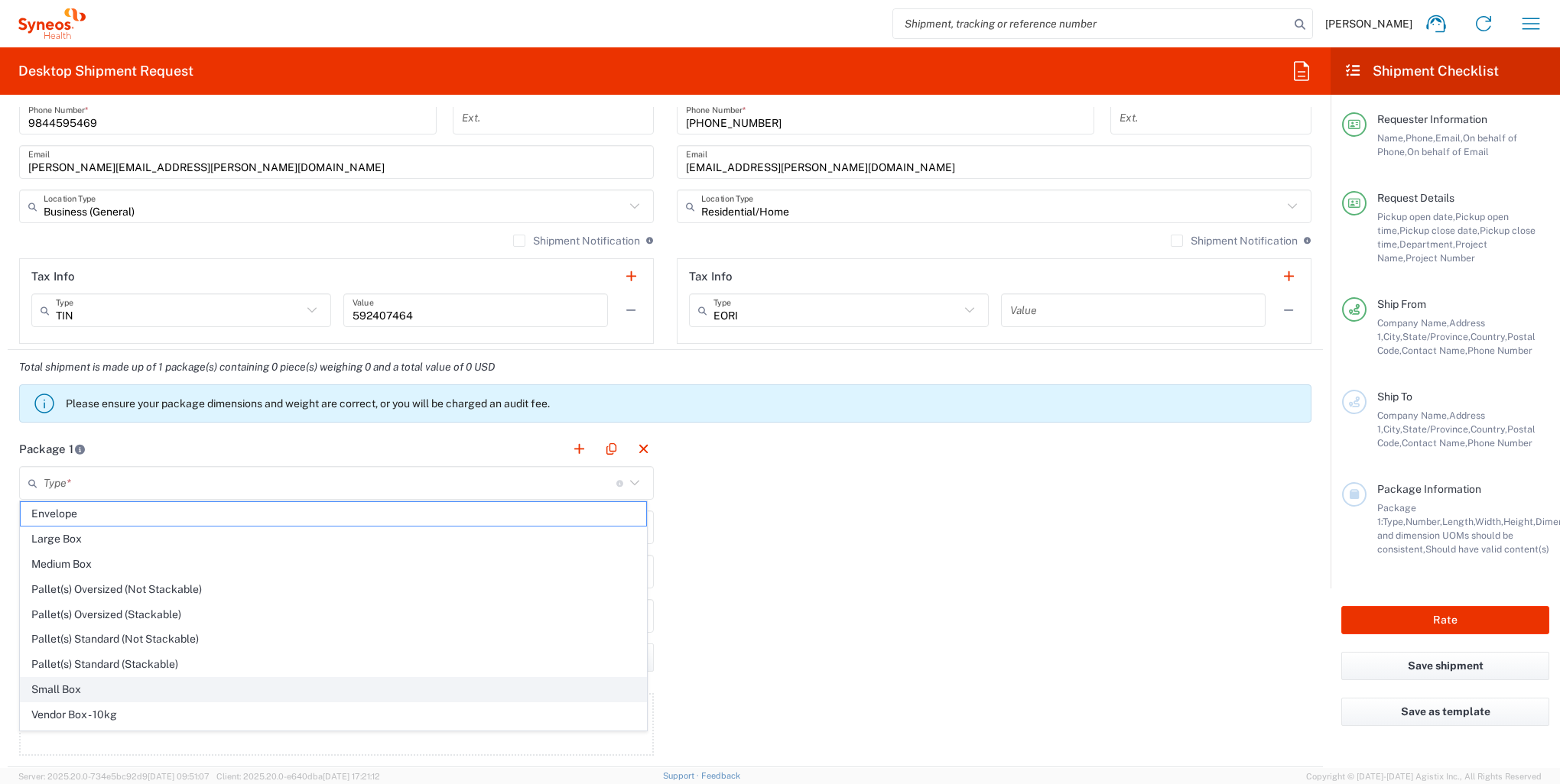
click at [88, 683] on span "Small Box" at bounding box center [333, 690] width 625 height 23
type input "Small Box"
type input "12.25"
type input "11"
type input "1.5"
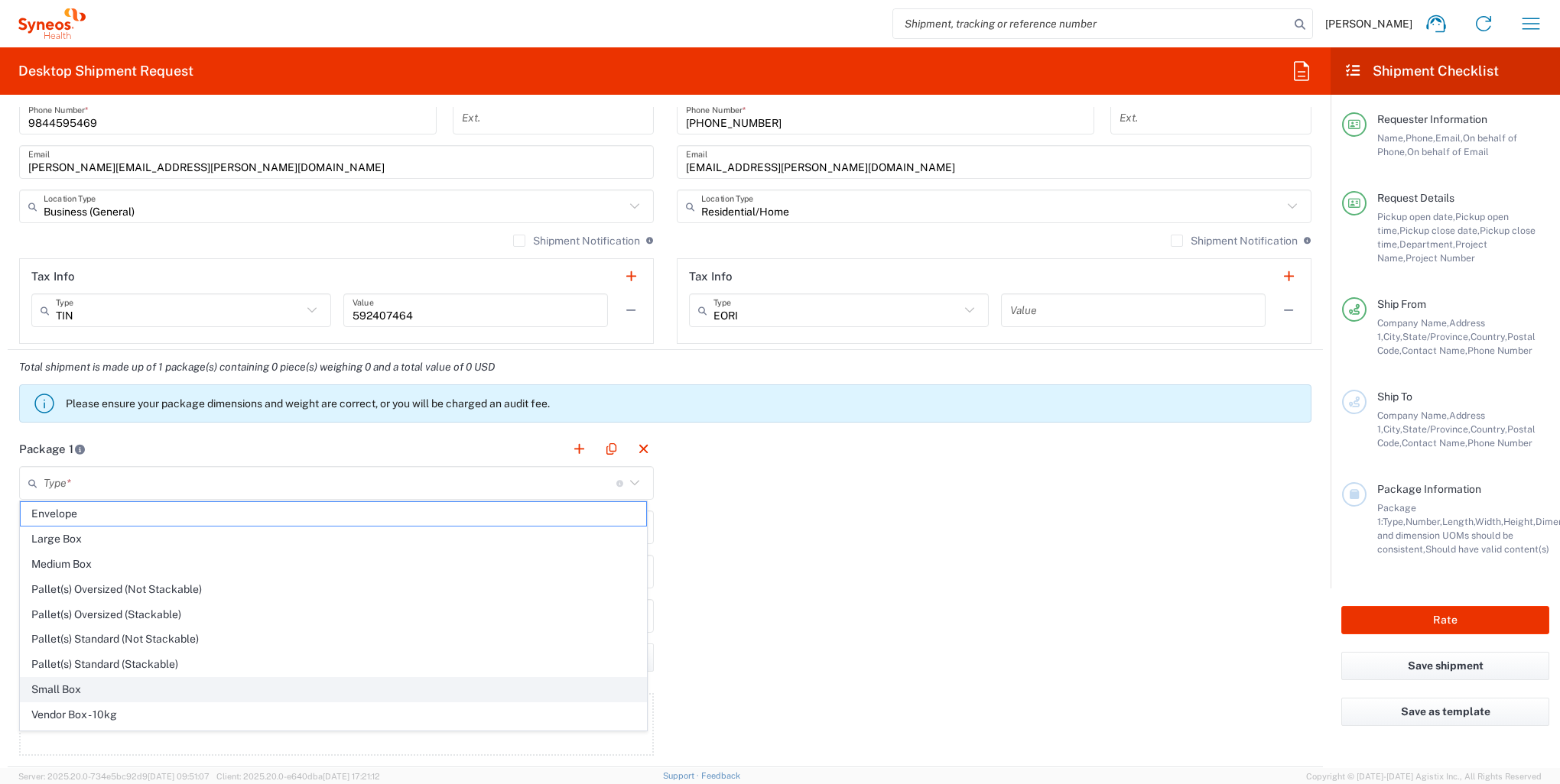
type input "in"
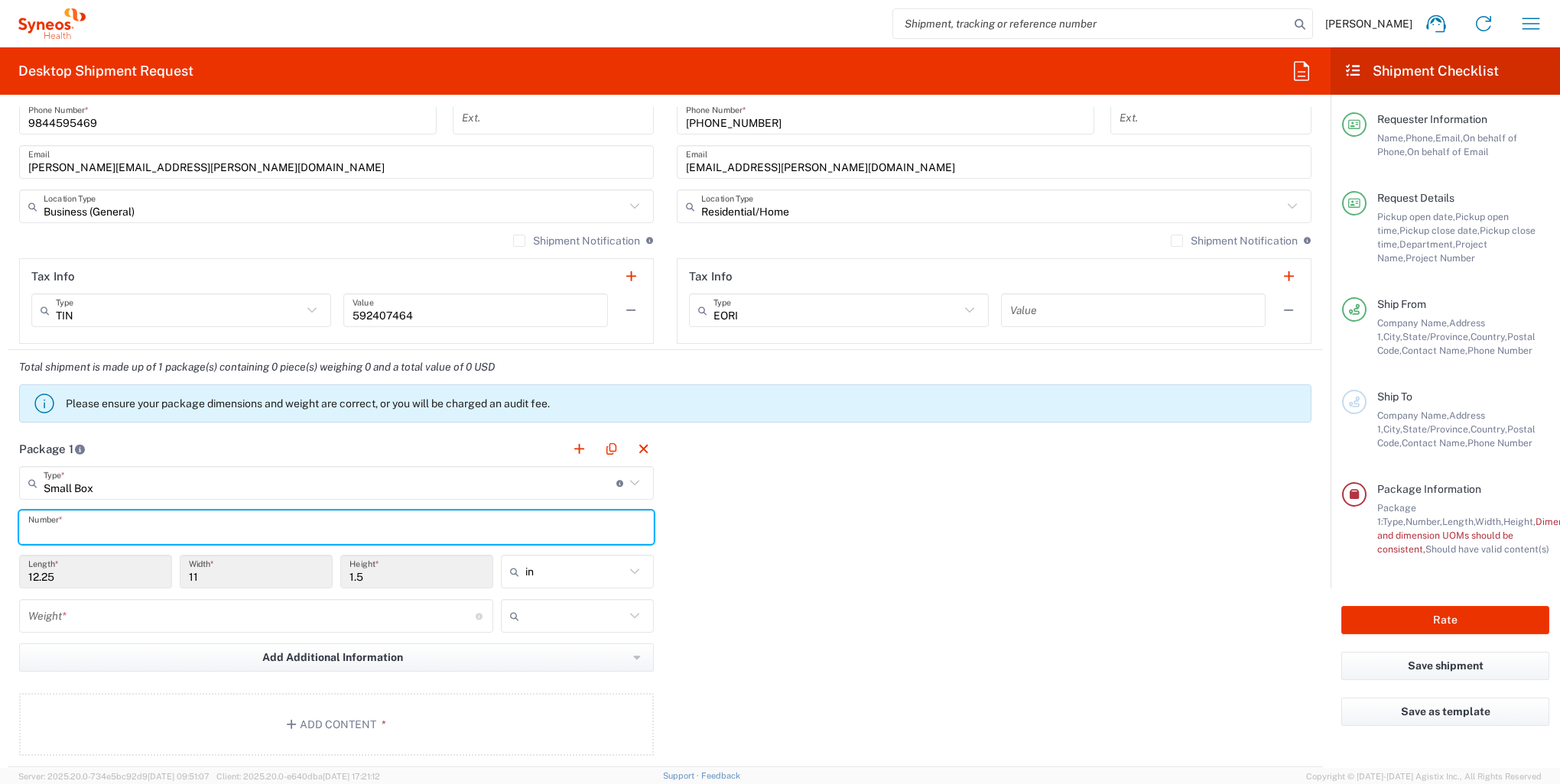
click at [169, 524] on input "text" at bounding box center [336, 528] width 616 height 27
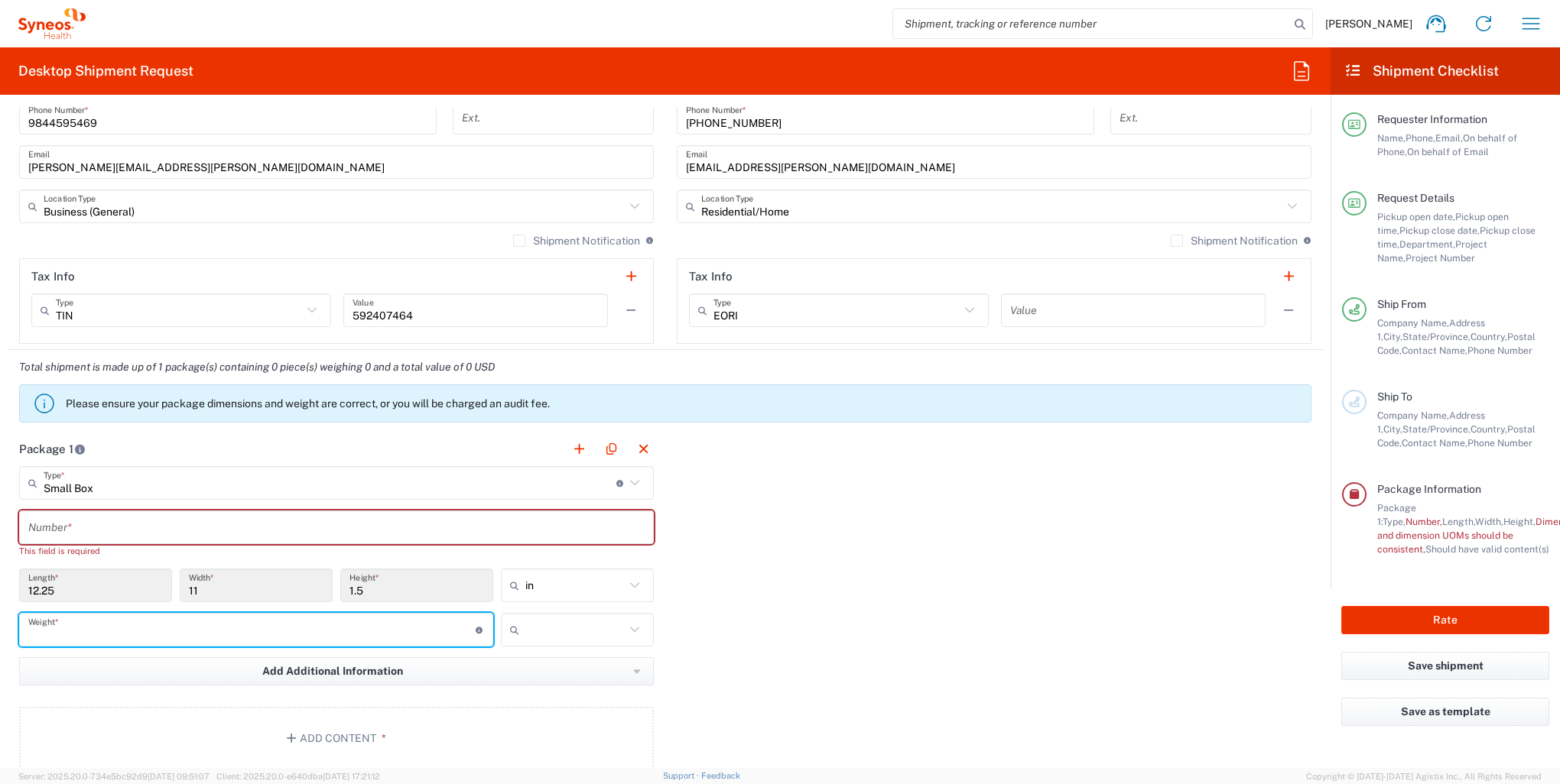
click at [240, 617] on input "number" at bounding box center [251, 631] width 447 height 27
type input "2"
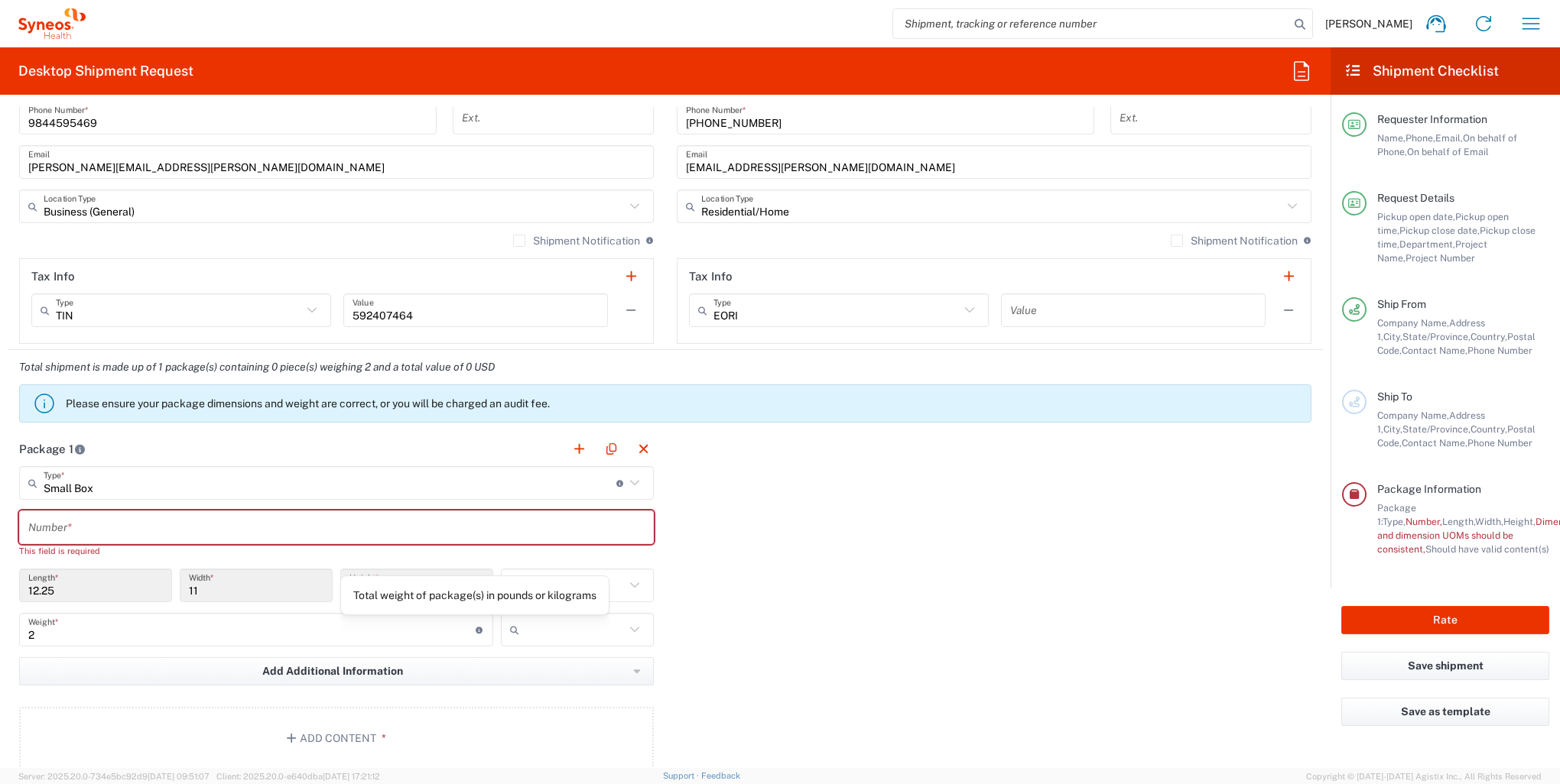
click at [476, 627] on icon at bounding box center [479, 631] width 8 height 7
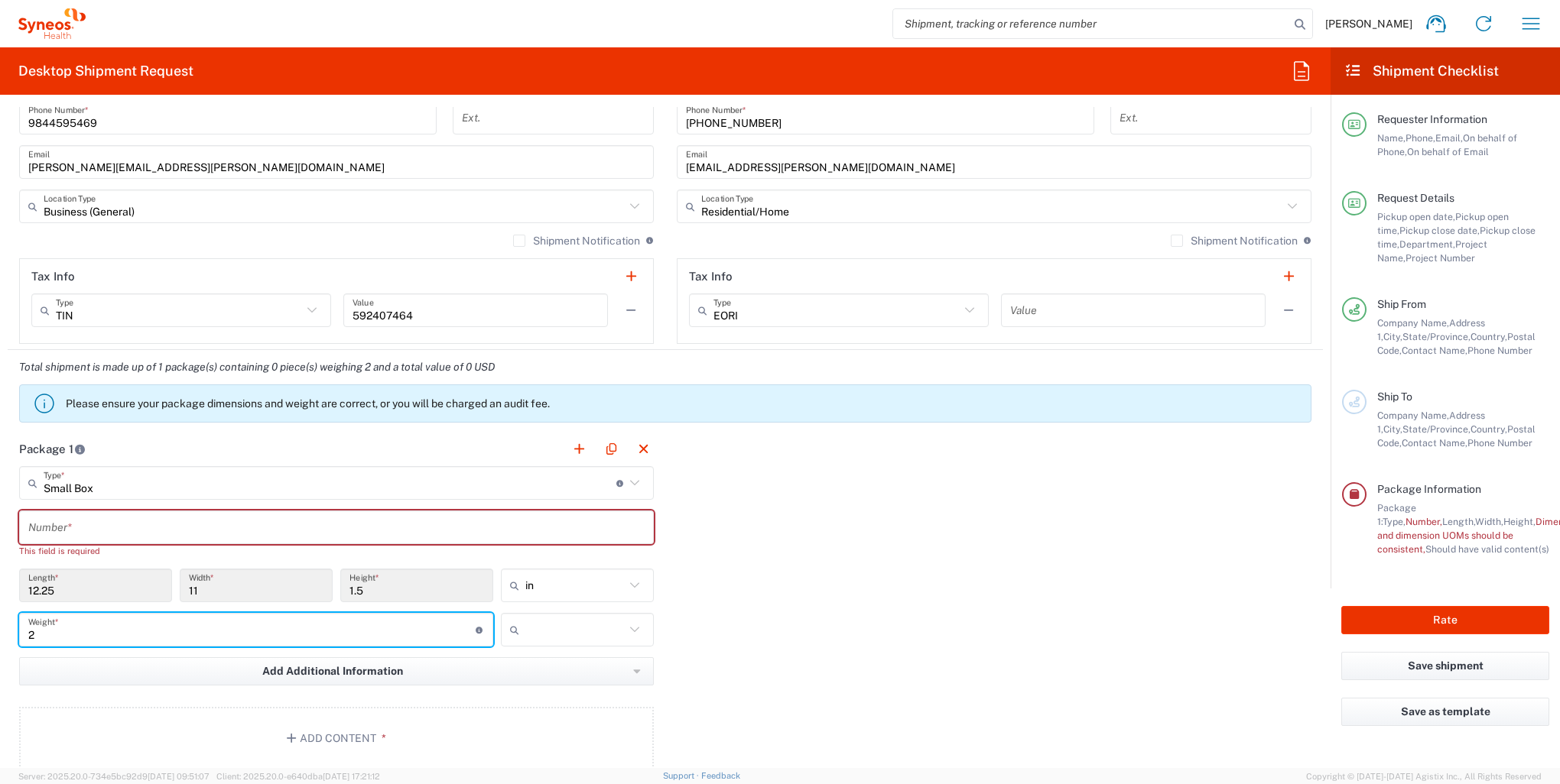
click at [401, 627] on input "2" at bounding box center [251, 631] width 447 height 27
click at [170, 626] on input "2" at bounding box center [251, 631] width 447 height 27
click at [630, 629] on icon at bounding box center [634, 630] width 9 height 5
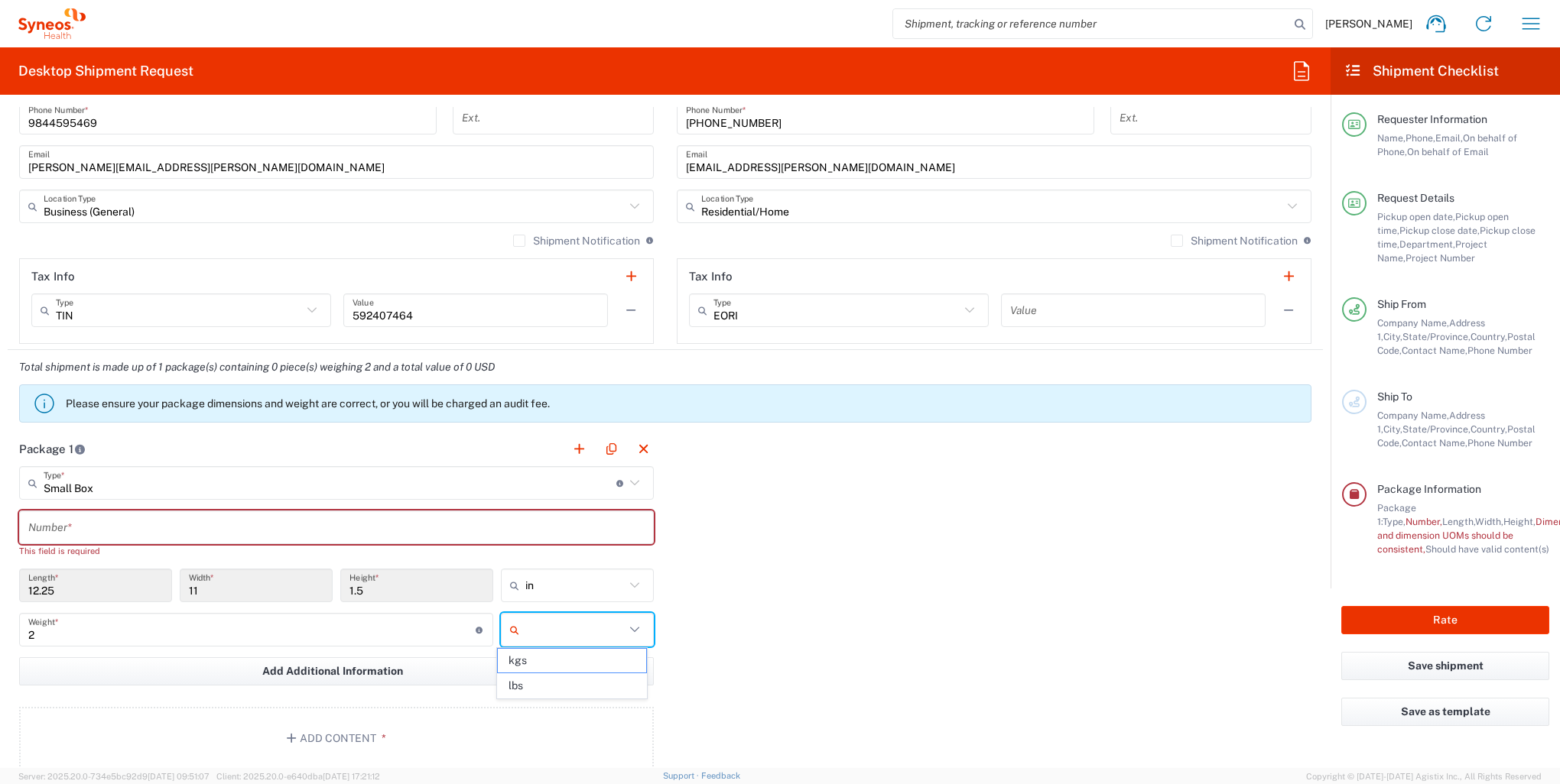
click at [630, 629] on icon at bounding box center [634, 630] width 9 height 5
click at [520, 683] on span "lbs" at bounding box center [571, 686] width 149 height 23
type input "lbs"
click at [110, 528] on input "text" at bounding box center [336, 528] width 616 height 27
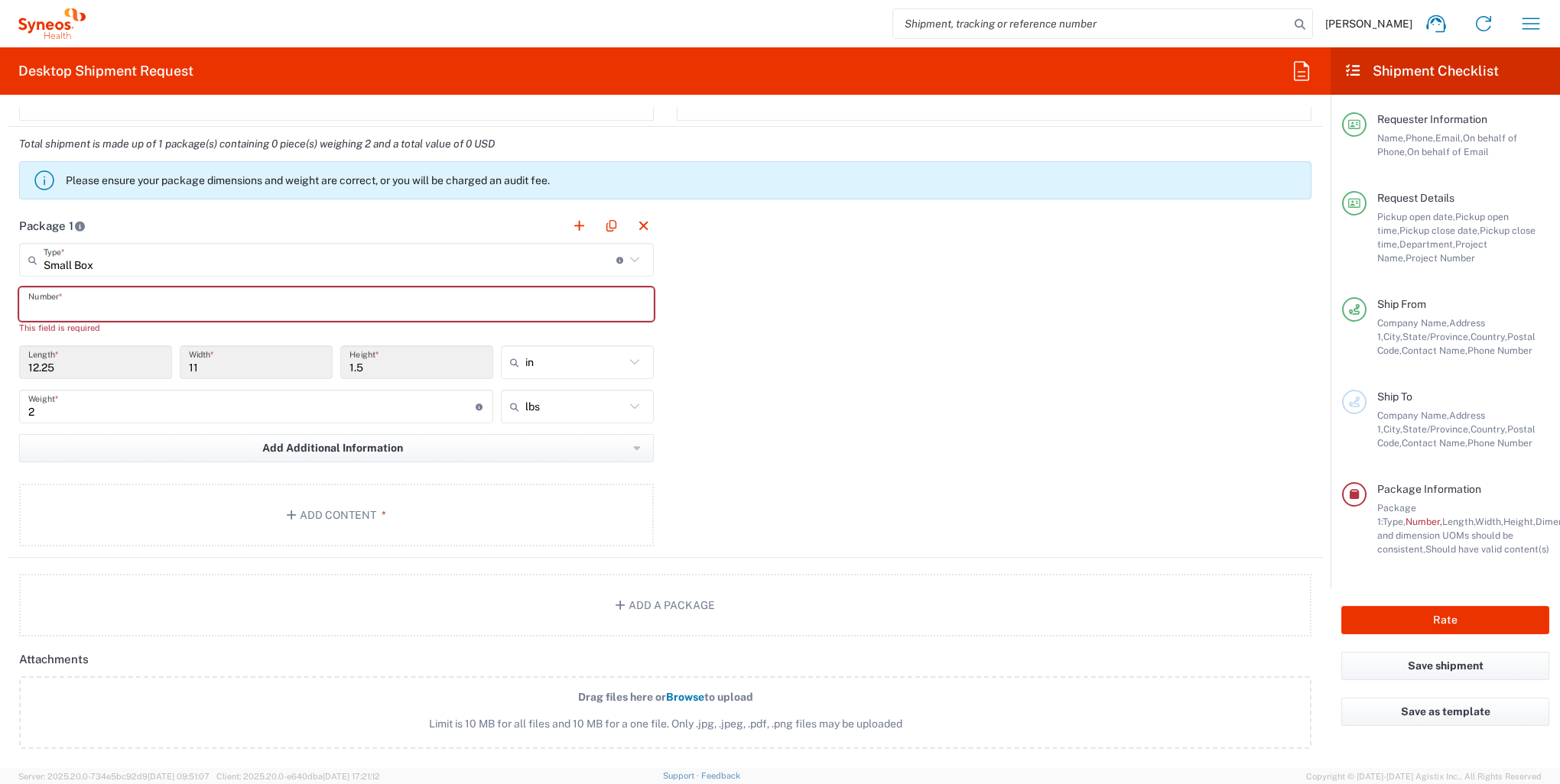
scroll to position [1223, 0]
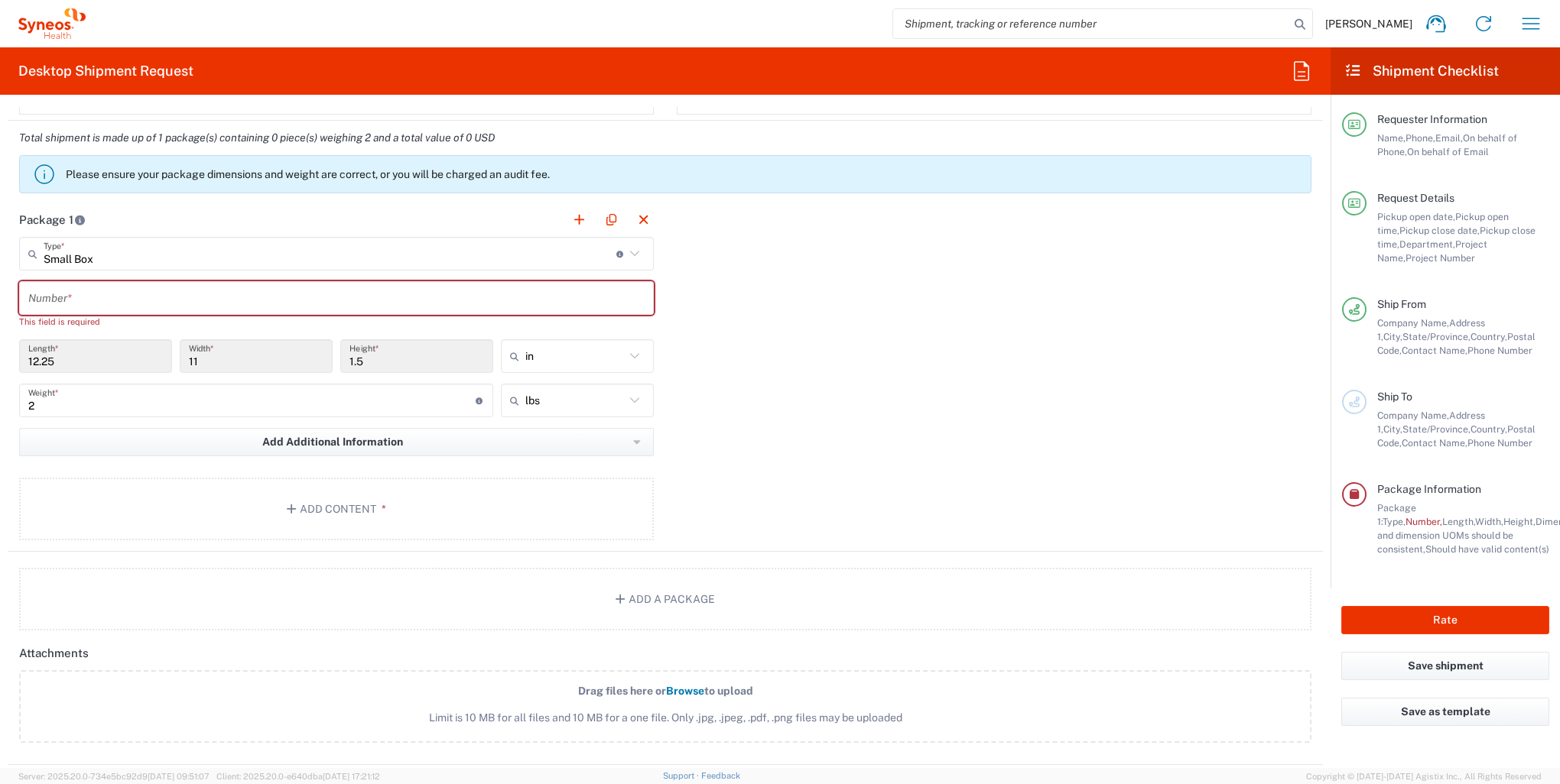
click at [65, 298] on input "text" at bounding box center [336, 298] width 616 height 27
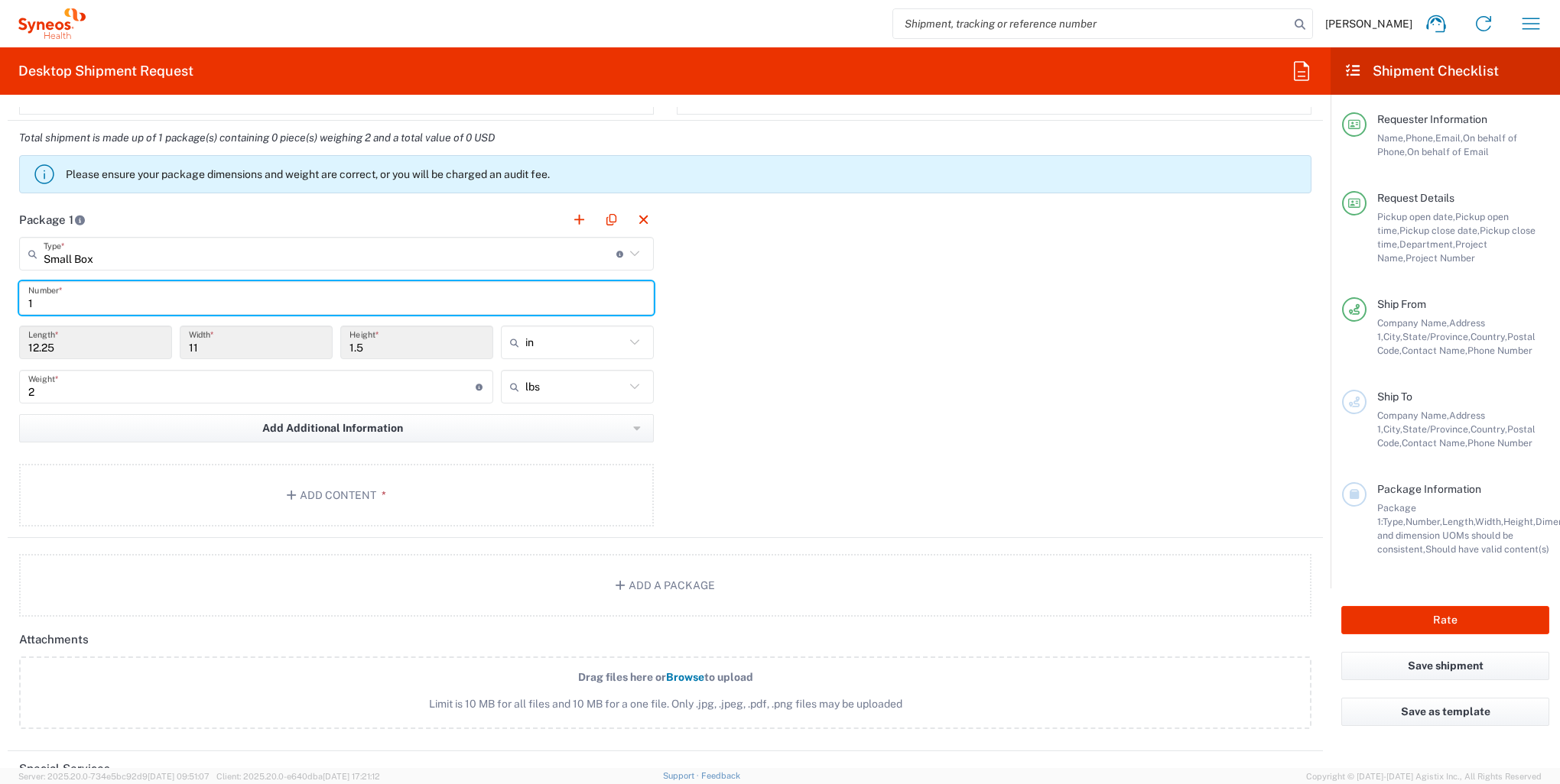
type input "1"
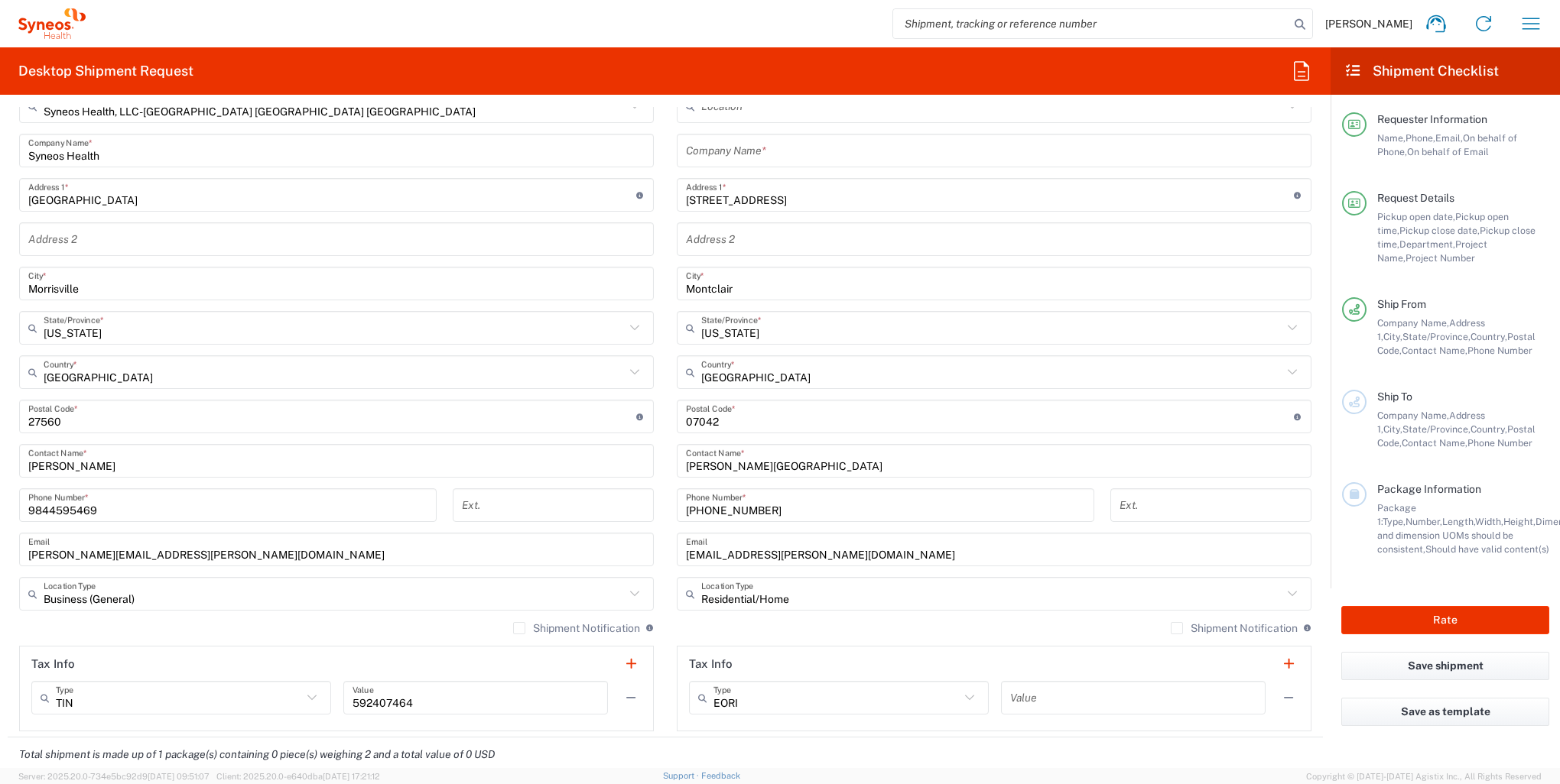
scroll to position [597, 0]
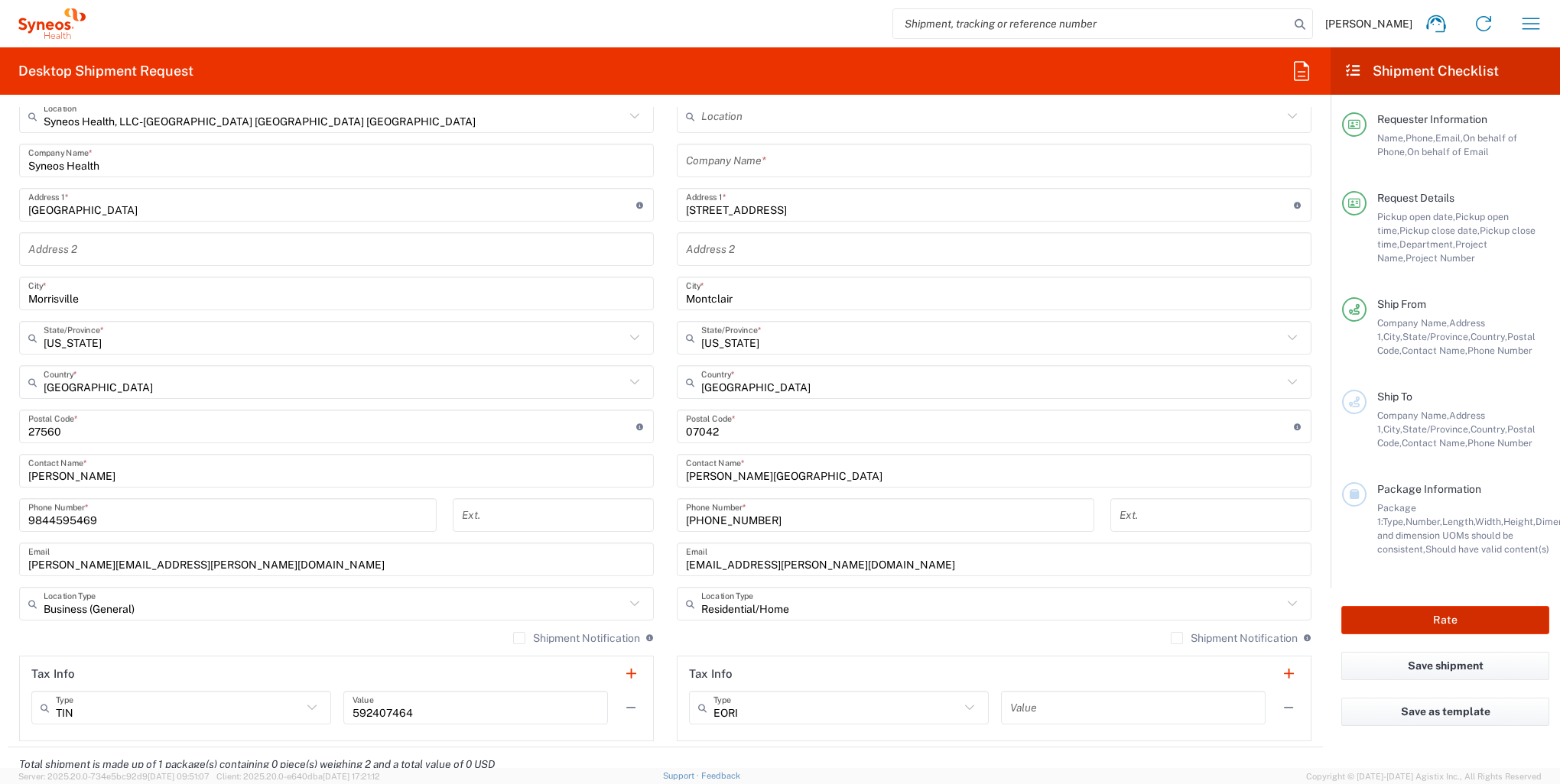
click at [1430, 615] on button "Rate" at bounding box center [1445, 620] width 208 height 28
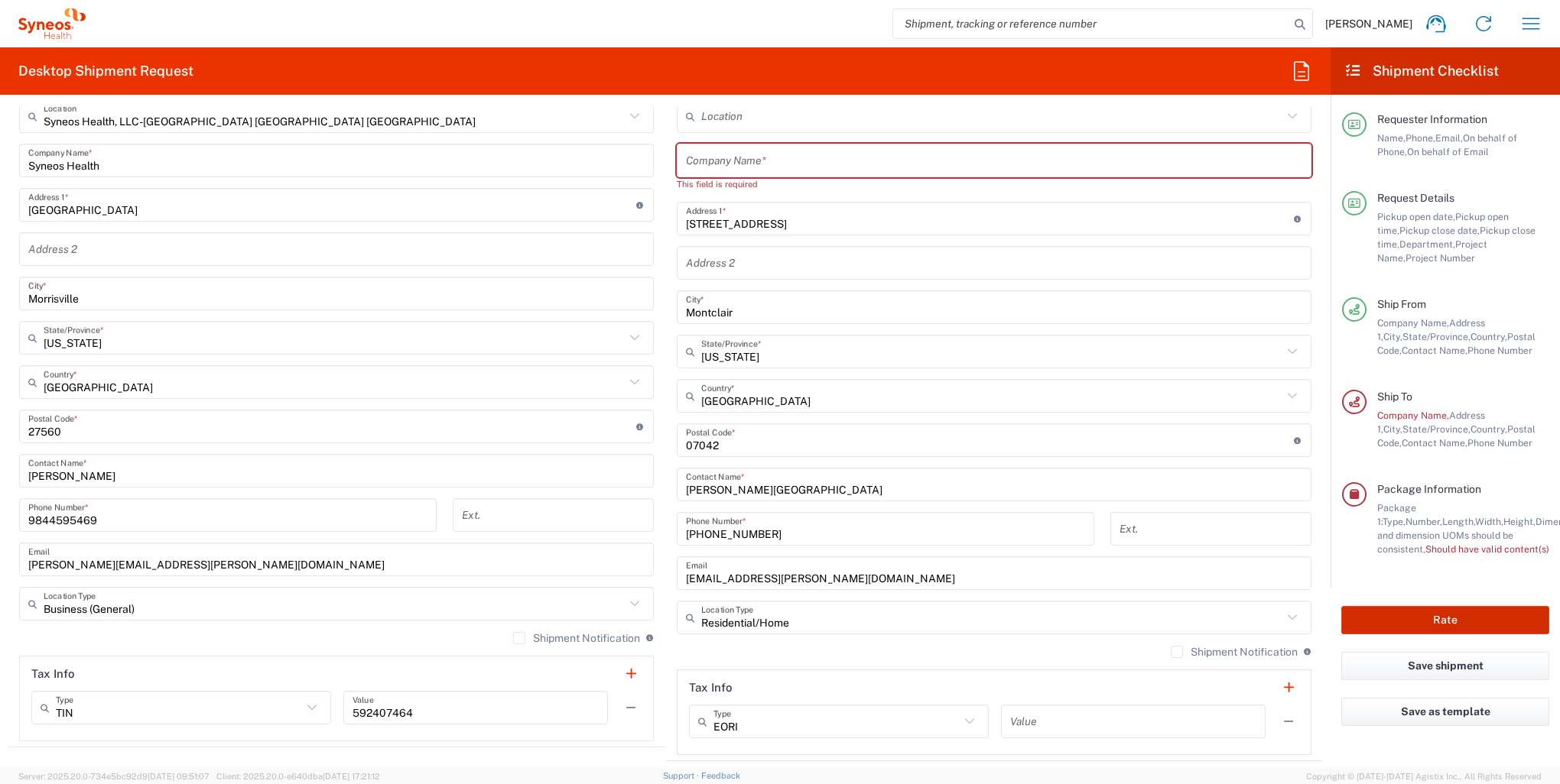
type input "**6183 DEPARTMENTAL EXPENSE"
click at [783, 161] on input "text" at bounding box center [994, 161] width 616 height 27
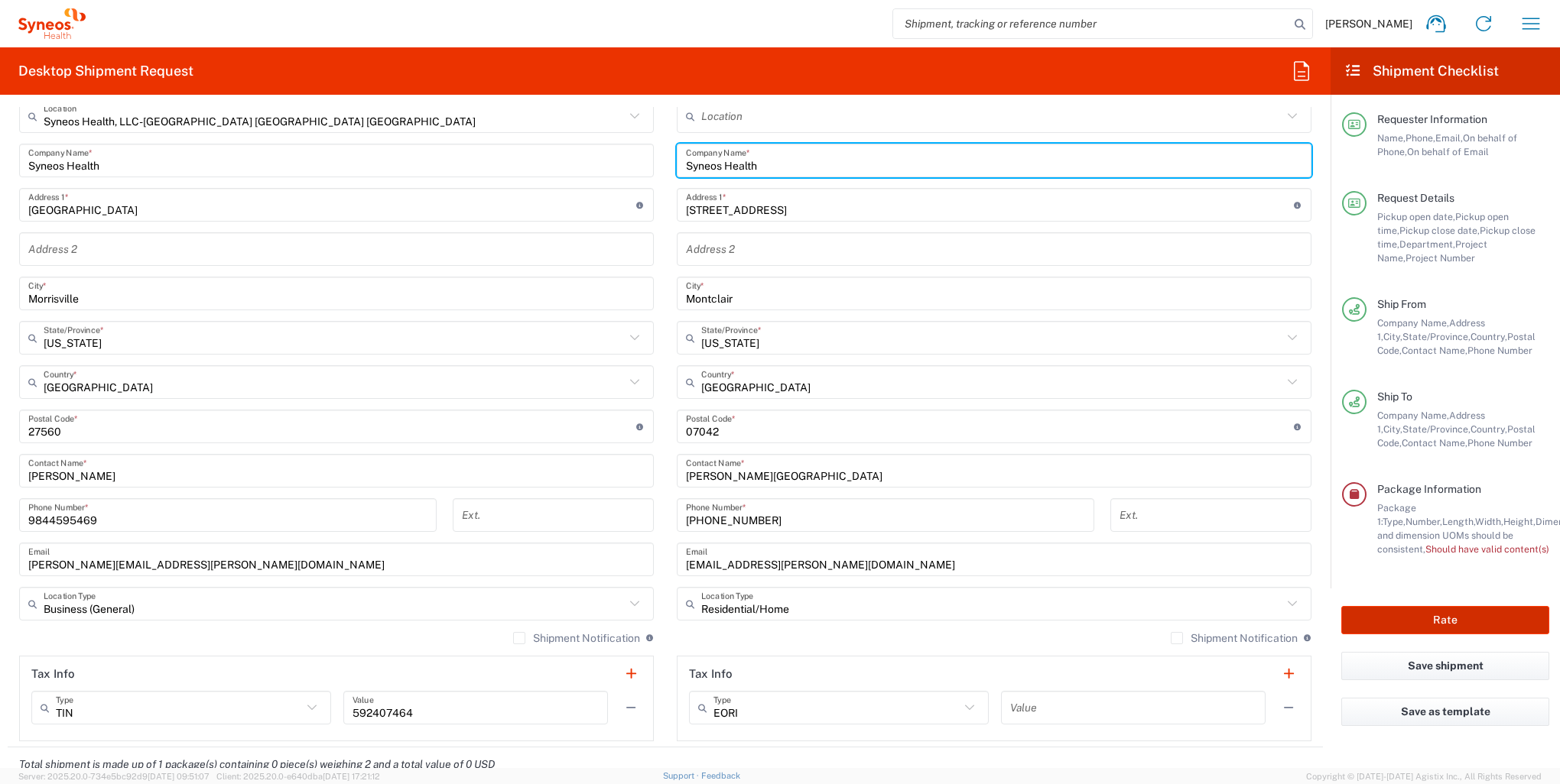
type input "Syneos Health"
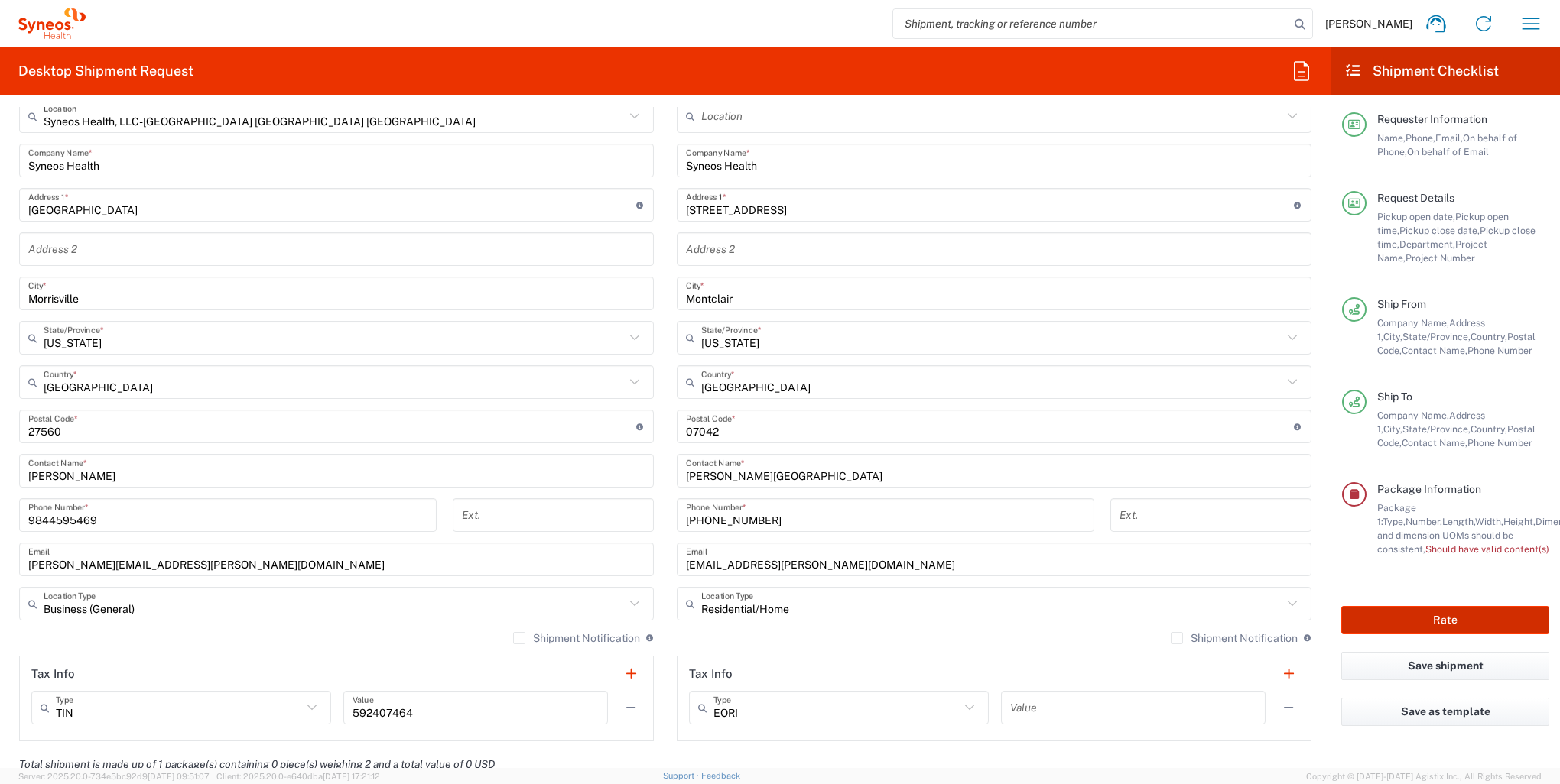
click at [1449, 623] on button "Rate" at bounding box center [1445, 620] width 208 height 28
click at [496, 332] on input "text" at bounding box center [333, 339] width 581 height 27
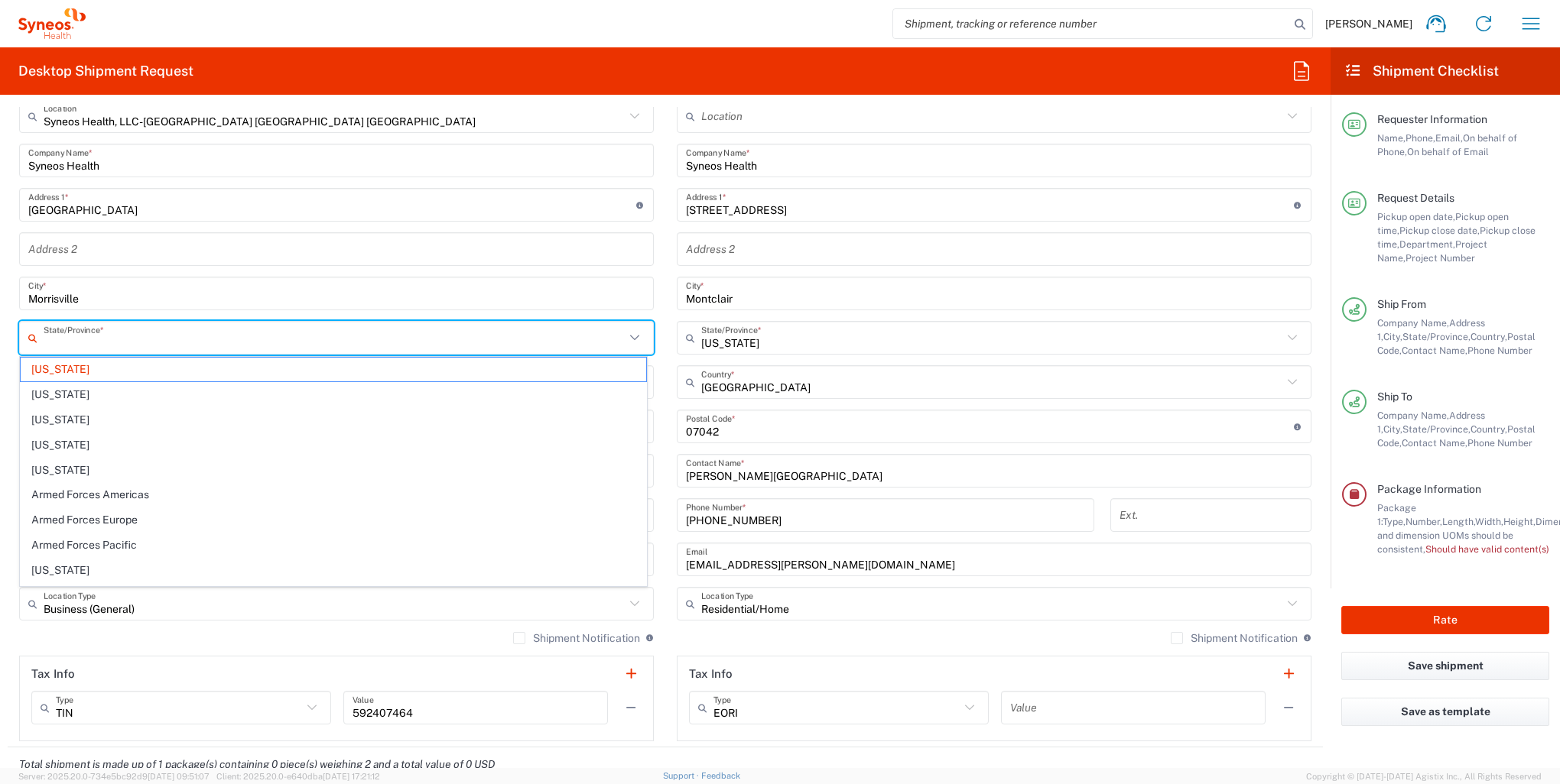
click at [511, 280] on input "Morrisville" at bounding box center [336, 294] width 616 height 27
type input "[US_STATE]"
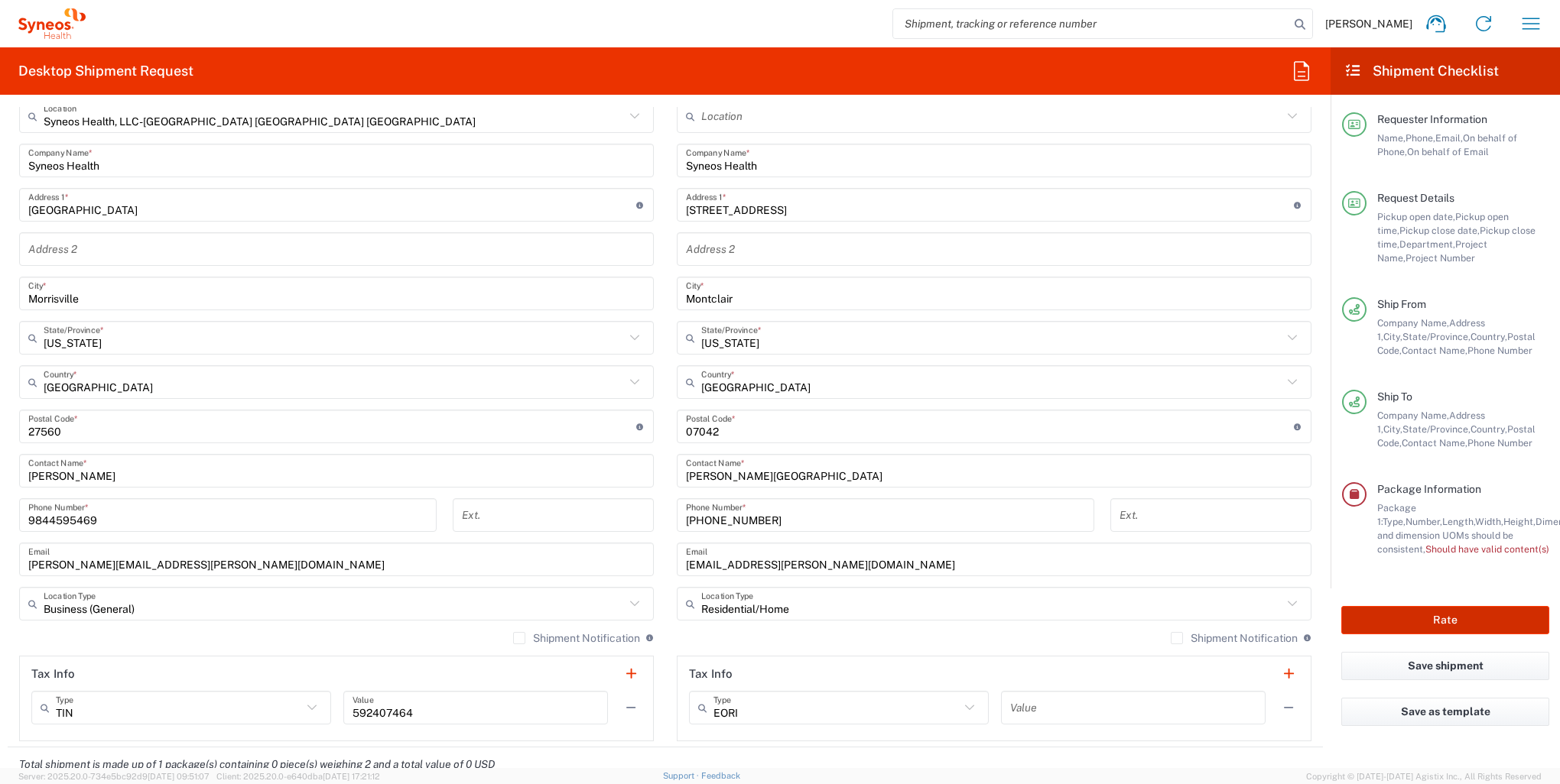
click at [1436, 617] on button "Rate" at bounding box center [1445, 620] width 208 height 28
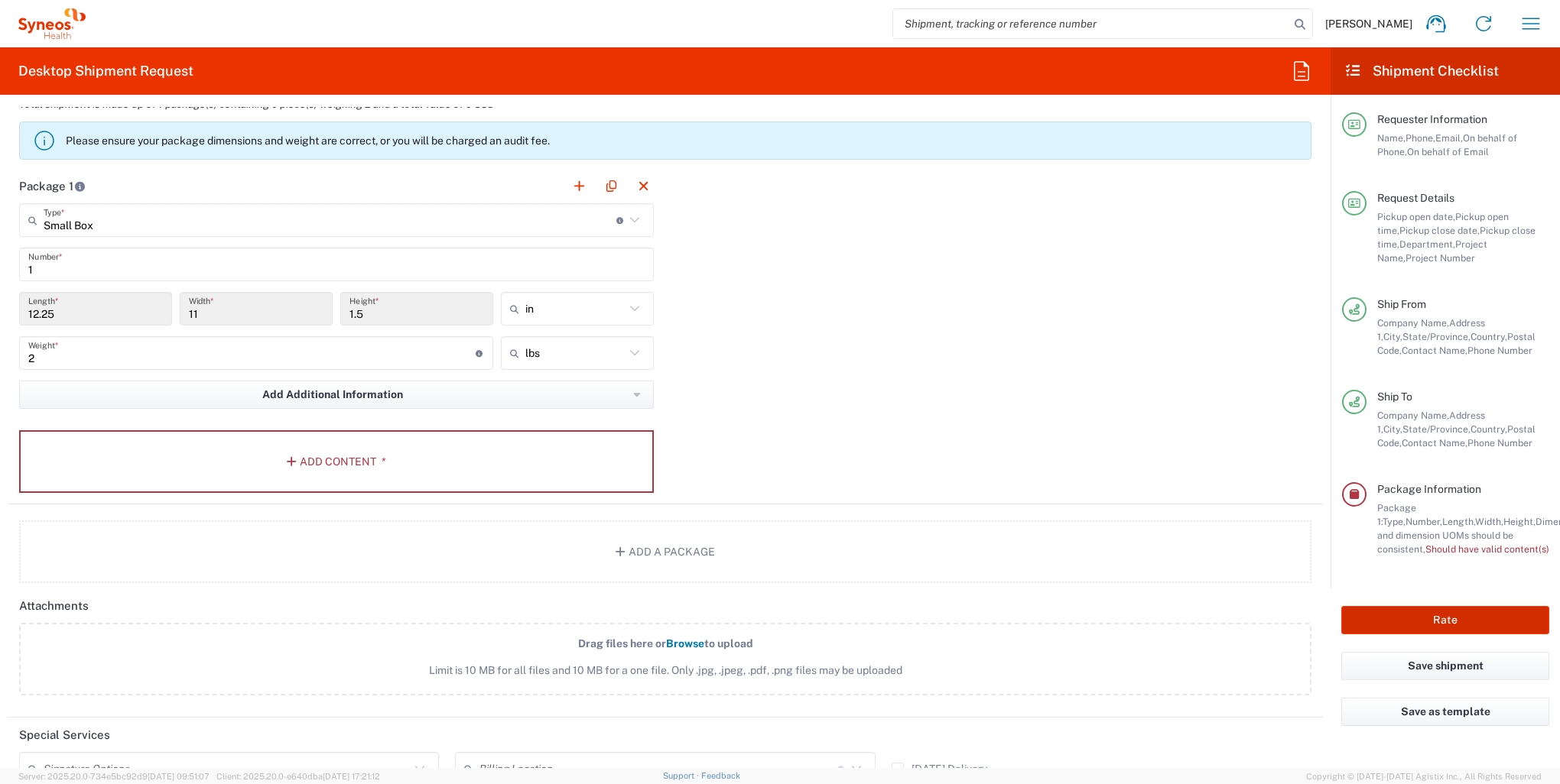
scroll to position [1284, 0]
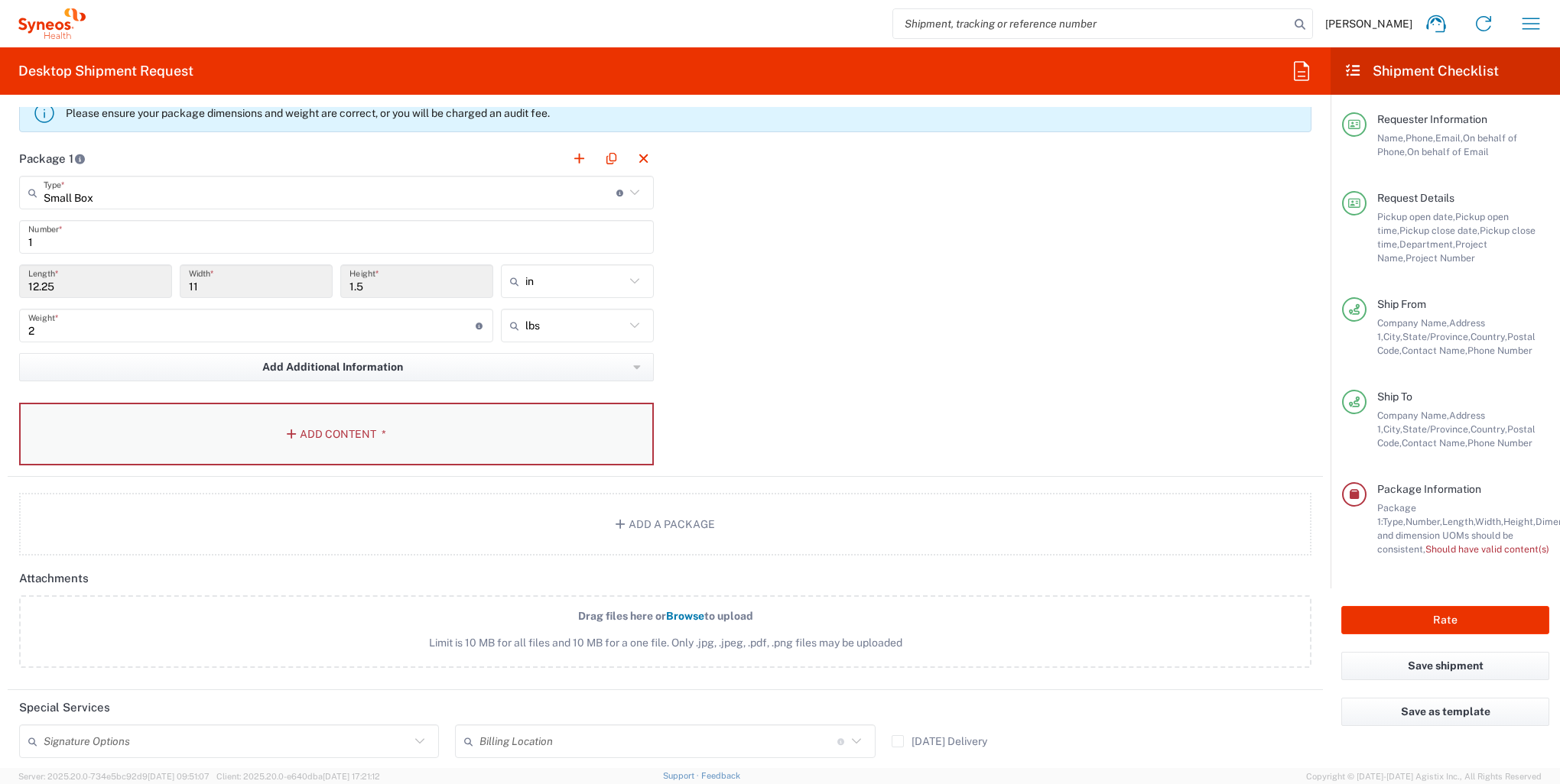
click at [340, 431] on button "Add Content *" at bounding box center [336, 434] width 634 height 63
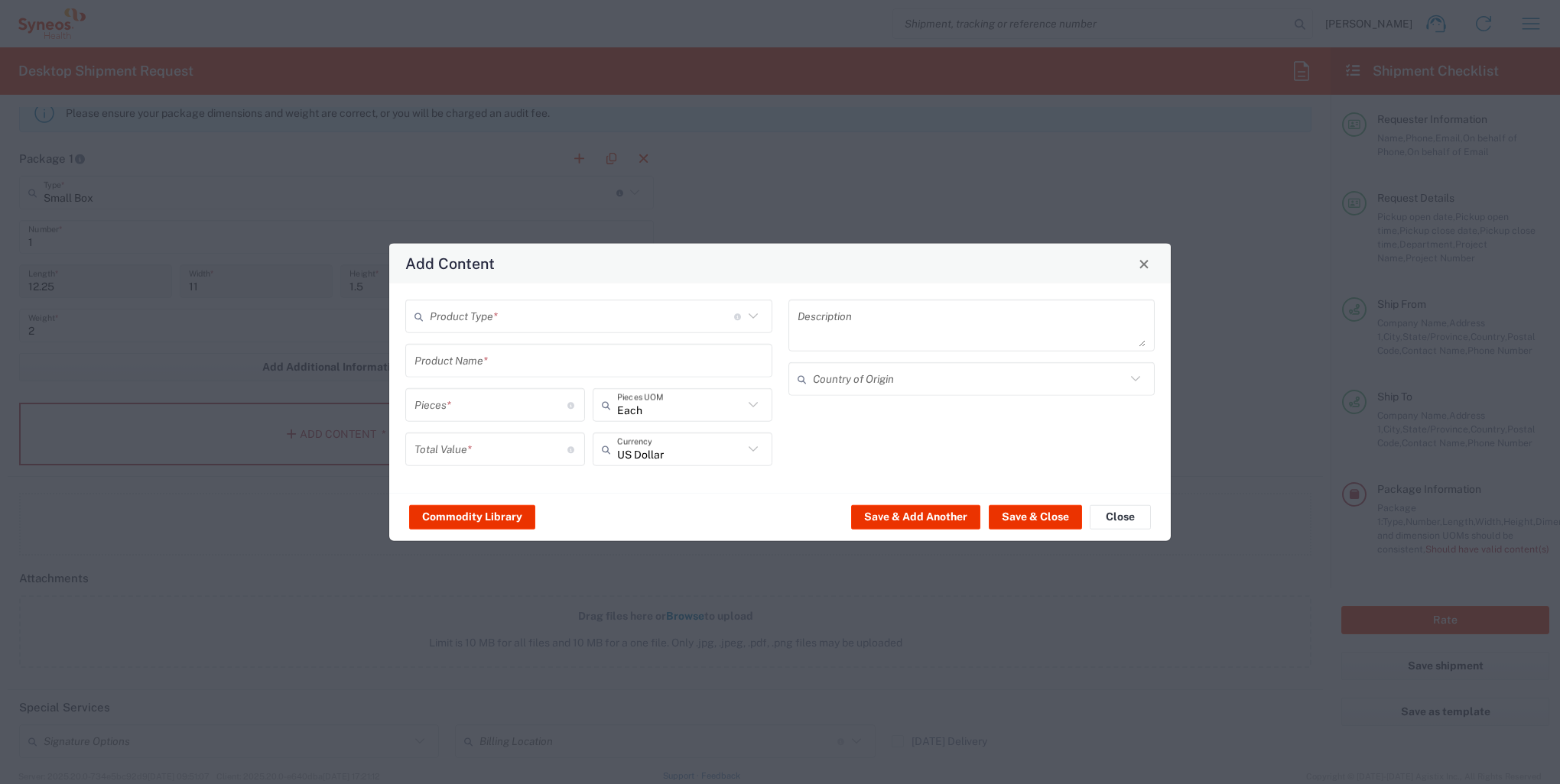
click at [759, 317] on icon at bounding box center [753, 316] width 20 height 20
click at [536, 372] on span "General Commodity" at bounding box center [588, 375] width 364 height 23
type input "General Commodity"
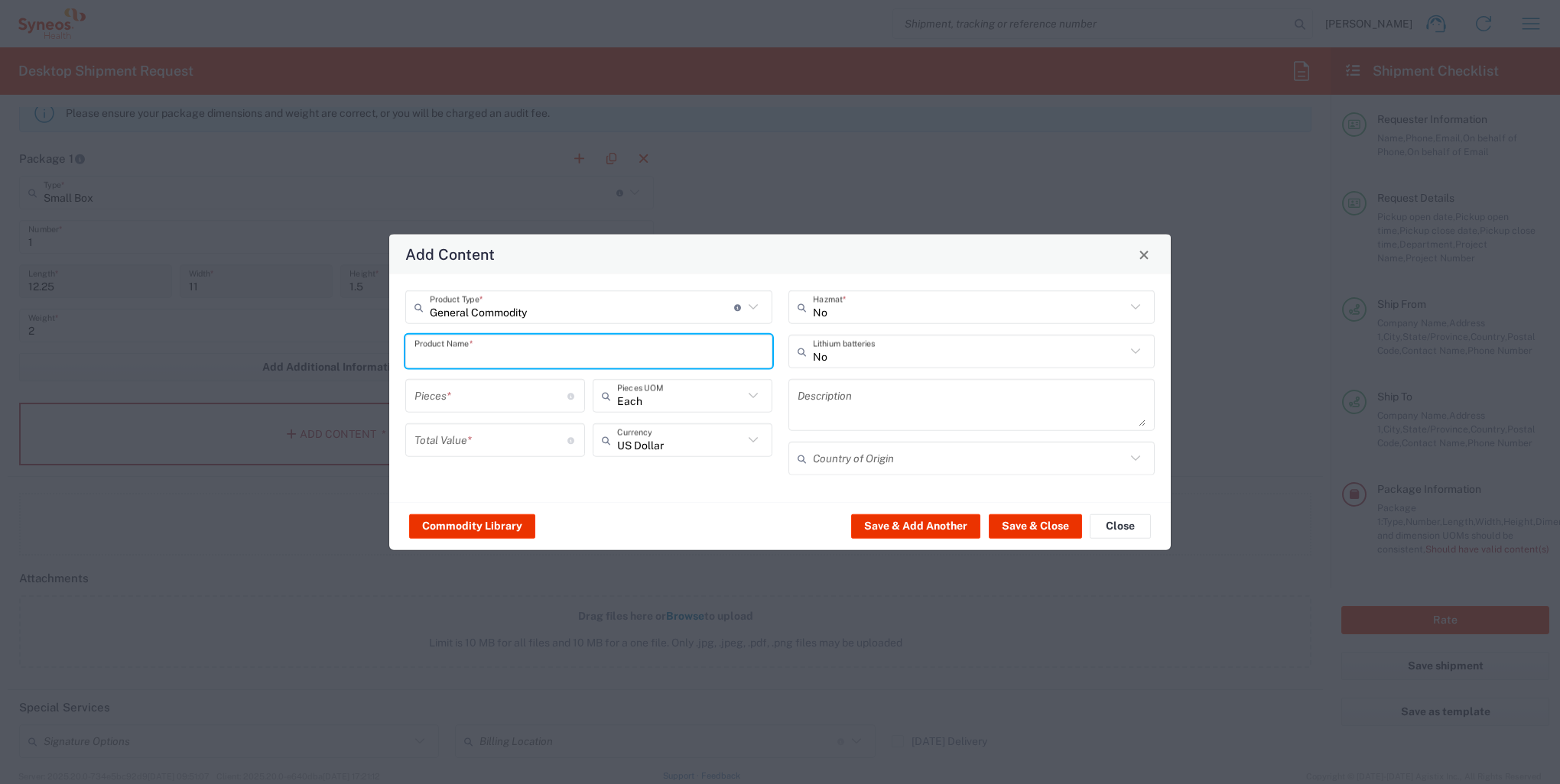
click at [648, 354] on input "text" at bounding box center [588, 351] width 349 height 27
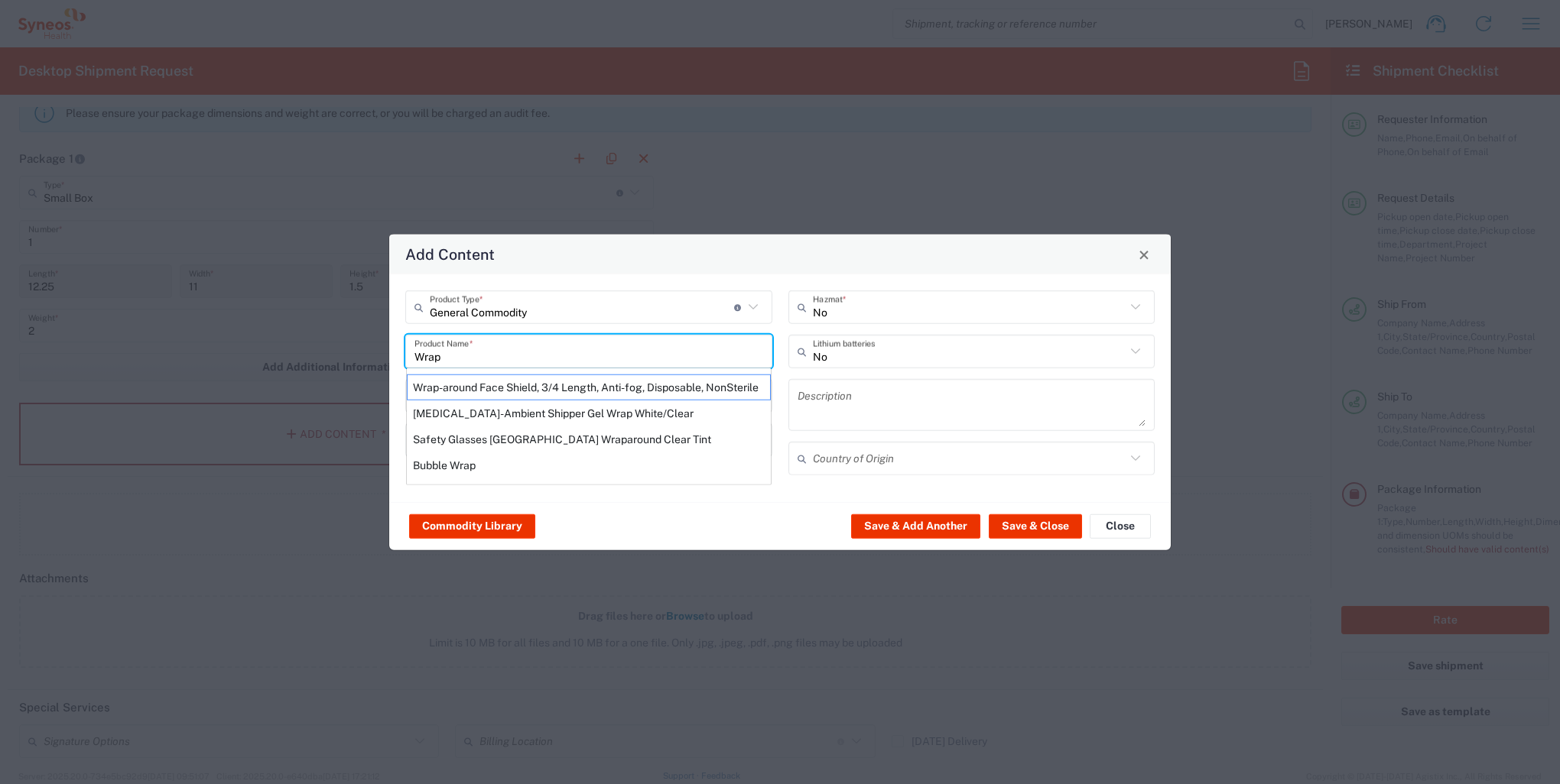
drag, startPoint x: 509, startPoint y: 359, endPoint x: 360, endPoint y: 347, distance: 149.5
click at [360, 347] on div "Add Content General Commodity Product Type * Document: Paper document generated…" at bounding box center [780, 392] width 1560 height 784
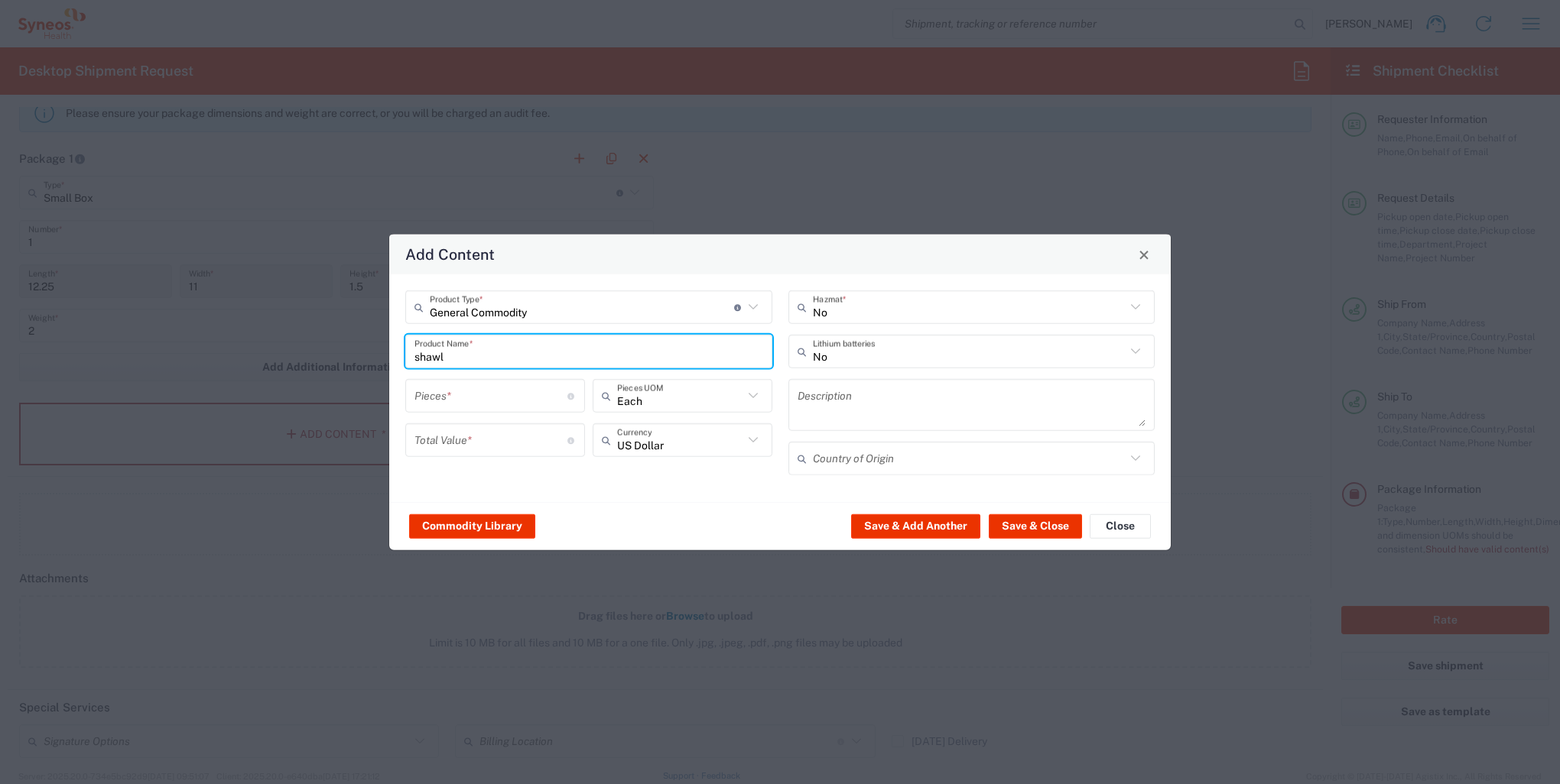
type input "shawl"
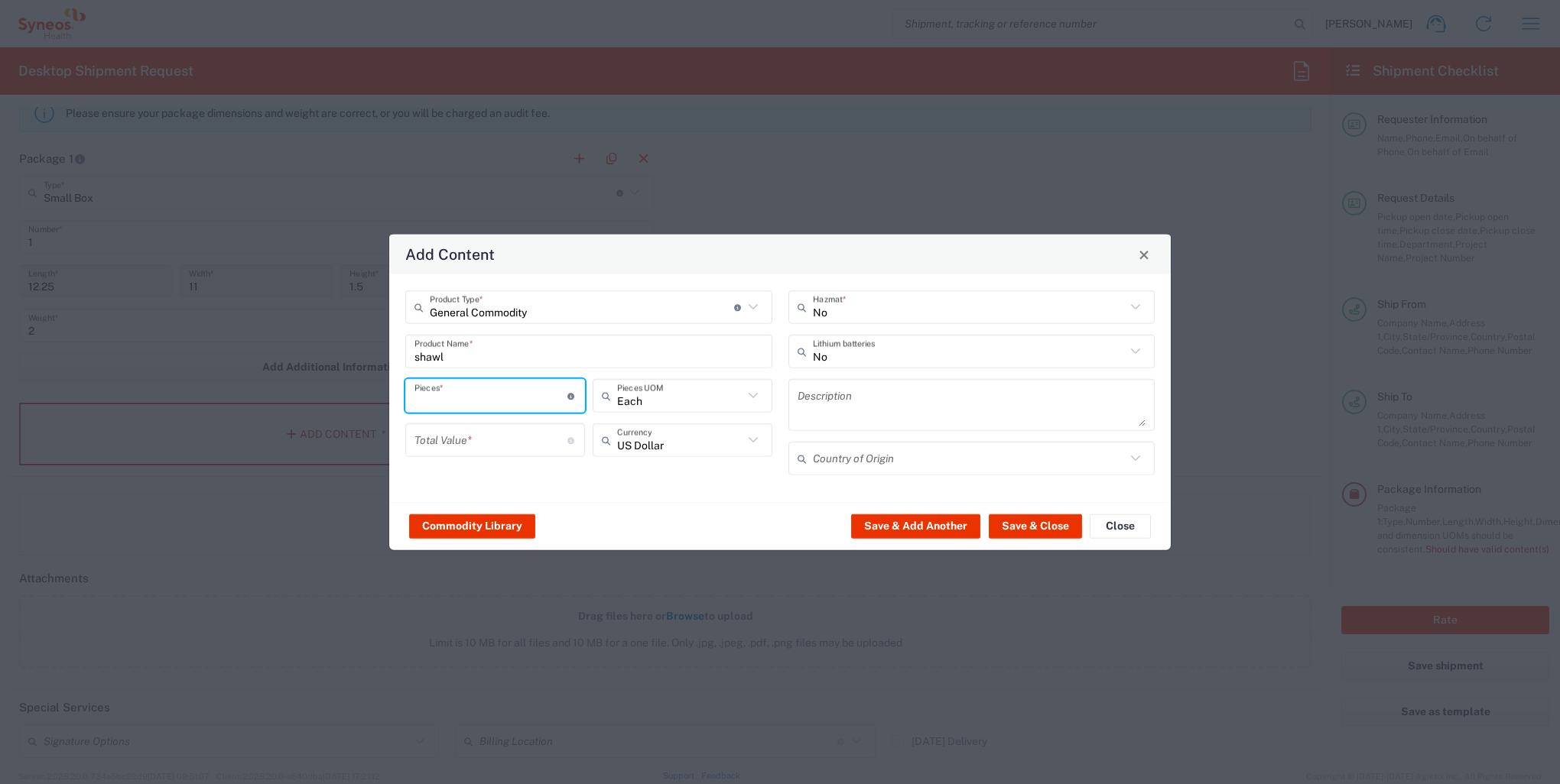
click at [438, 393] on input "number" at bounding box center [491, 396] width 153 height 27
type input "1"
click at [961, 409] on textarea at bounding box center [972, 406] width 349 height 43
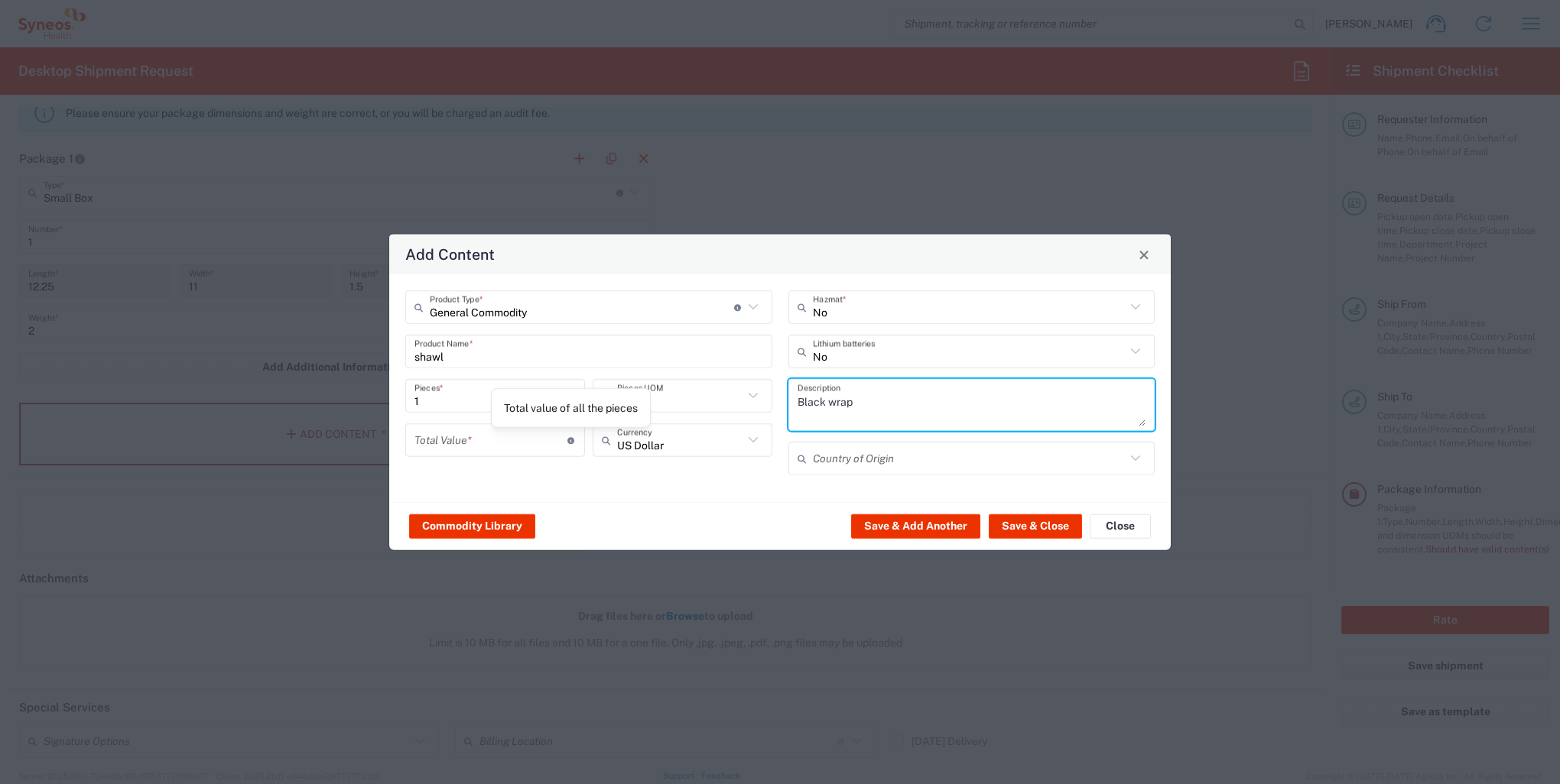
type textarea "Black wrap"
click at [570, 442] on icon at bounding box center [571, 440] width 8 height 7
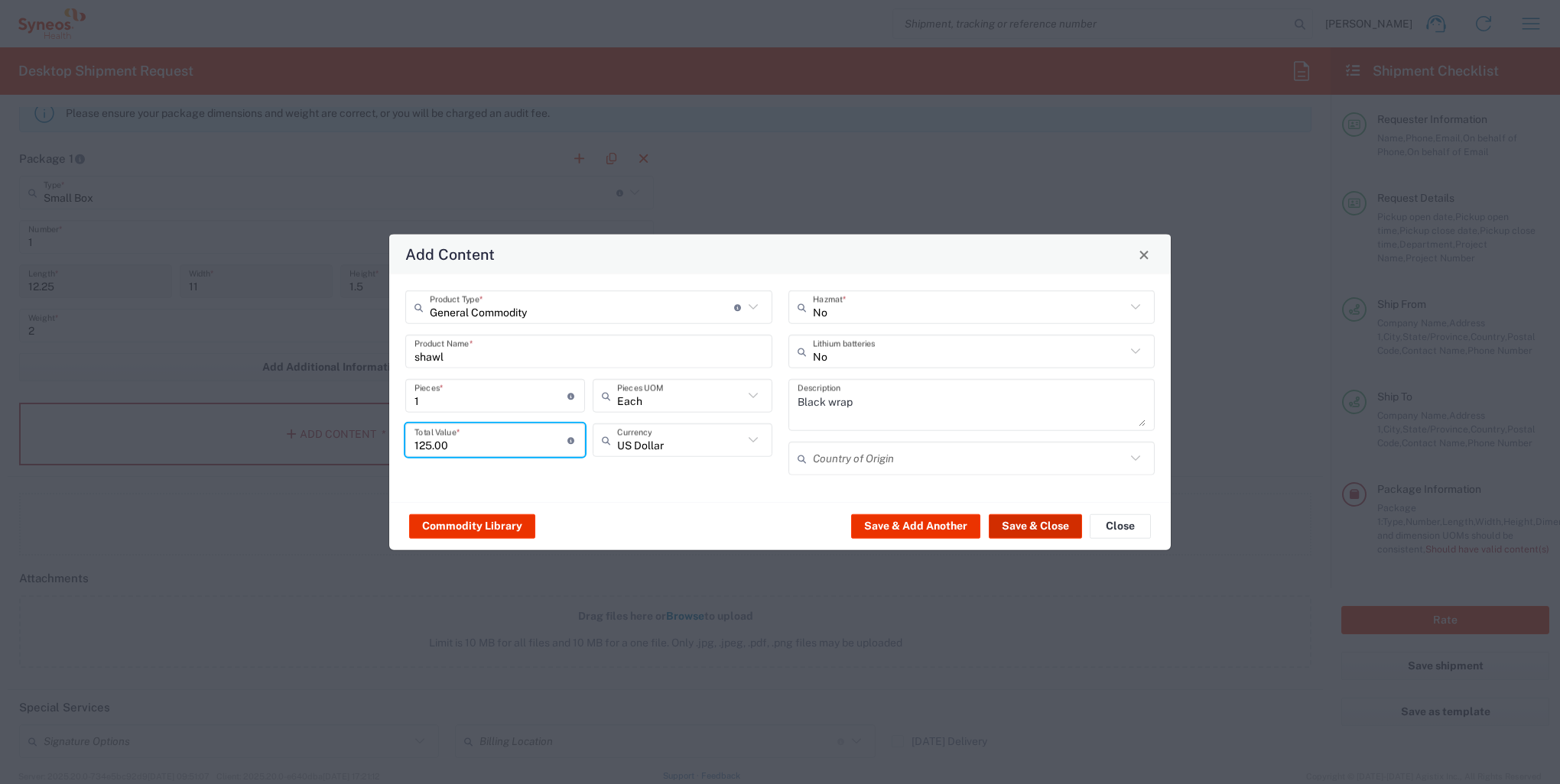
type input "125.00"
click at [1033, 524] on button "Save & Close" at bounding box center [1035, 525] width 94 height 24
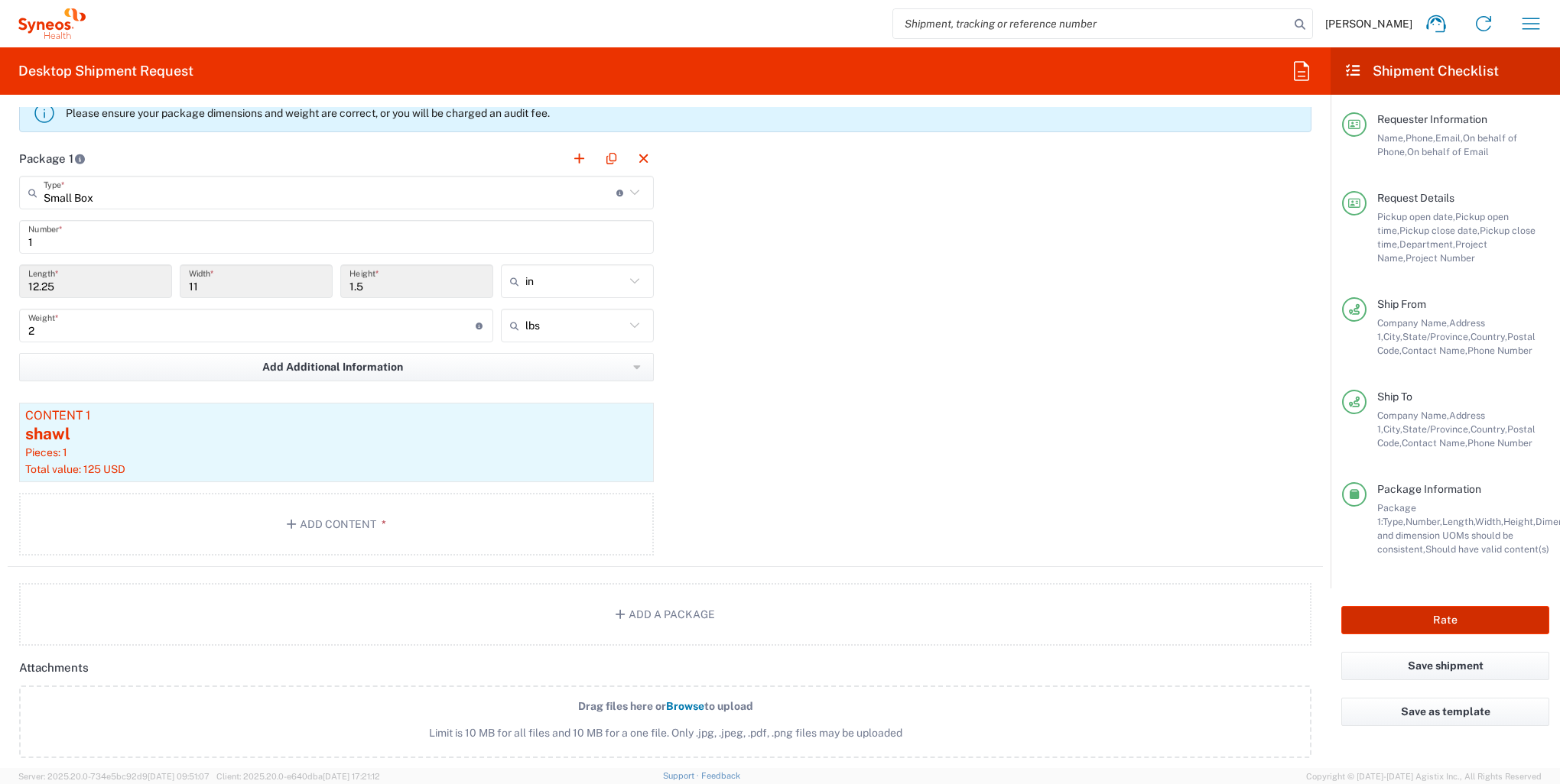
click at [1415, 623] on button "Rate" at bounding box center [1445, 620] width 208 height 28
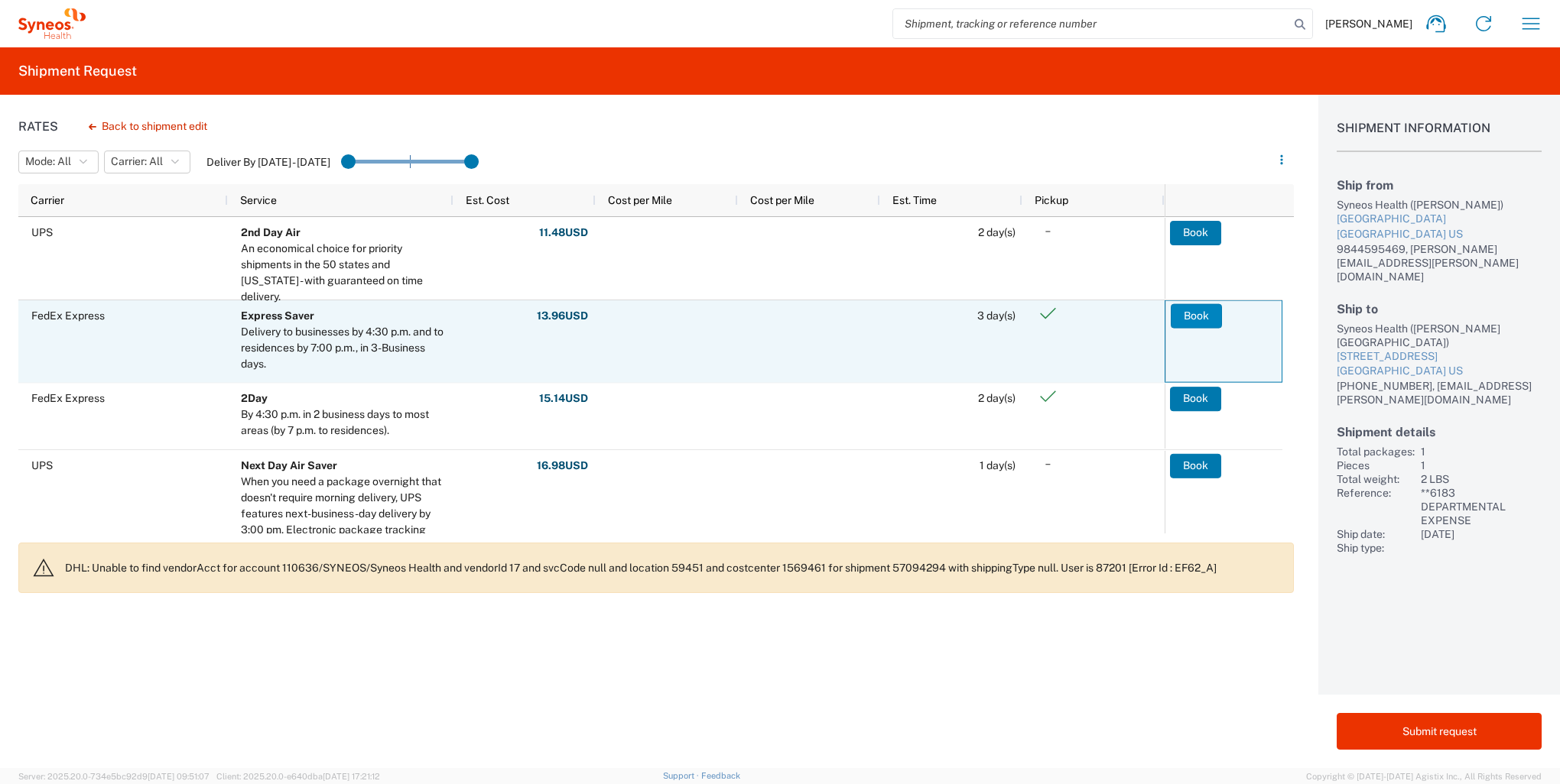
click at [1196, 316] on button "Book" at bounding box center [1196, 315] width 51 height 24
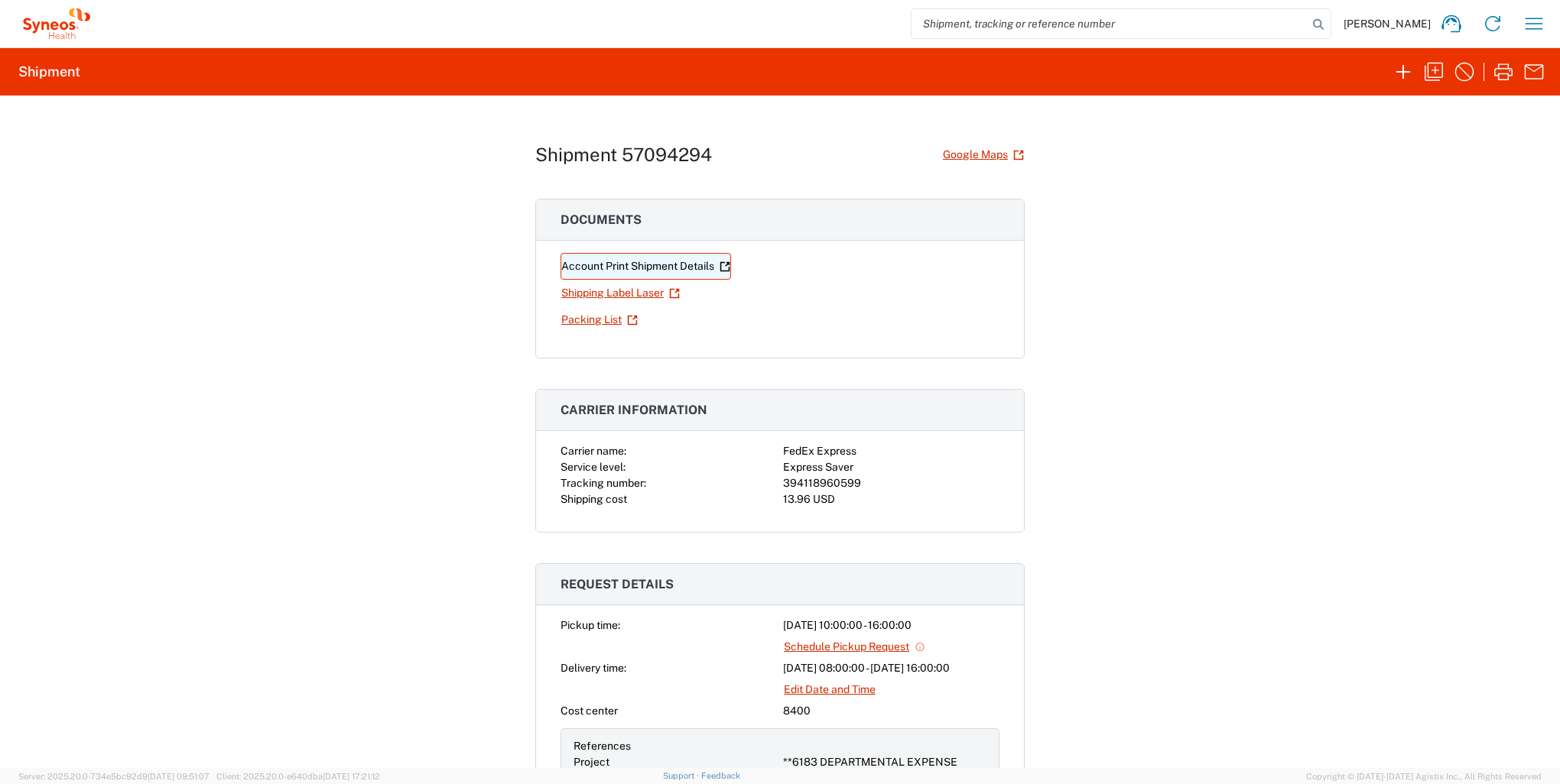
click at [643, 270] on link "Account Print Shipment Details" at bounding box center [645, 267] width 170 height 27
click at [613, 291] on link "Shipping Label Laser" at bounding box center [620, 294] width 120 height 27
